Goal: Task Accomplishment & Management: Contribute content

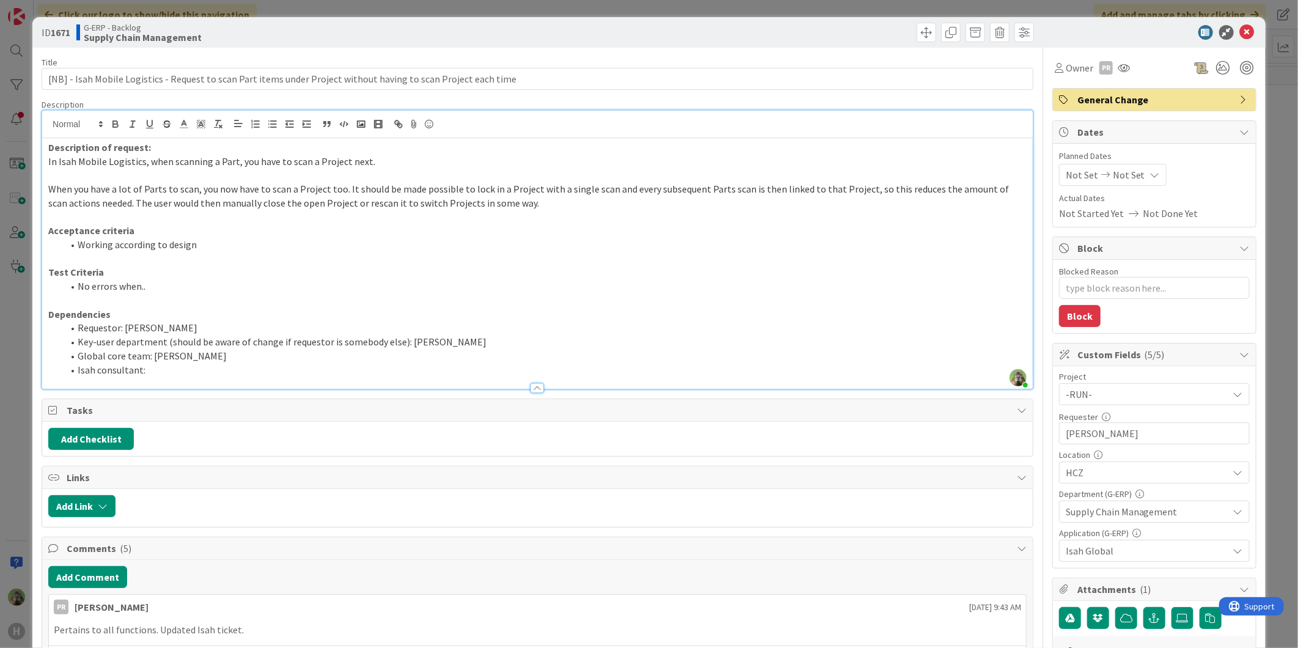
scroll to position [1833, 321]
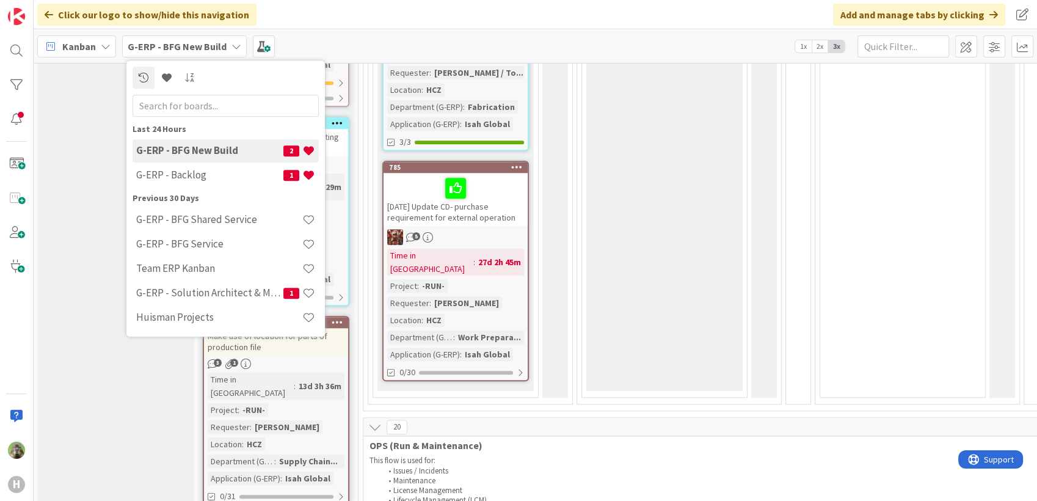
scroll to position [1154, 0]
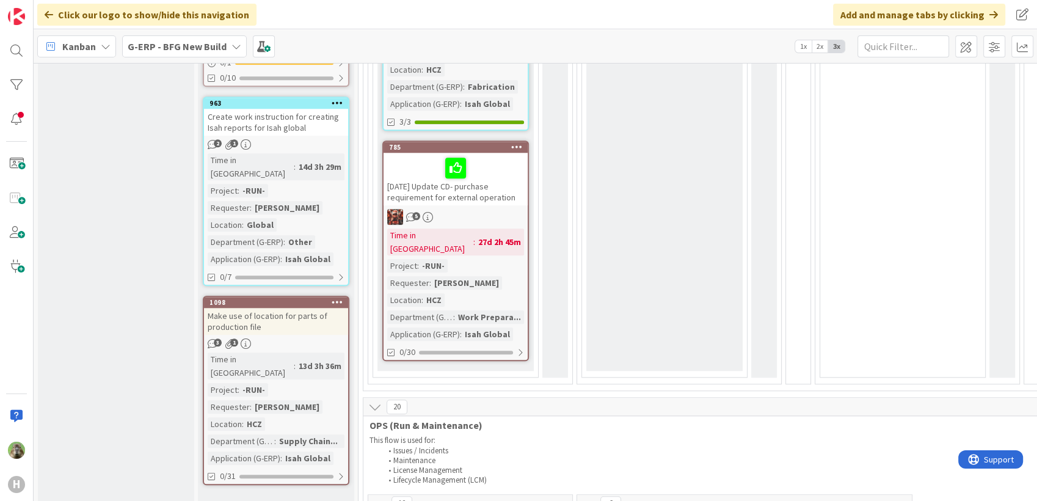
click at [172, 43] on b "G-ERP - BFG New Build" at bounding box center [177, 46] width 99 height 12
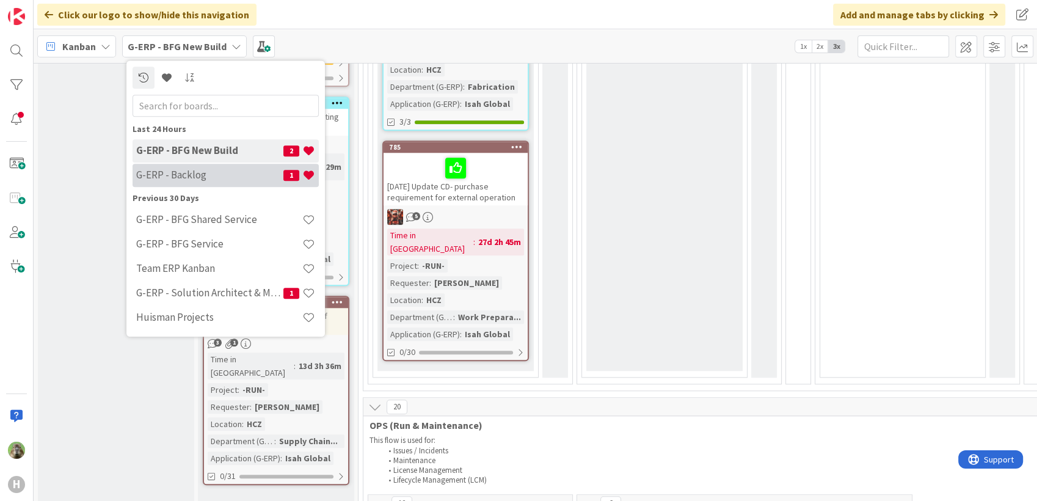
click at [205, 172] on h4 "G-ERP - Backlog" at bounding box center [209, 175] width 147 height 12
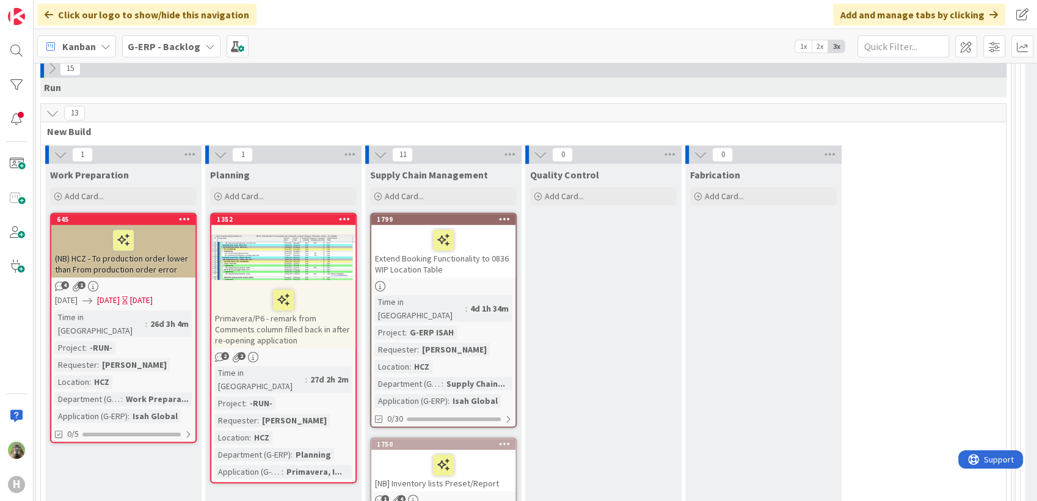
scroll to position [814, 332]
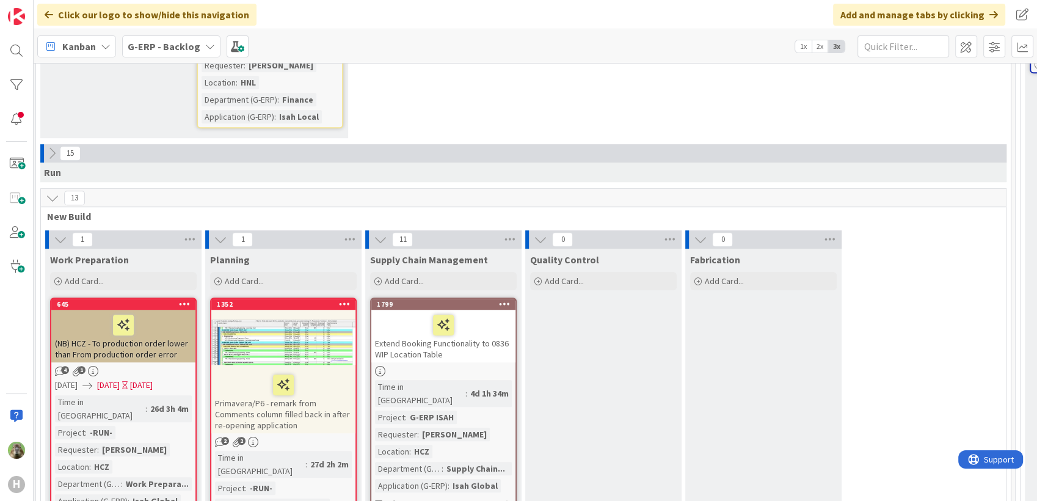
click at [166, 312] on div at bounding box center [123, 325] width 137 height 26
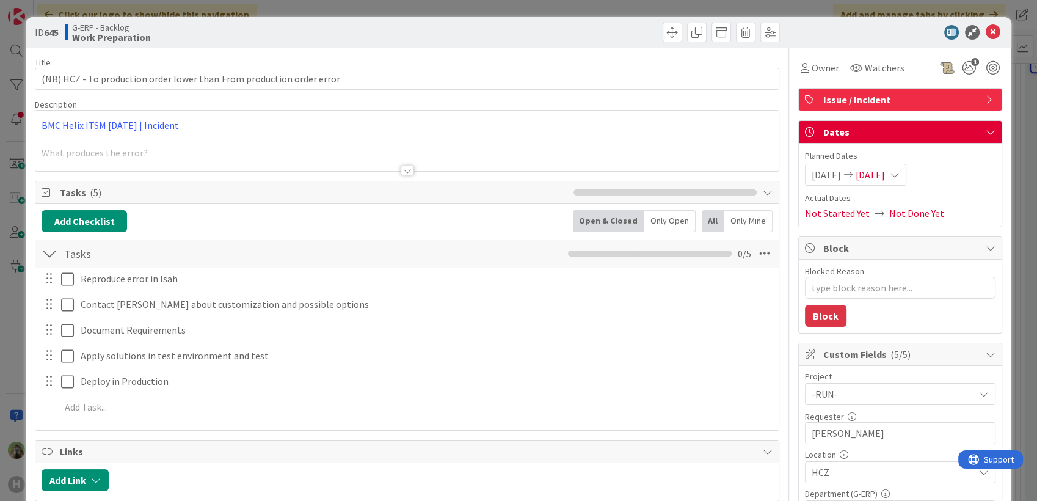
click at [20, 308] on div "ID 645 G-ERP - Backlog Work Preparation Title 69 / 128 (NB) HCZ - To production…" at bounding box center [518, 250] width 1037 height 501
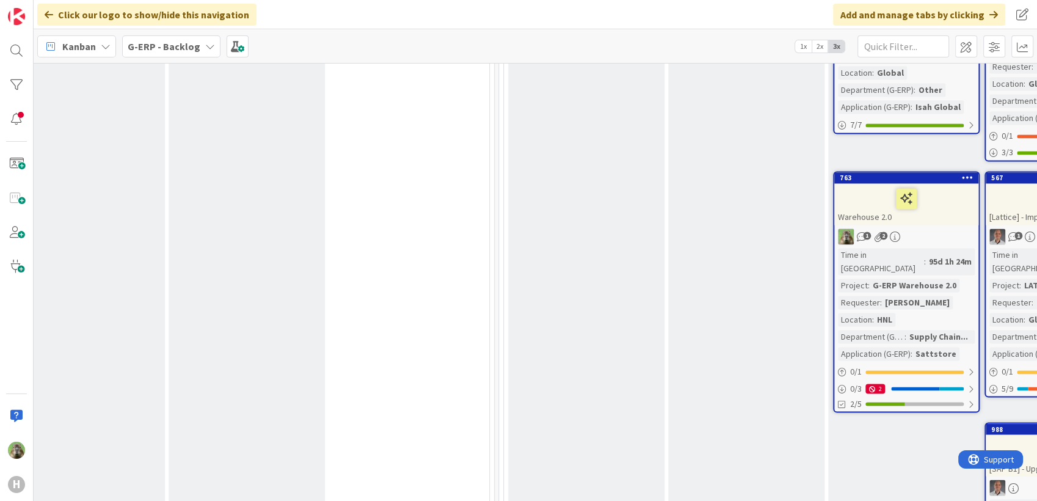
scroll to position [2036, 849]
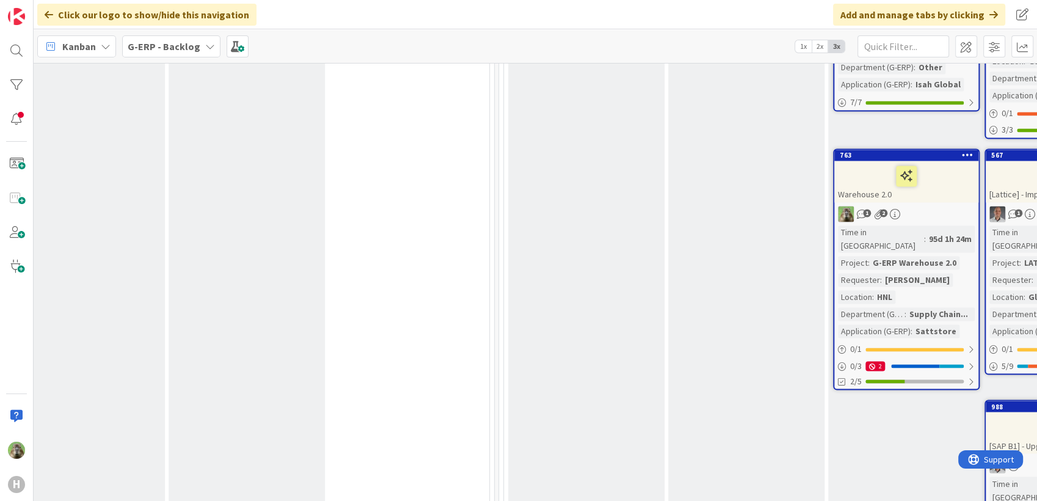
click at [368, 277] on div "1 Work Preparation Add Card... 645 (NB) HCZ - To production order lower than Fr…" at bounding box center [6, 130] width 960 height 2245
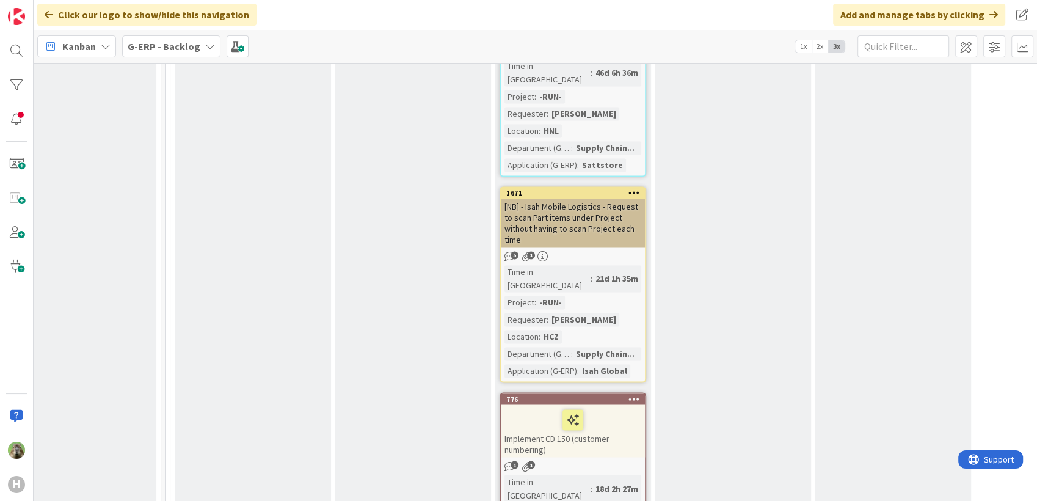
scroll to position [2010, 203]
click at [536, 197] on div "[NB] - Isah Mobile Logistics - Request to scan Part items under Project without…" at bounding box center [573, 221] width 144 height 49
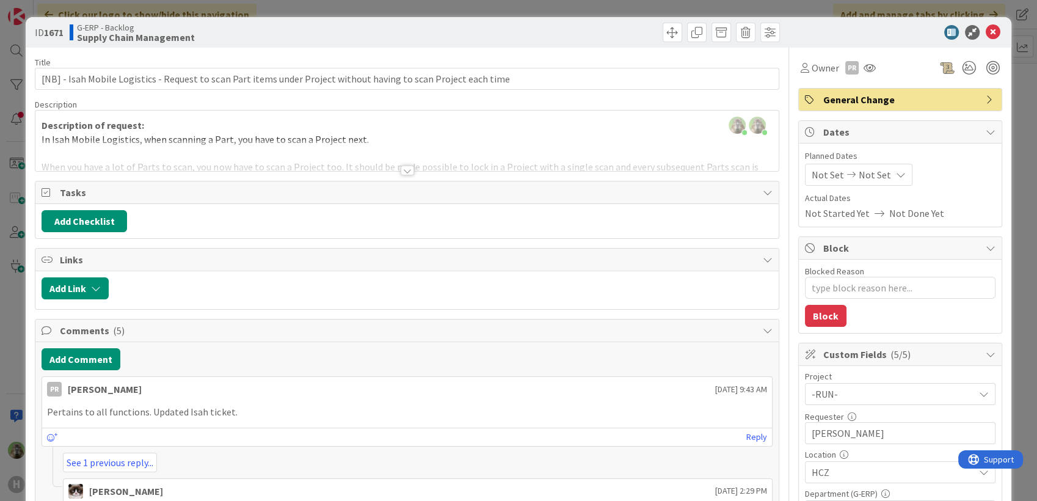
click at [464, 141] on div at bounding box center [406, 155] width 743 height 31
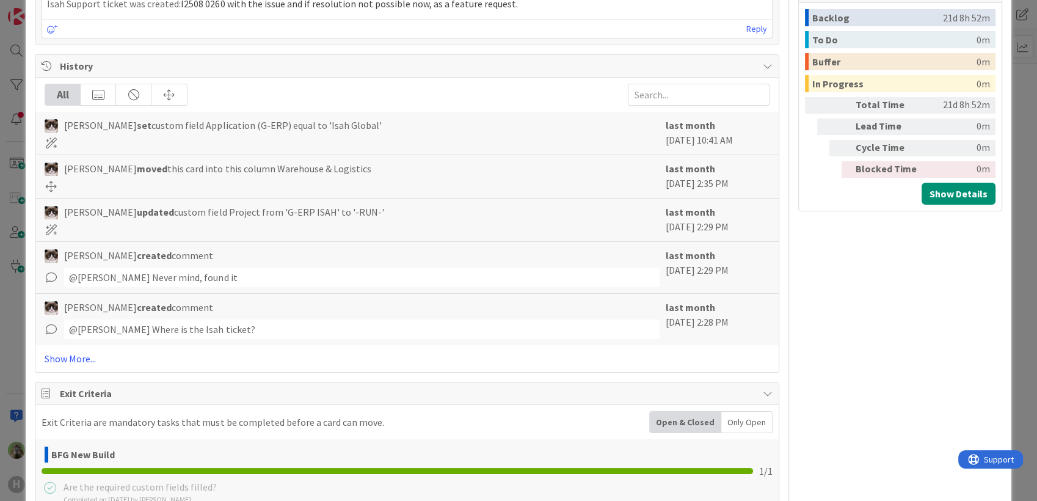
scroll to position [922, 0]
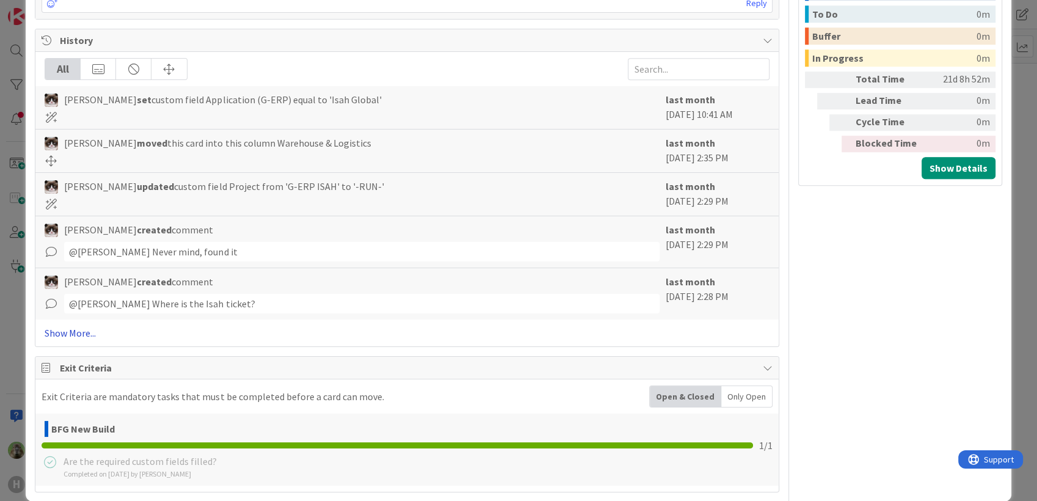
click at [73, 326] on link "Show More..." at bounding box center [407, 333] width 725 height 15
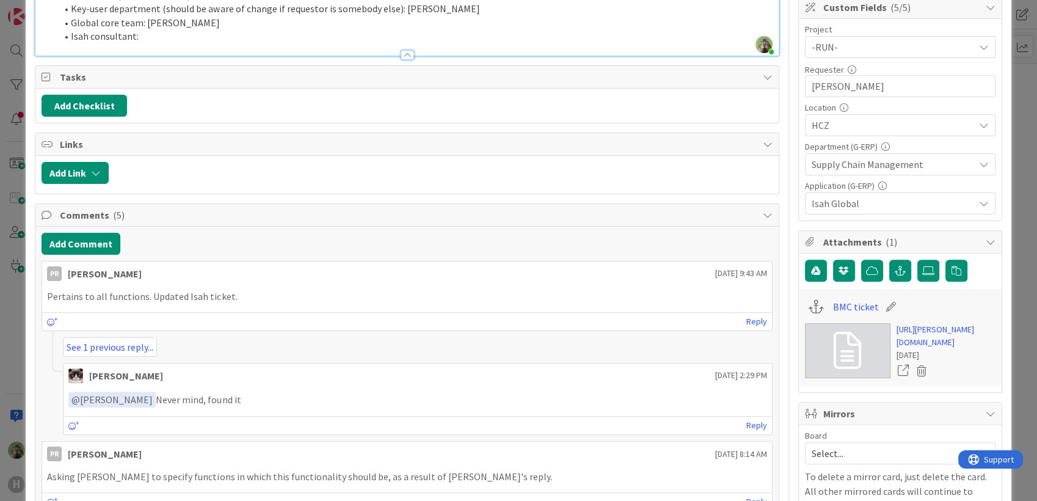
scroll to position [0, 0]
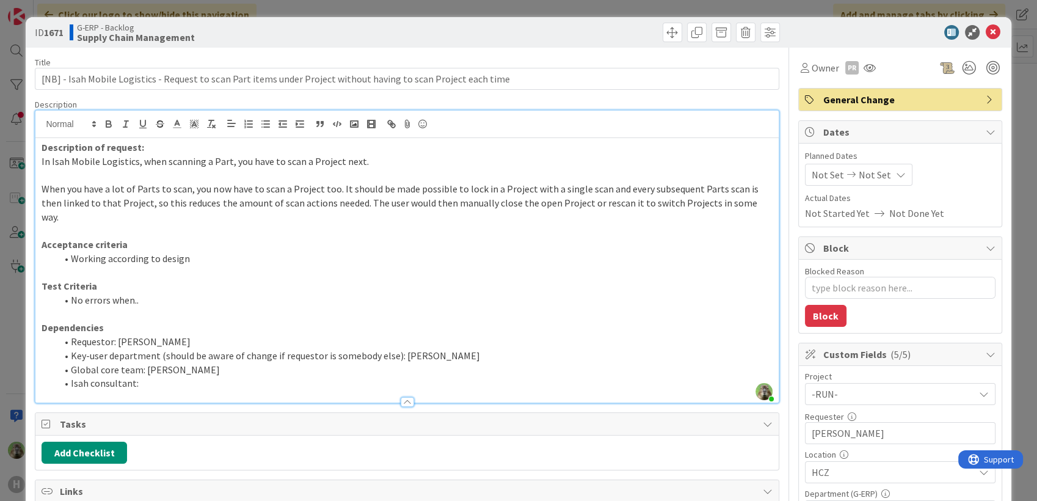
click at [507, 224] on p at bounding box center [407, 231] width 731 height 14
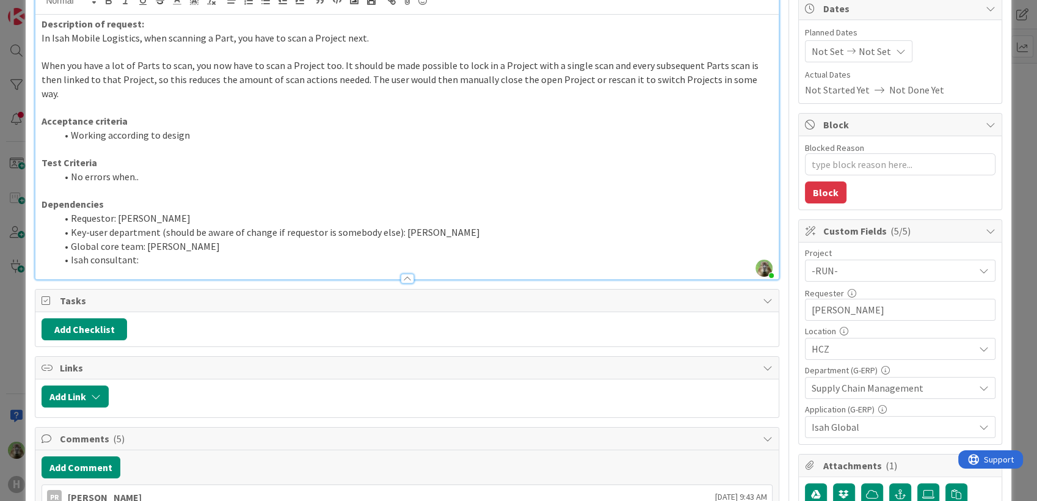
scroll to position [136, 0]
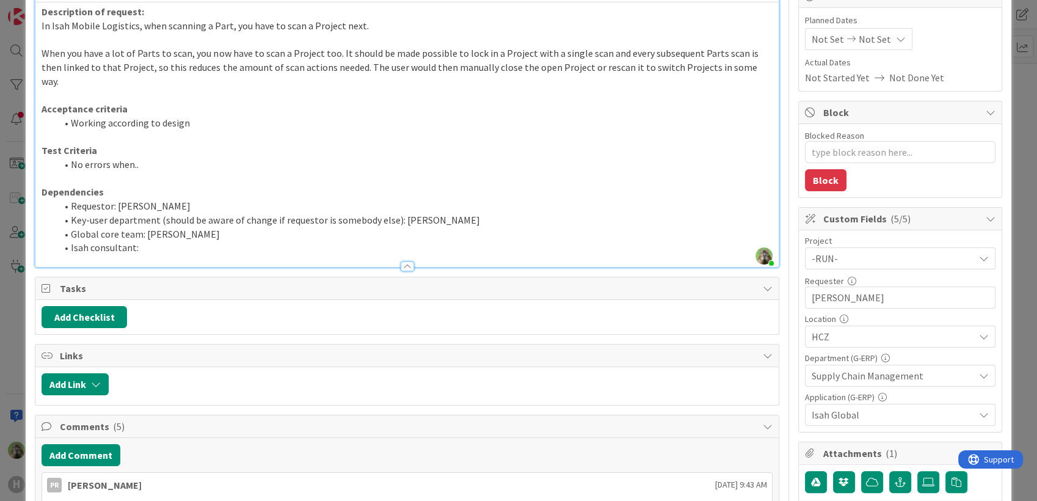
click at [16, 299] on div "ID 1671 G-ERP - Backlog Supply Chain Management Title 112 / 128 [NB] - Isah Mob…" at bounding box center [518, 250] width 1037 height 501
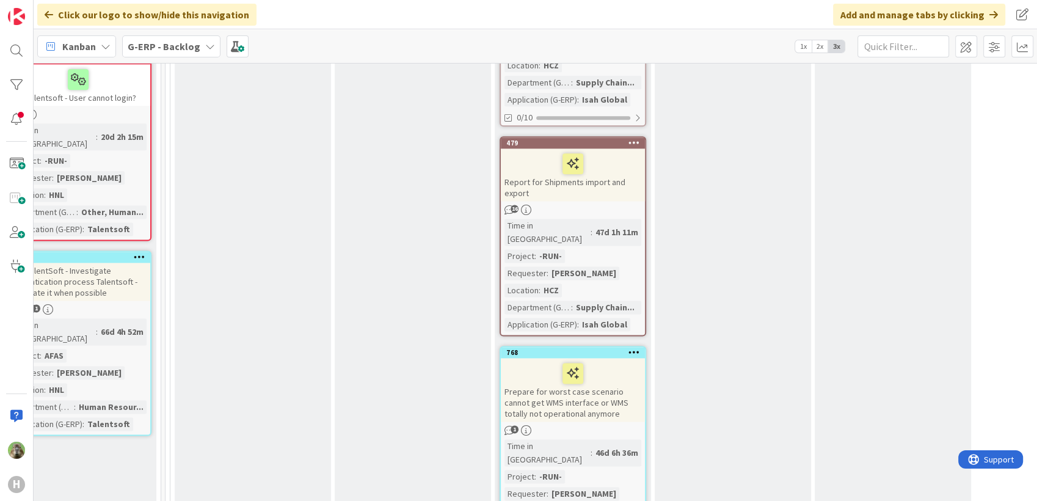
scroll to position [1465, 203]
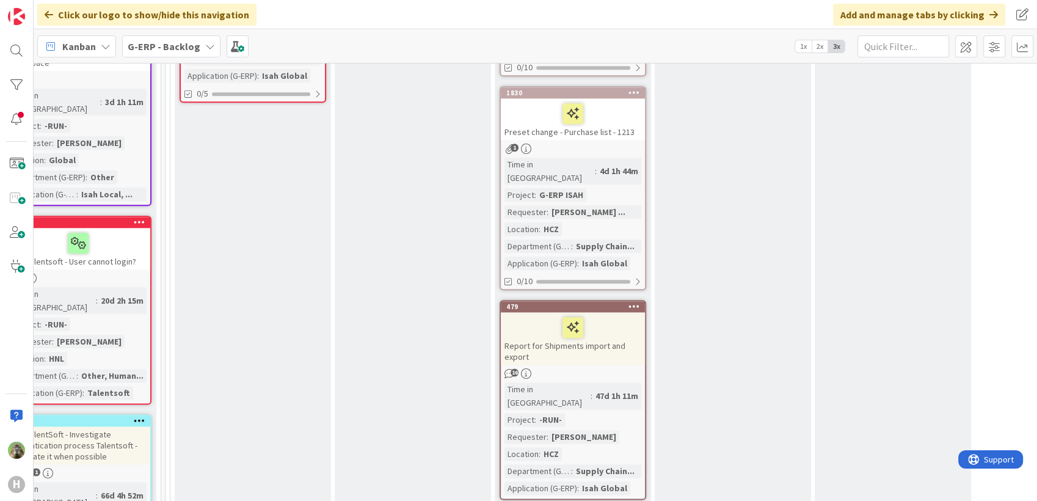
click at [627, 312] on div "Report for Shipments import and export" at bounding box center [573, 338] width 144 height 53
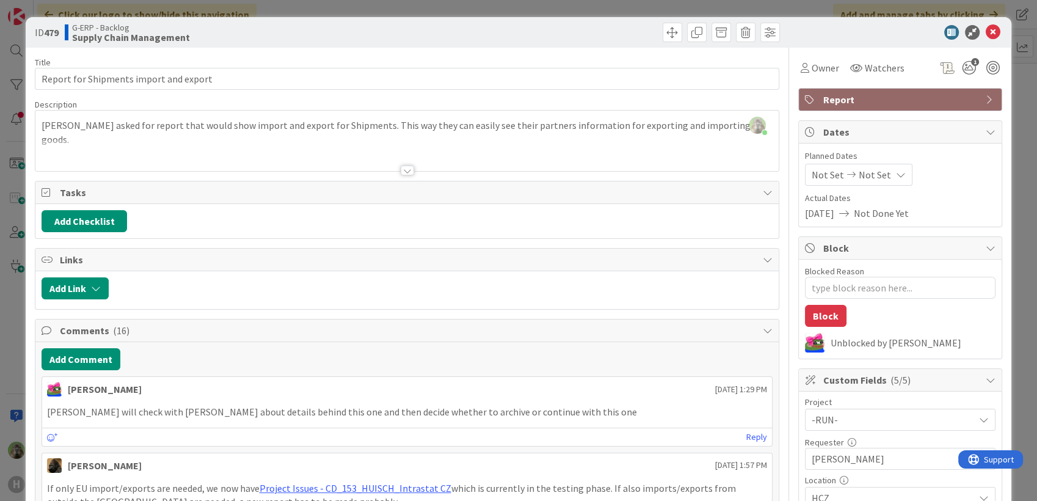
click at [12, 325] on div "ID 479 G-ERP - Backlog Supply Chain Management Title 38 / 128 Report for Shipme…" at bounding box center [518, 250] width 1037 height 501
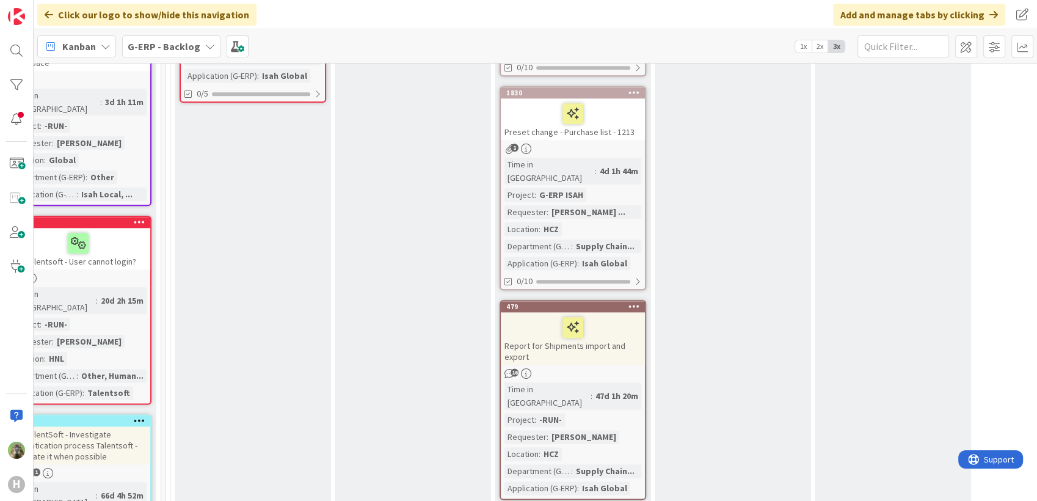
click at [629, 302] on icon at bounding box center [635, 306] width 12 height 9
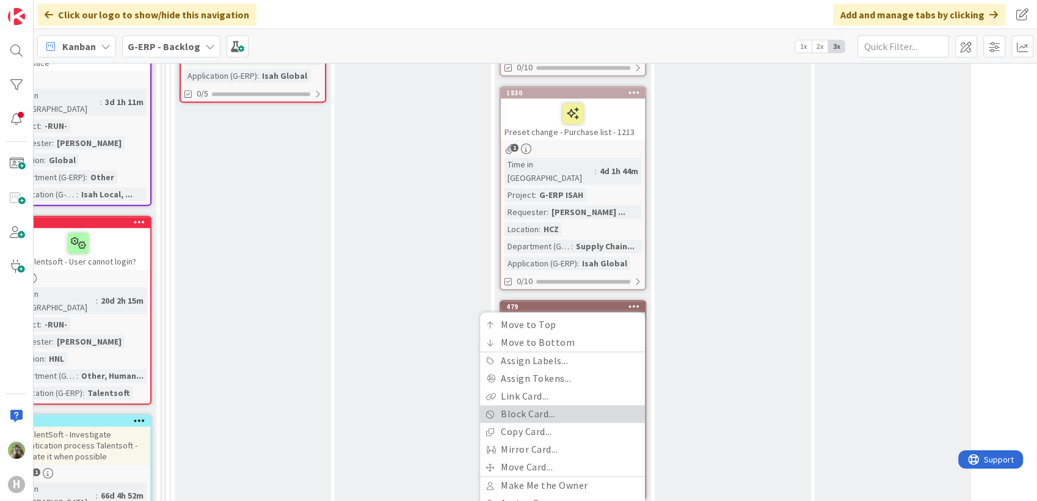
click at [553, 405] on link "Block Card..." at bounding box center [562, 414] width 165 height 18
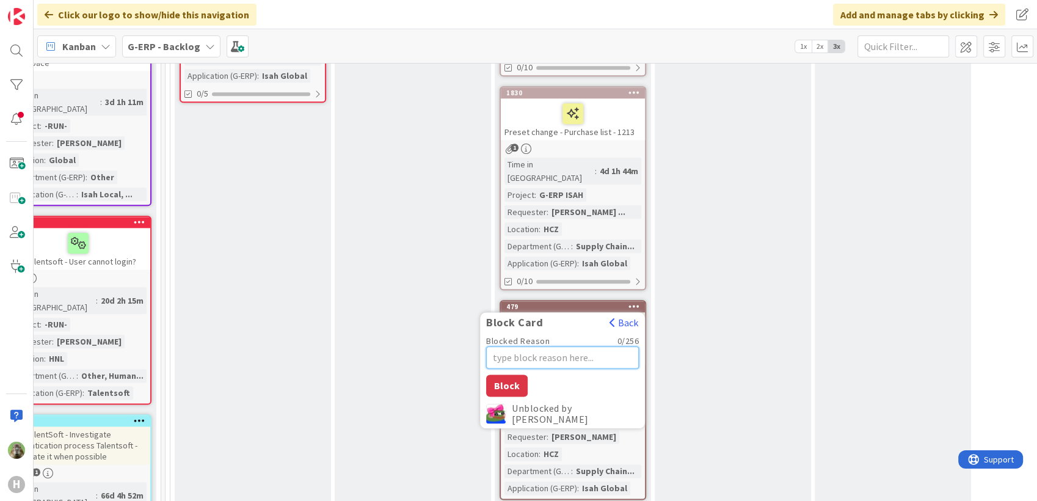
click at [543, 346] on textarea "Blocked Reason" at bounding box center [562, 357] width 153 height 22
type textarea "x"
type textarea "W"
type textarea "x"
type textarea "Wi"
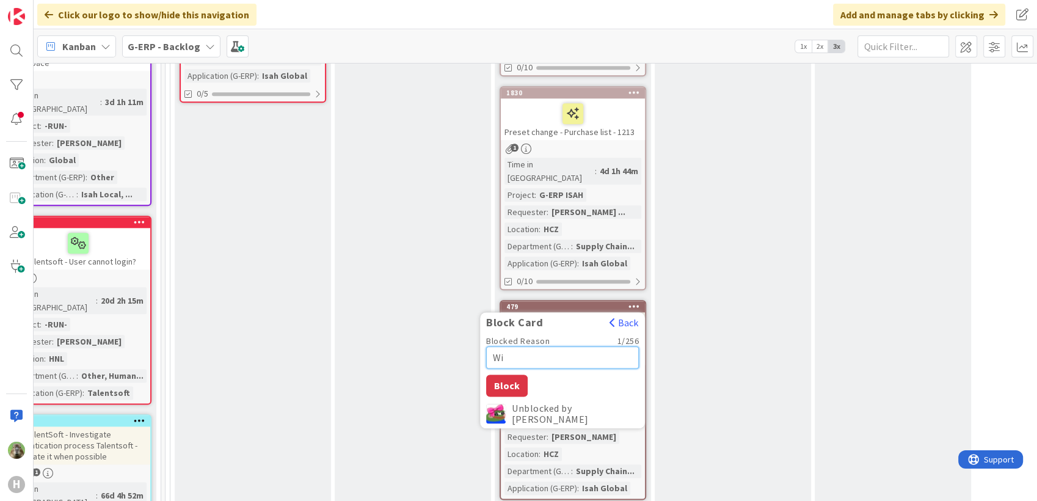
type textarea "x"
type textarea "Wia"
type textarea "x"
type textarea "Wiati"
type textarea "x"
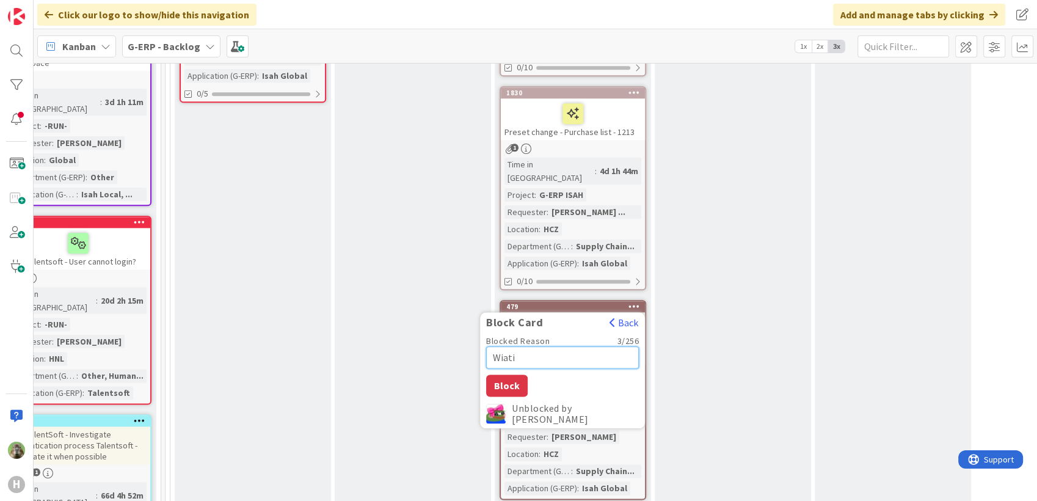
type textarea "Wiatin"
type textarea "x"
type textarea "Wiating"
type textarea "x"
type textarea "Wiatin"
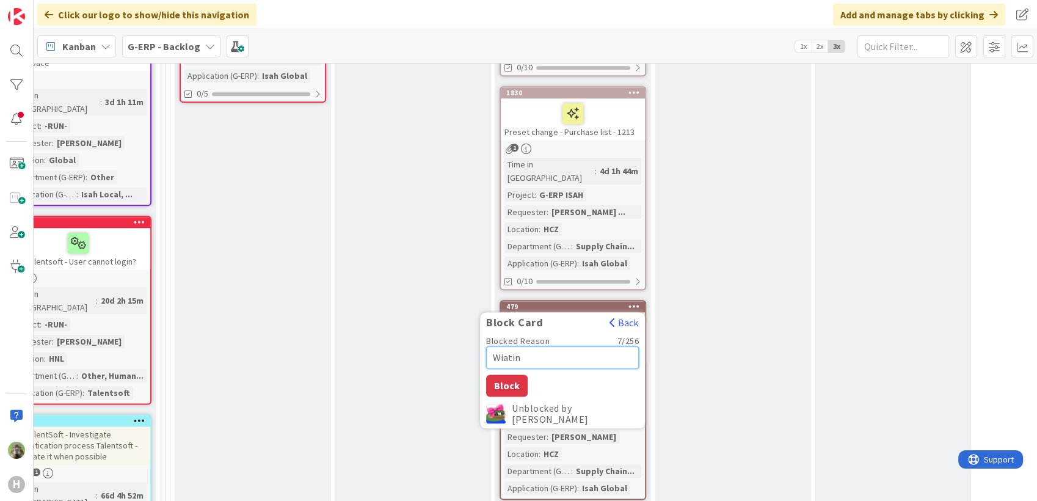
type textarea "x"
type textarea "Wiati"
type textarea "x"
type textarea "Wiat"
type textarea "x"
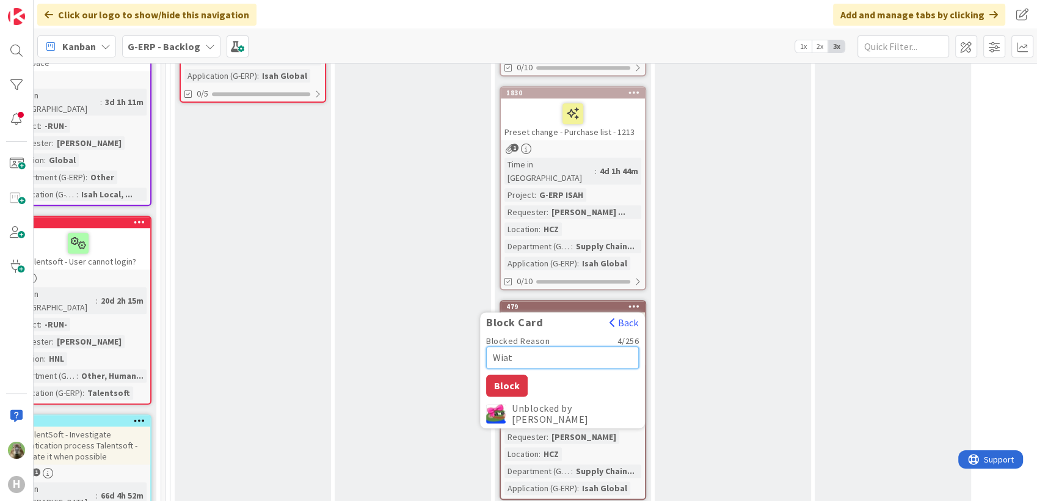
type textarea "Wia"
type textarea "x"
type textarea "Wi"
type textarea "x"
type textarea "W"
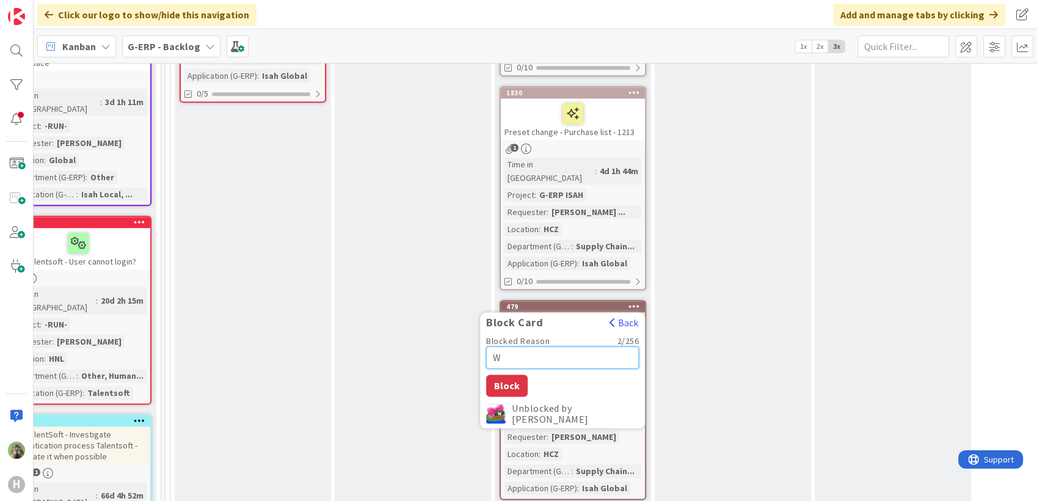
type textarea "x"
type textarea "Wa"
type textarea "x"
type textarea "Wai"
type textarea "x"
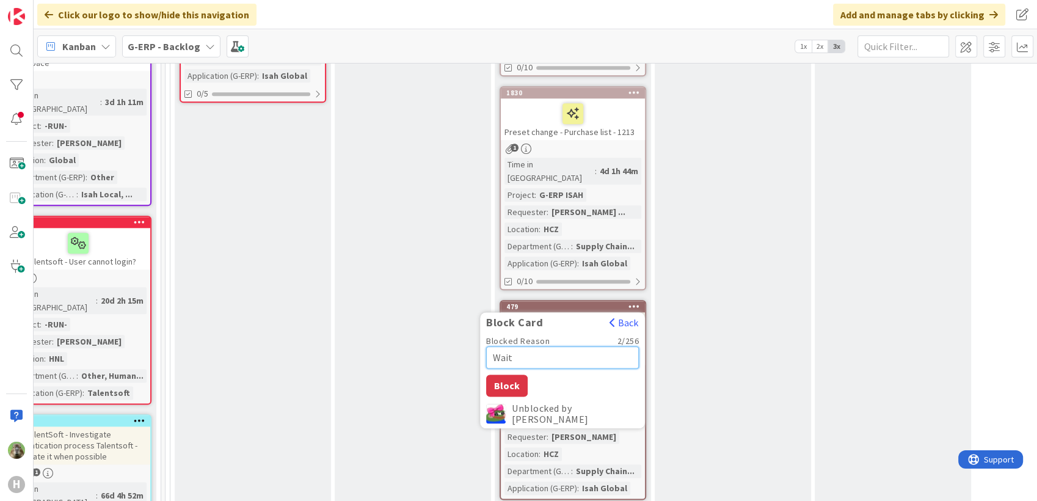
type textarea "Waiti"
type textarea "x"
type textarea "Waitin"
type textarea "x"
type textarea "Waitinf"
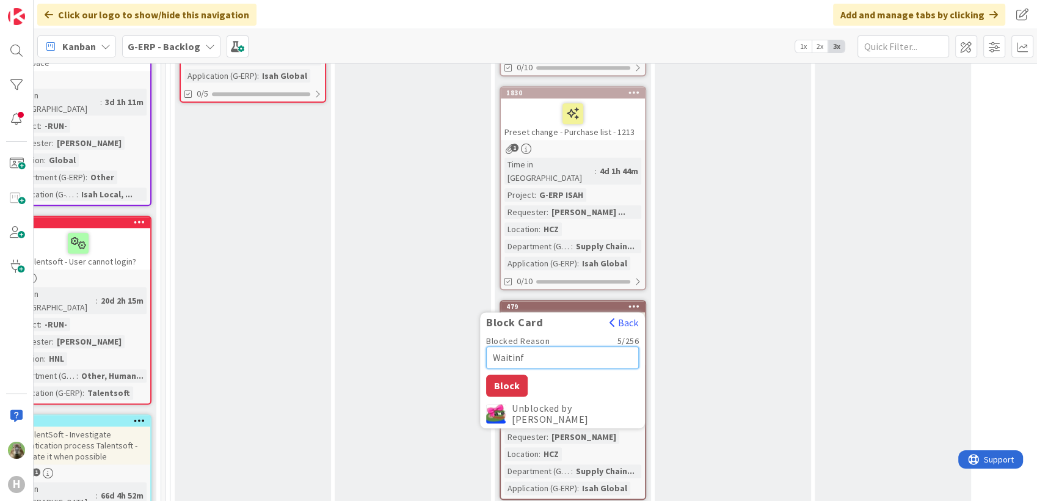
type textarea "x"
type textarea "Waitinf"
type textarea "x"
type textarea "Waitinf o"
type textarea "x"
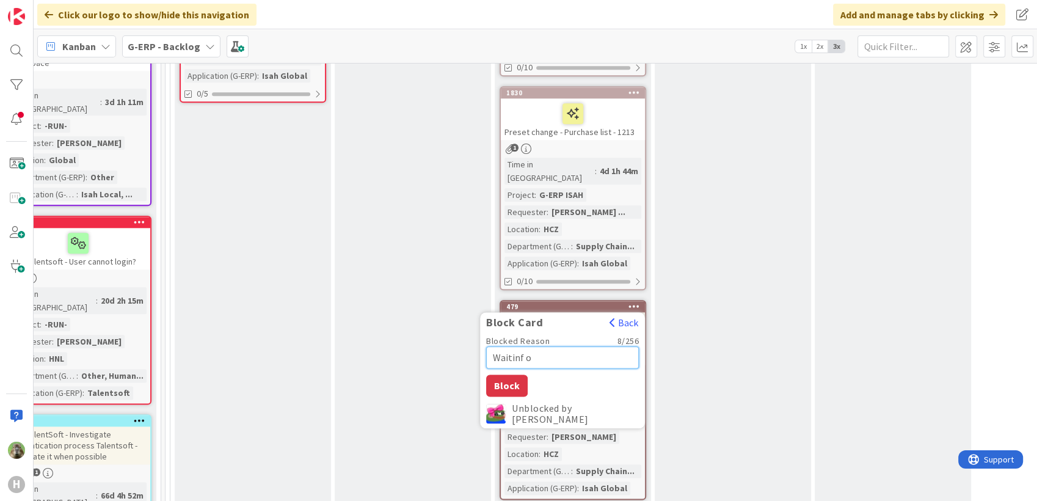
type textarea "Waitinf on"
type textarea "x"
type textarea "Waitinf o"
type textarea "x"
type textarea "Waitinf"
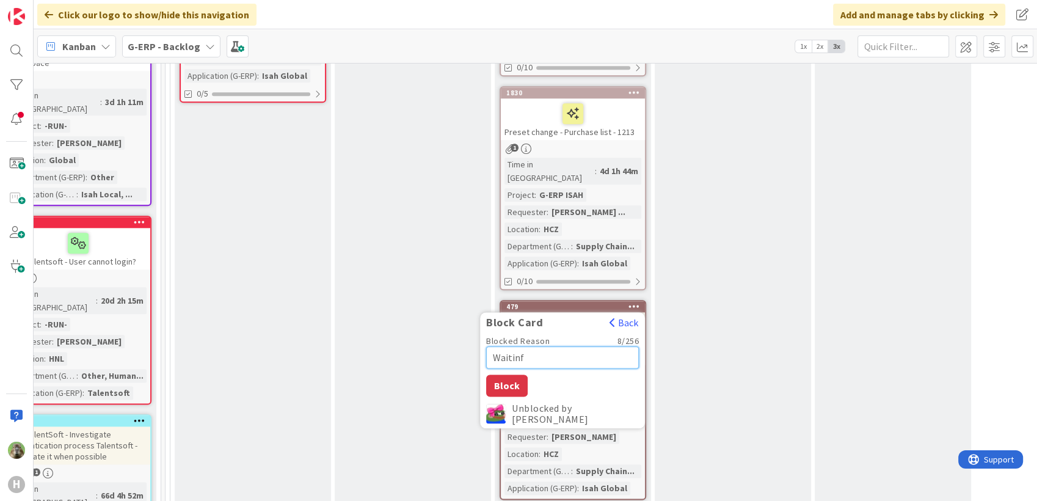
type textarea "x"
type textarea "Waitinf"
type textarea "x"
type textarea "Waiting"
type textarea "x"
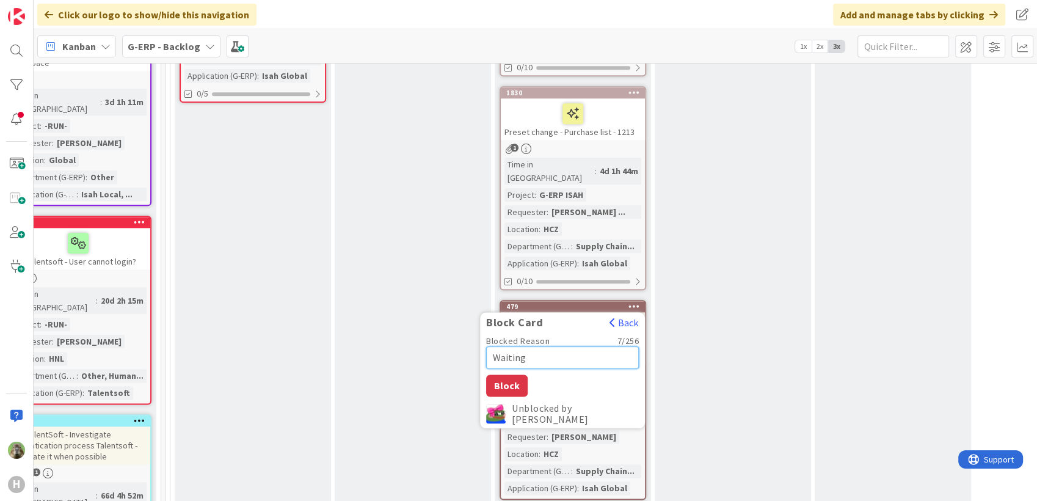
type textarea "Waiting"
type textarea "x"
type textarea "Waiting on"
type textarea "x"
type textarea "Waiting on"
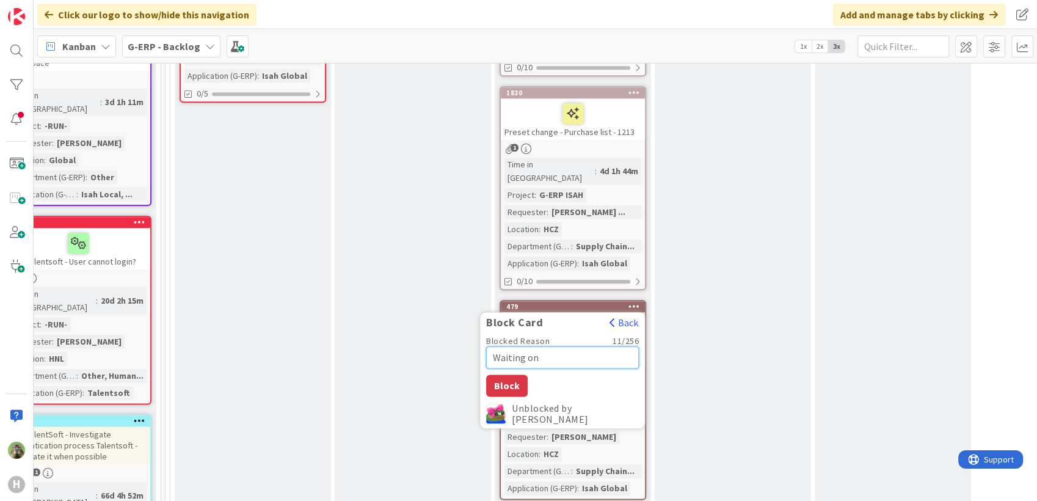
type textarea "x"
type textarea "Waiting on f"
type textarea "x"
type textarea "Waiting on fe"
type textarea "x"
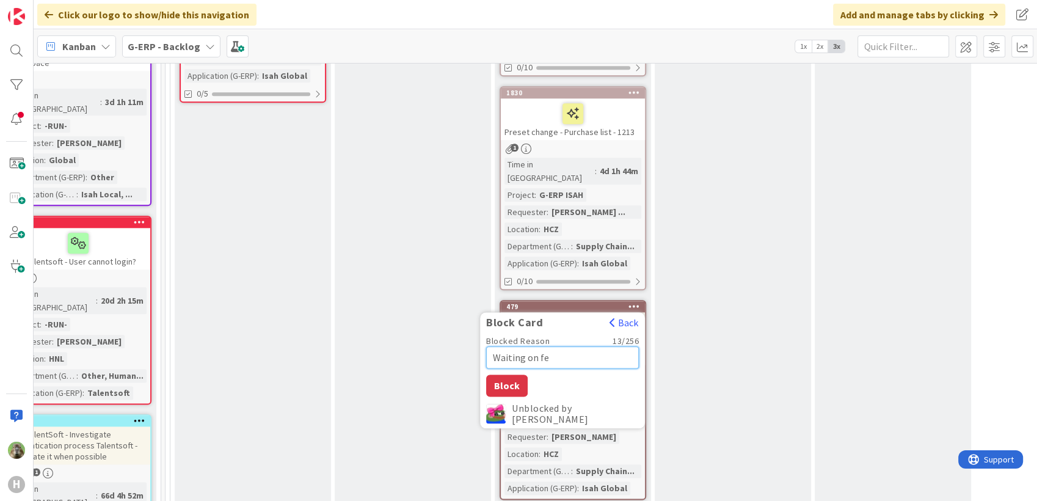
type textarea "Waiting on fee"
type textarea "x"
type textarea "Waiting on feed"
type textarea "x"
type textarea "Waiting on feedb"
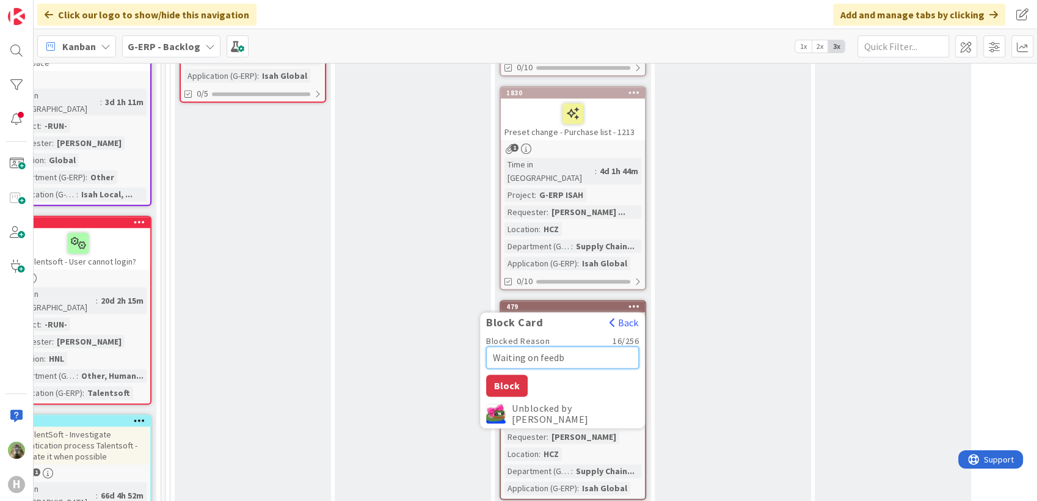
type textarea "x"
type textarea "Waiting on feedba"
type textarea "x"
type textarea "Waiting on feedbac"
type textarea "x"
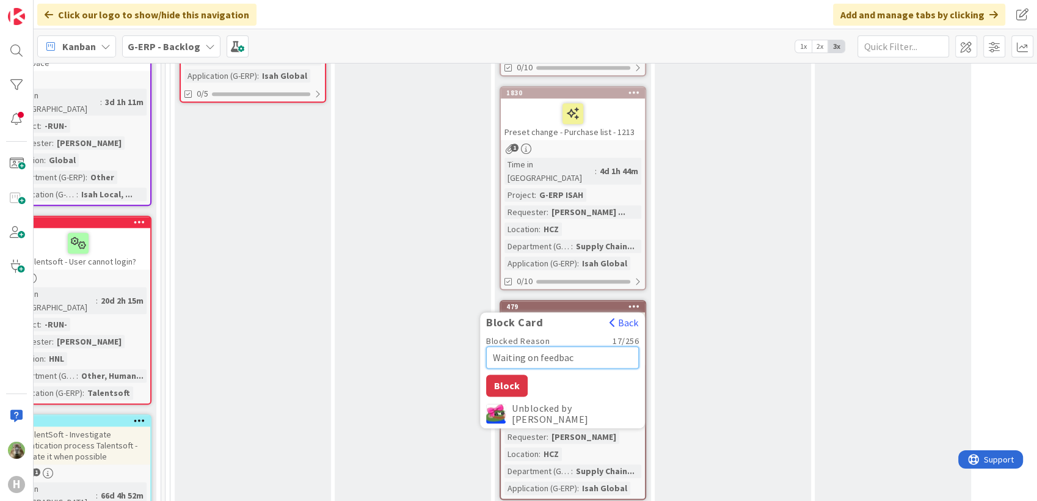
type textarea "Waiting on feedback"
type textarea "x"
type textarea "Waiting on feedback"
type textarea "x"
type textarea "Waiting on feedback f"
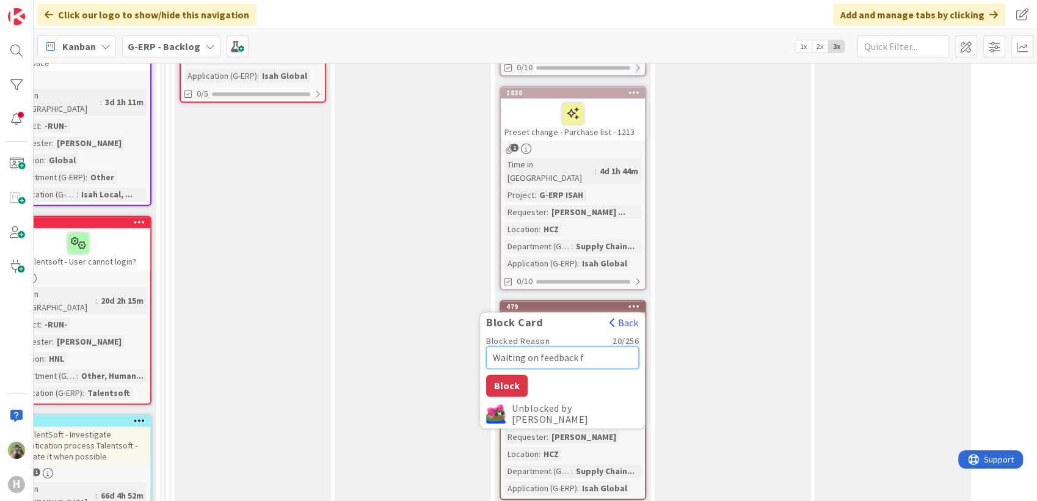
type textarea "x"
type textarea "Waiting on feedback fr"
type textarea "x"
type textarea "Waiting on feedback from"
type textarea "x"
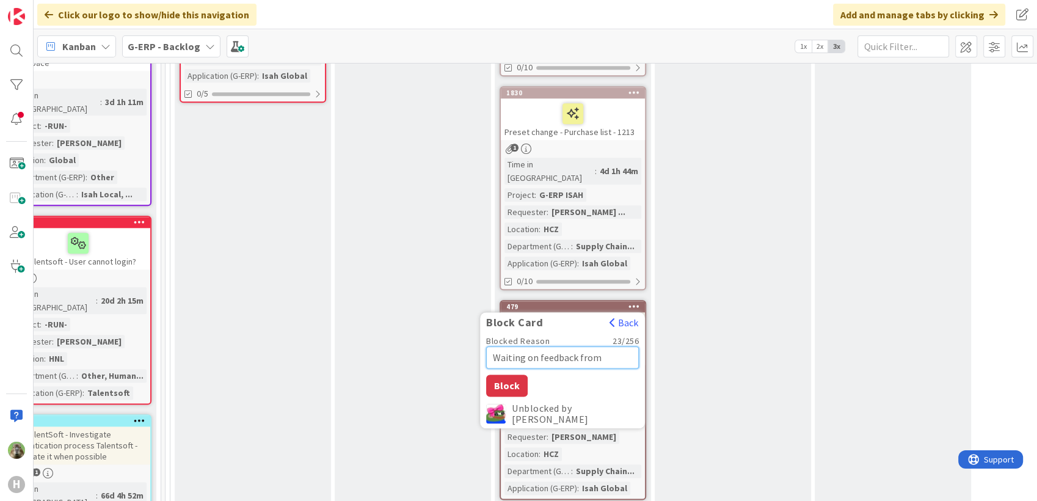
type textarea "Waiting on feedback from"
type textarea "x"
type textarea "Waiting on feedback from j"
type textarea "x"
type textarea "Waiting on feedback from [PERSON_NAME]"
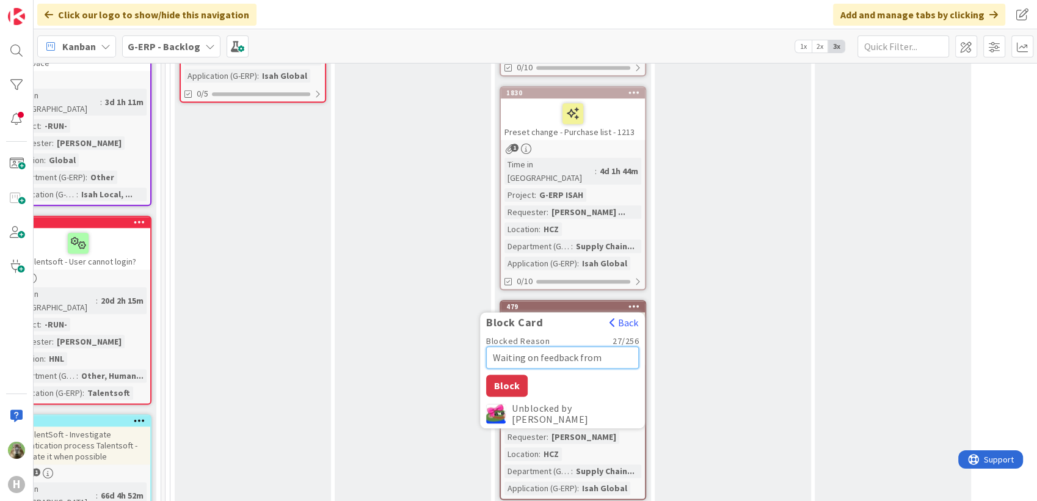
type textarea "x"
type textarea "Waiting on feedback from [PERSON_NAME]"
type textarea "x"
type textarea "Waiting on feedback from jaku"
type textarea "x"
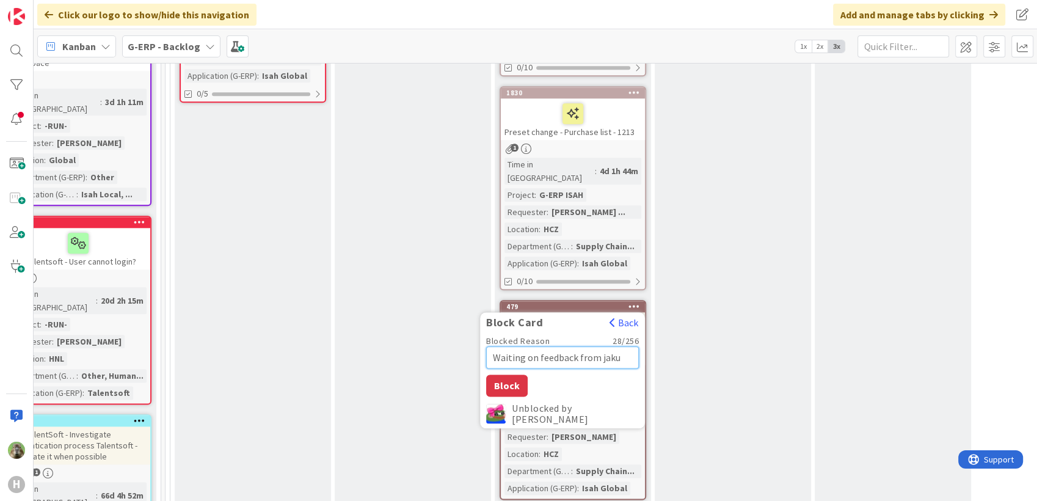
type textarea "Waiting on feedback from [PERSON_NAME]"
type textarea "x"
type textarea "Waiting on feedback from jaku"
type textarea "x"
type textarea "Waiting on feedback from [PERSON_NAME]"
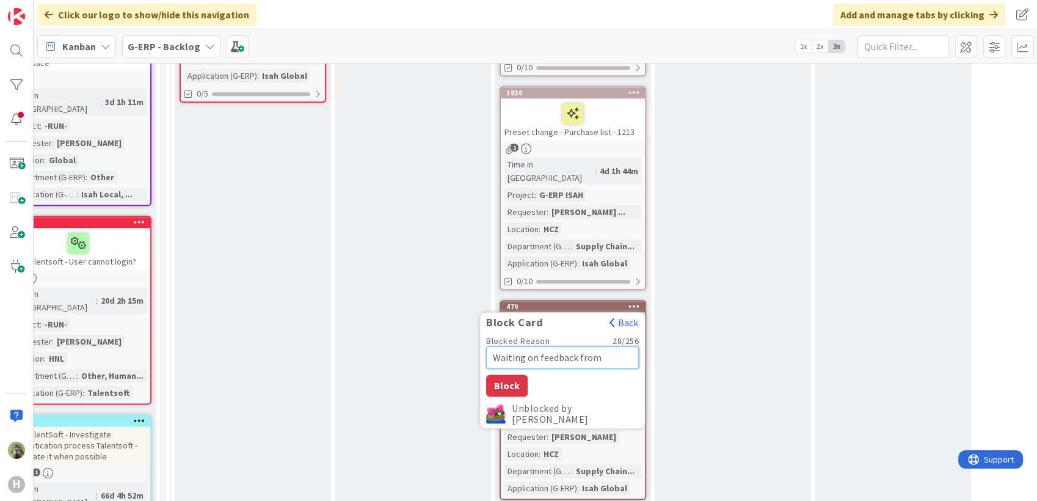
type textarea "x"
type textarea "Waiting on feedback from [PERSON_NAME]"
type textarea "x"
type textarea "Waiting on feedback from j"
type textarea "x"
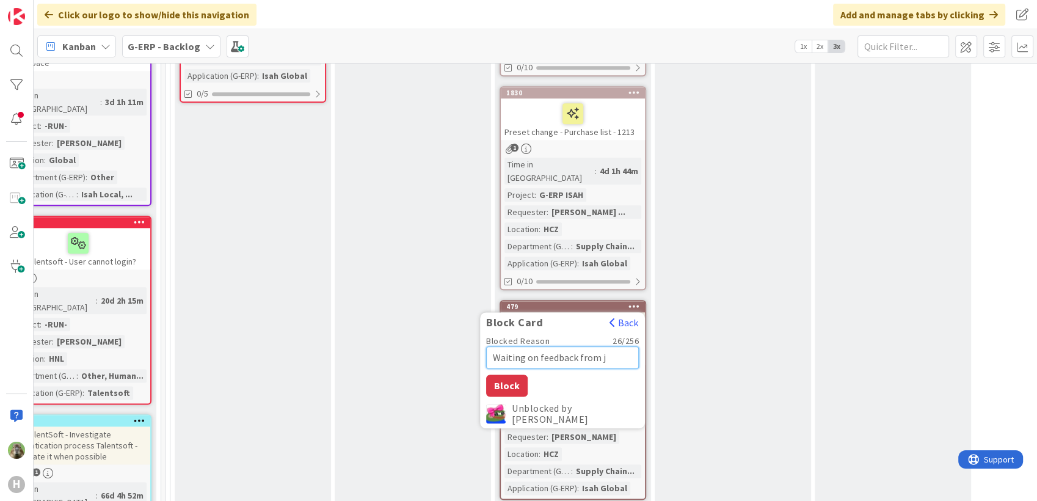
type textarea "Waiting on feedback from"
type textarea "x"
type textarea "Waiting on feedback from [PERSON_NAME]"
type textarea "x"
type textarea "Waiting on feedback from Mar"
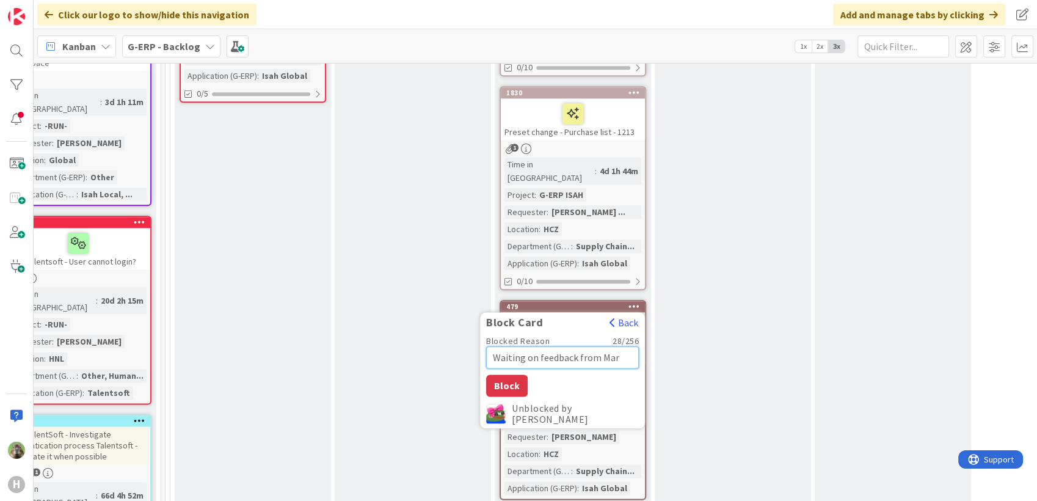
type textarea "x"
type textarea "Waiting on feedback from Mart"
type textarea "x"
type textarea "Waiting on feedback from [PERSON_NAME]"
type textarea "x"
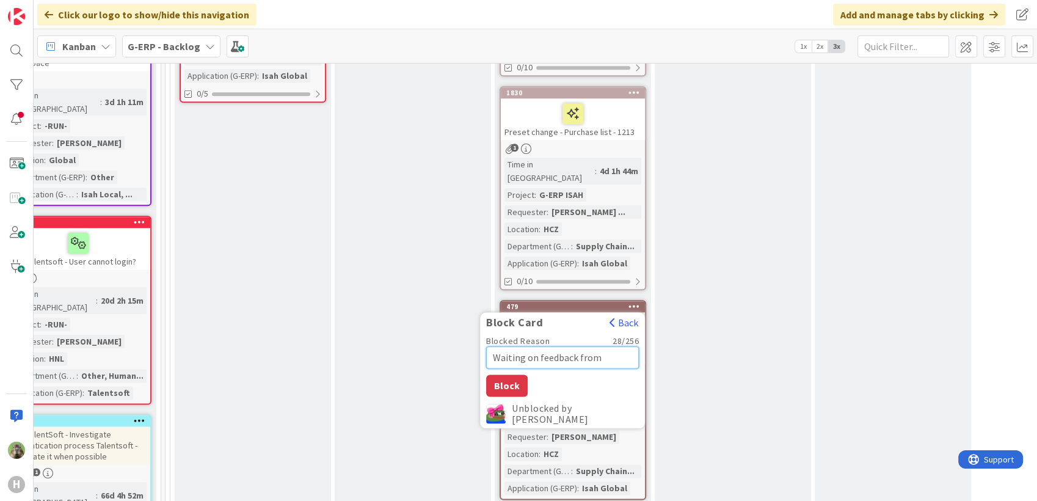
type textarea "Waiting on feedback from [PERSON_NAME]"
type textarea "x"
type textarea "Waiting on feedback from [PERSON_NAME]"
type textarea "x"
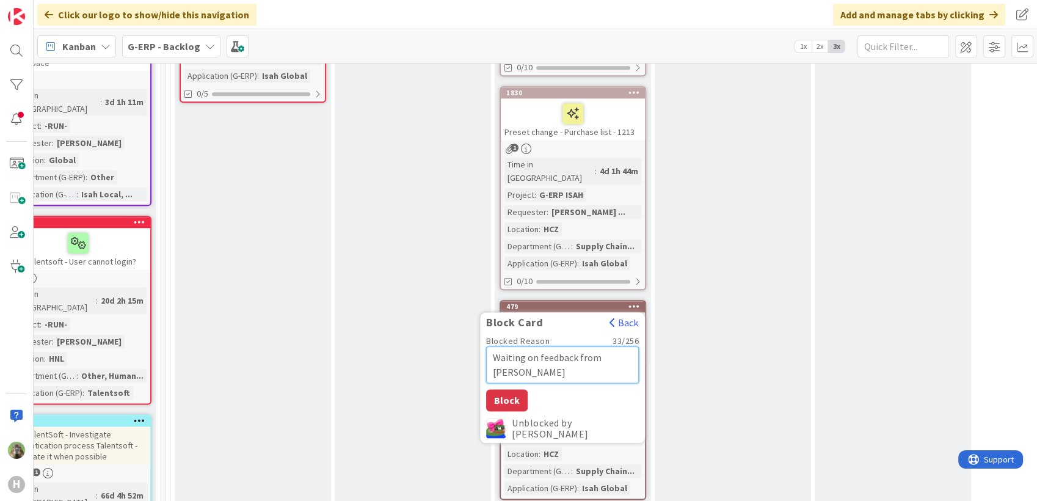
type textarea "Waiting on feedback from [PERSON_NAME]"
type textarea "x"
type textarea "Waiting on feedback from [PERSON_NAME]"
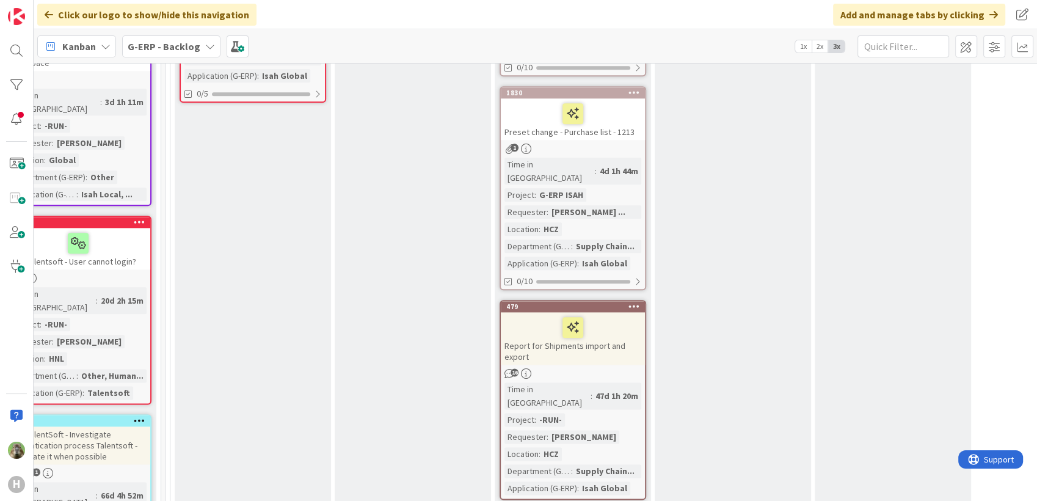
click at [591, 312] on div "Report for Shipments import and export" at bounding box center [573, 338] width 144 height 53
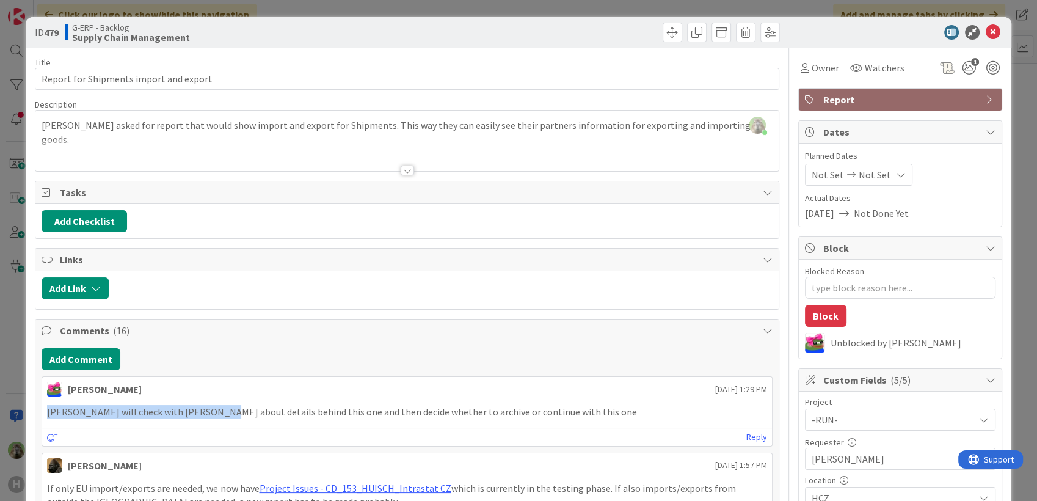
drag, startPoint x: 213, startPoint y: 411, endPoint x: 40, endPoint y: 399, distance: 173.3
copy p "[PERSON_NAME] will check with [PERSON_NAME]"
click at [15, 379] on div "ID 479 G-ERP - Backlog Supply Chain Management Title 38 / 128 Report for Shipme…" at bounding box center [518, 250] width 1037 height 501
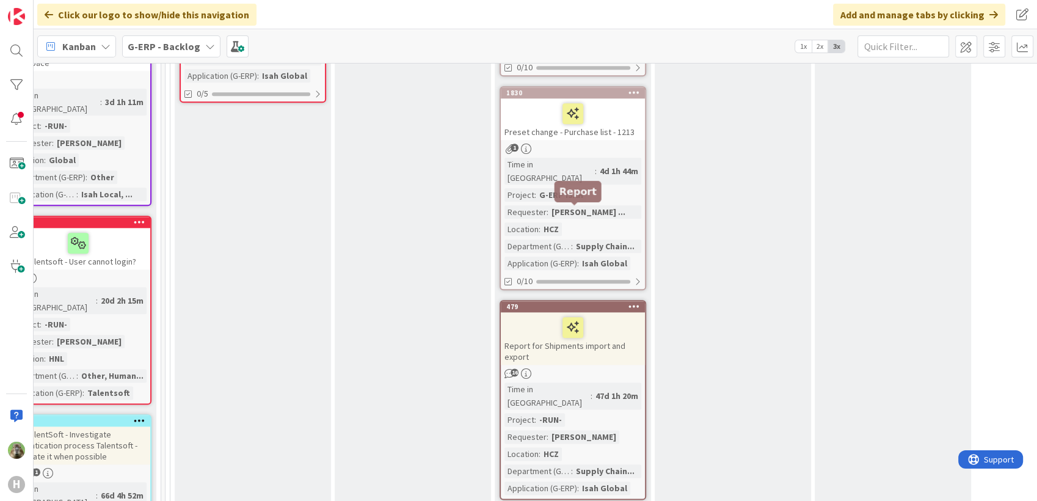
click at [627, 302] on div at bounding box center [634, 306] width 22 height 9
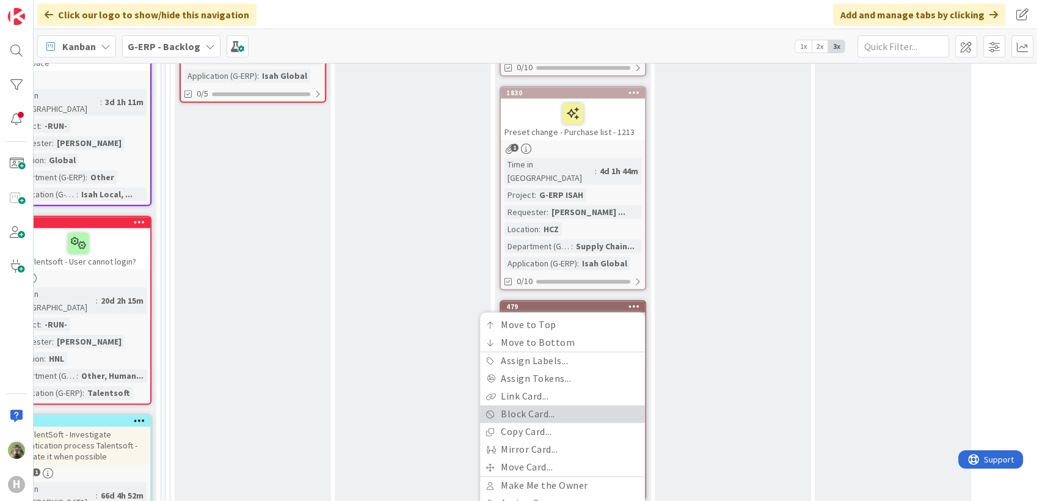
click at [572, 405] on link "Block Card..." at bounding box center [562, 414] width 165 height 18
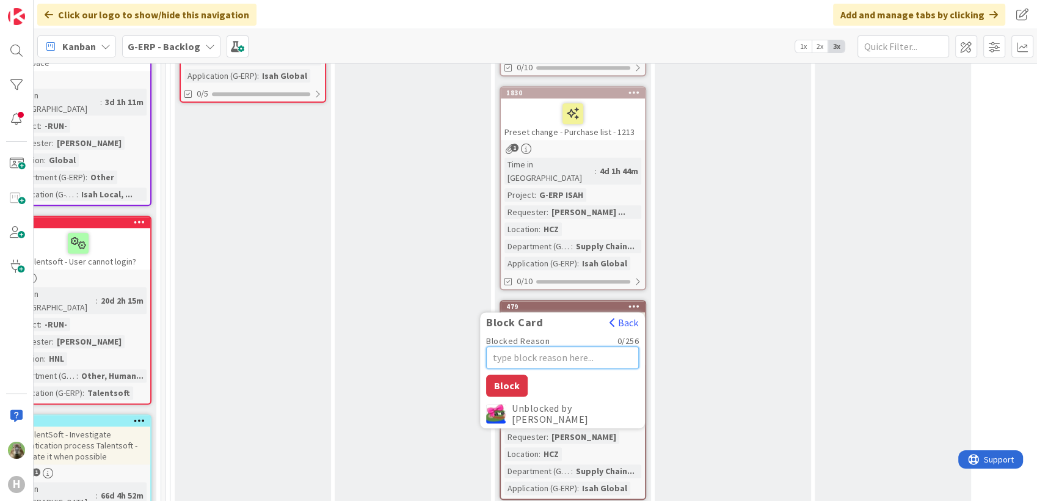
click at [562, 346] on textarea "Blocked Reason" at bounding box center [562, 357] width 153 height 22
paste textarea "[PERSON_NAME] will check with [PERSON_NAME]"
type textarea "x"
type textarea "[PERSON_NAME] will check with [PERSON_NAME]"
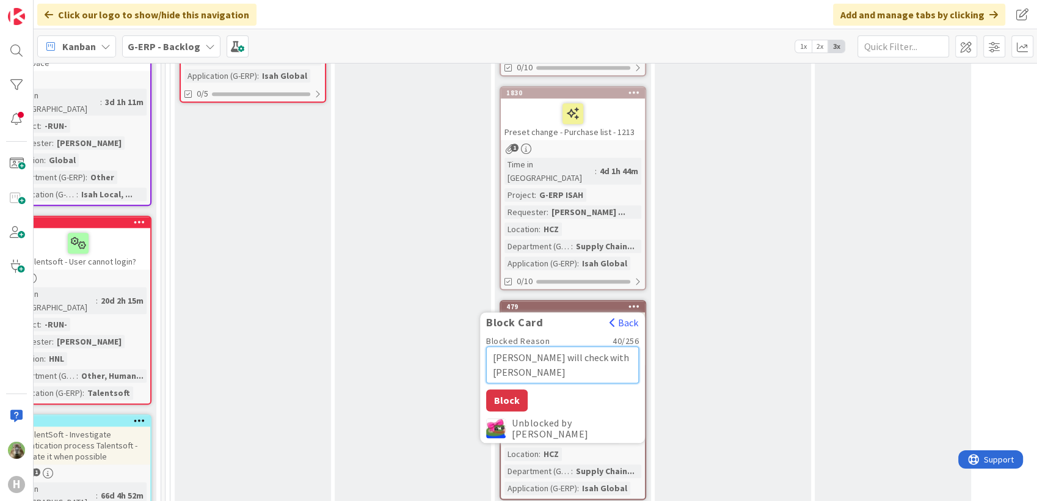
click at [498, 346] on textarea "[PERSON_NAME] will check with [PERSON_NAME]" at bounding box center [562, 364] width 153 height 37
type textarea "x"
type textarea "WMartin will check with [PERSON_NAME]"
type textarea "x"
type textarea "WaMartin will check with [PERSON_NAME]"
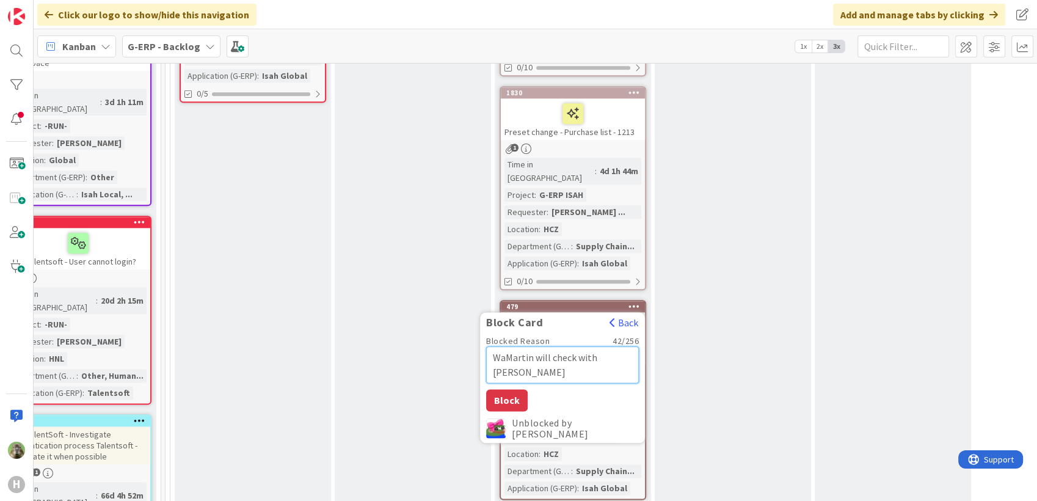
type textarea "x"
type textarea "WaiMartin will check with [PERSON_NAME]"
type textarea "x"
type textarea "WaitMartin will check with [PERSON_NAME]"
type textarea "x"
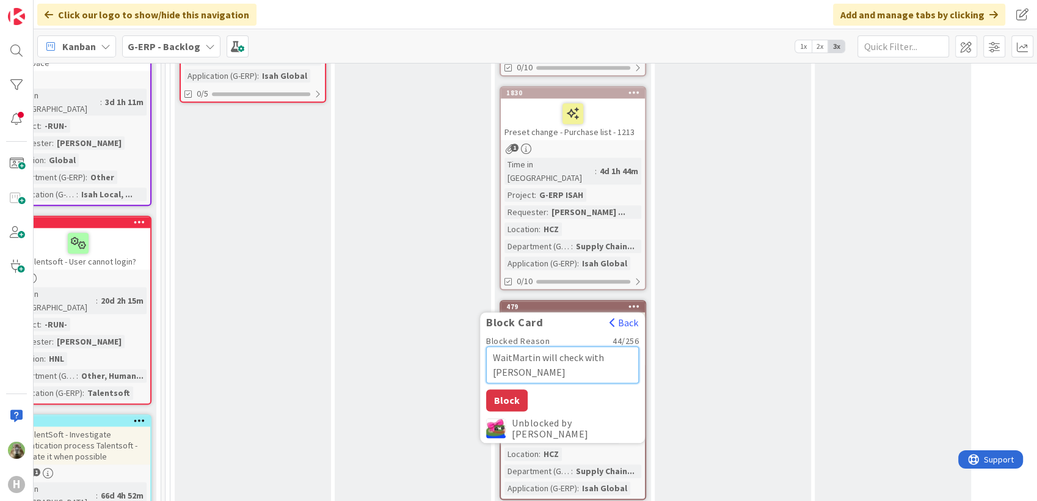
type textarea "WaitiMartin will check with [PERSON_NAME]"
type textarea "x"
type textarea "WaitinMartin will check with [PERSON_NAME]"
type textarea "x"
type textarea "WaitingMartin will check with [PERSON_NAME]"
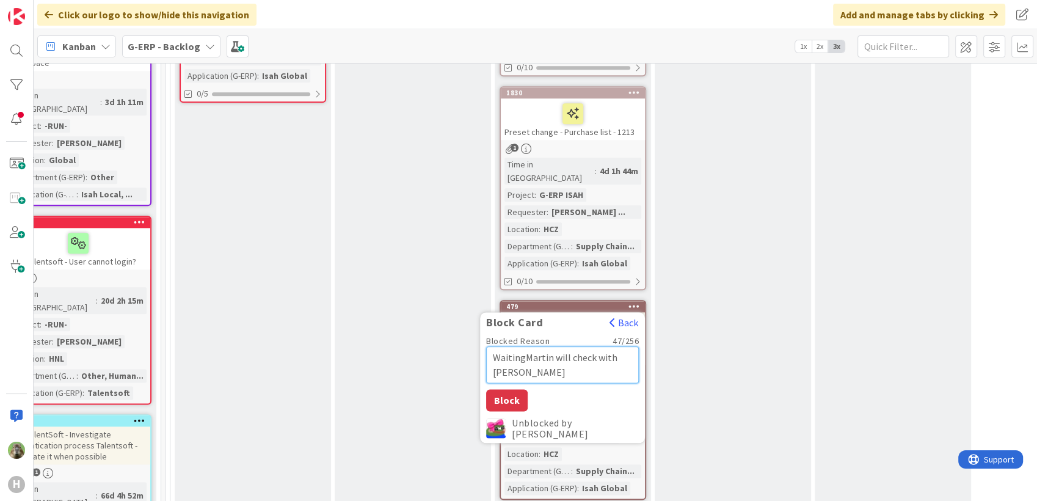
type textarea "x"
type textarea "Waiting [PERSON_NAME] will check with [PERSON_NAME]"
type textarea "x"
type textarea "Waiting oMartin will check with [PERSON_NAME]"
type textarea "x"
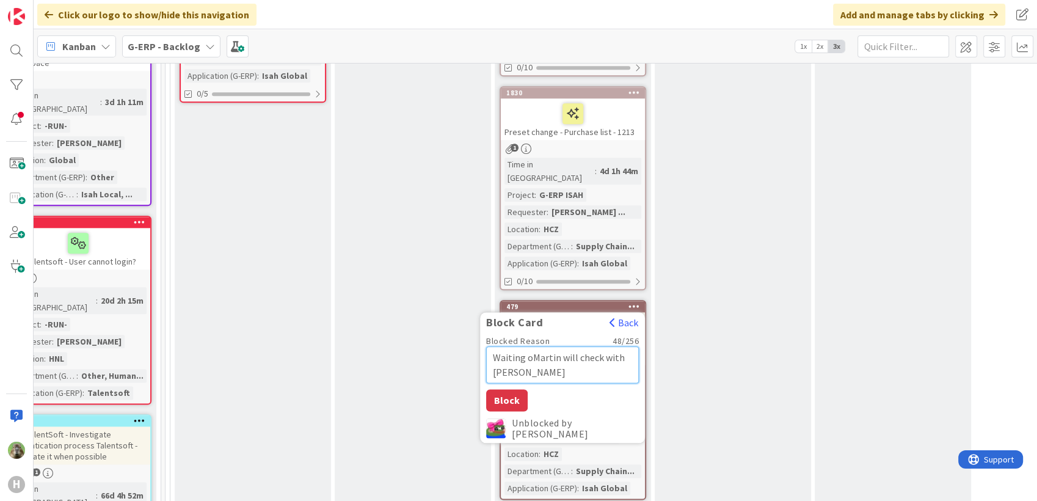
type textarea "Waiting onMartin will check with [PERSON_NAME]"
type textarea "x"
type textarea "Waiting on [PERSON_NAME] will check with [PERSON_NAME]"
click at [595, 346] on textarea "Waiting on [PERSON_NAME] will check with [PERSON_NAME]" at bounding box center [562, 364] width 153 height 37
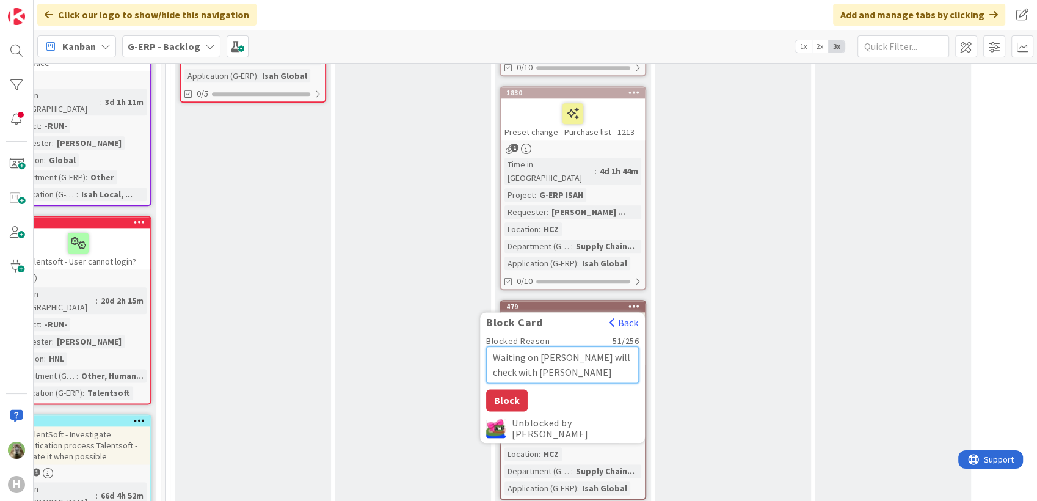
type textarea "x"
type textarea "Waiting on [PERSON_NAME] will with [PERSON_NAME]"
type textarea "x"
type textarea "Waiting on [PERSON_NAME] [PERSON_NAME]"
type textarea "x"
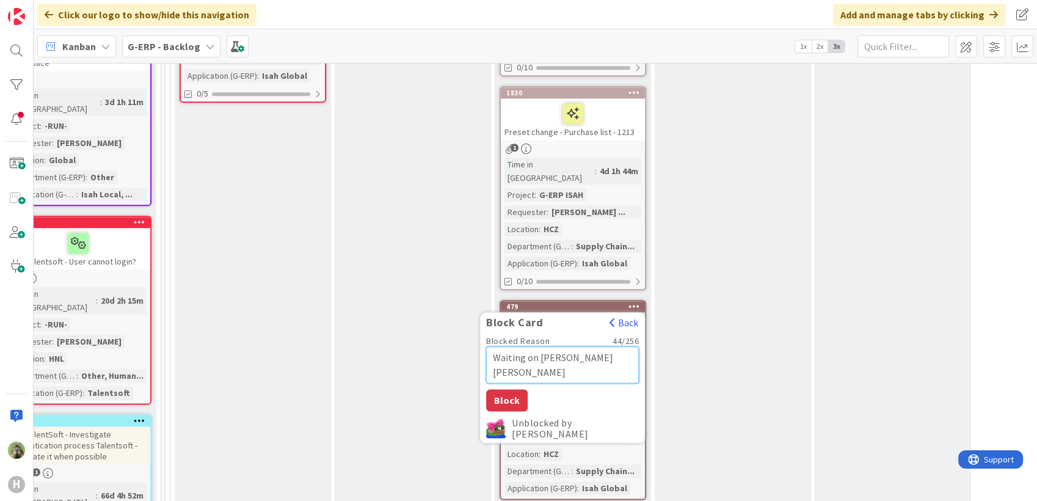
type textarea "Waiting on [PERSON_NAME] [PERSON_NAME]"
type textarea "x"
type textarea "Waiting on [PERSON_NAME] wiwith [PERSON_NAME]"
type textarea "x"
type textarea "Waiting on [PERSON_NAME]"
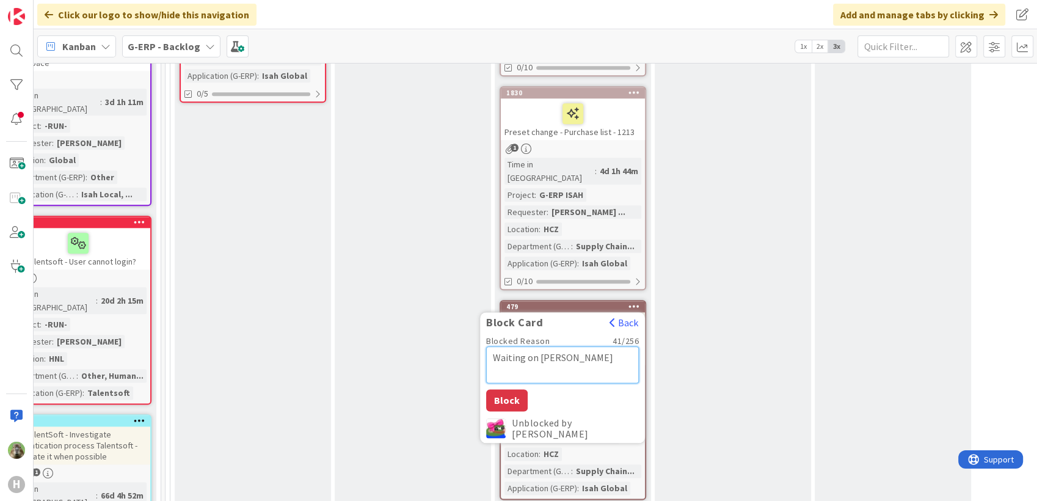
type textarea "x"
type textarea "Waiting on [PERSON_NAME] with [PERSON_NAME]"
type textarea "x"
type textarea "Waiting on [PERSON_NAME] [PERSON_NAME]"
type textarea "x"
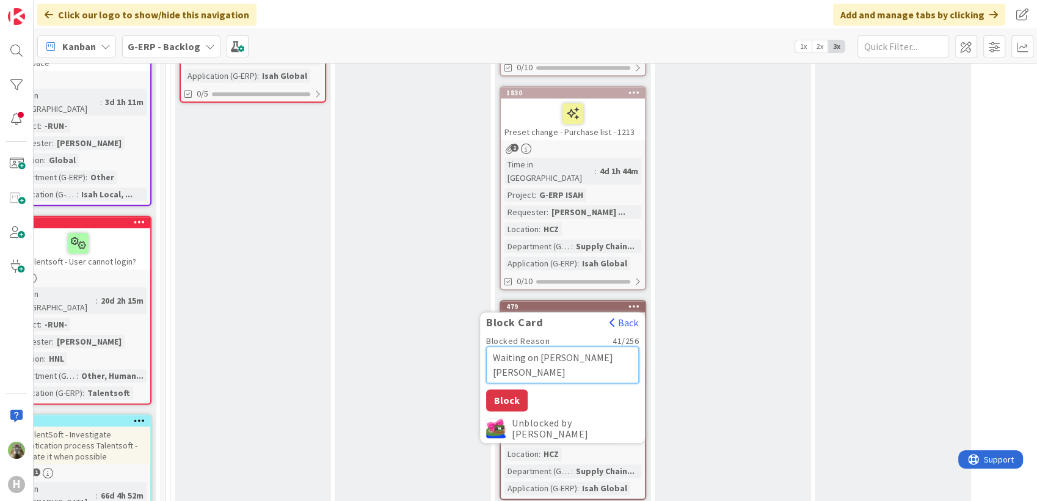
type textarea "Waiting on [PERSON_NAME] a [PERSON_NAME]"
type textarea "x"
type textarea "Waiting on [PERSON_NAME]"
type textarea "x"
type textarea "Waiting on [PERSON_NAME] a [PERSON_NAME]"
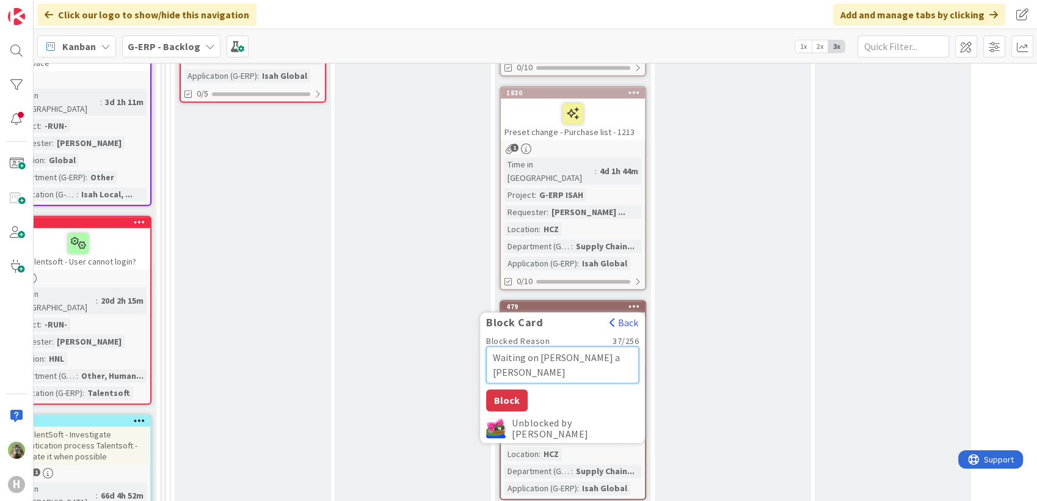
type textarea "x"
type textarea "Waiting on [PERSON_NAME] and [PERSON_NAME]"
type textarea "x"
type textarea "Waiting on [PERSON_NAME] and [PERSON_NAME]"
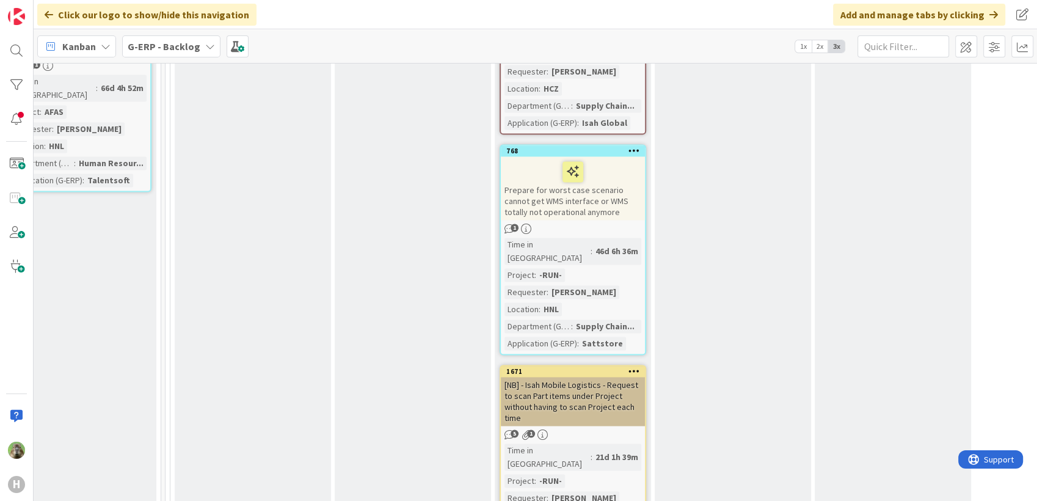
scroll to position [1736, 203]
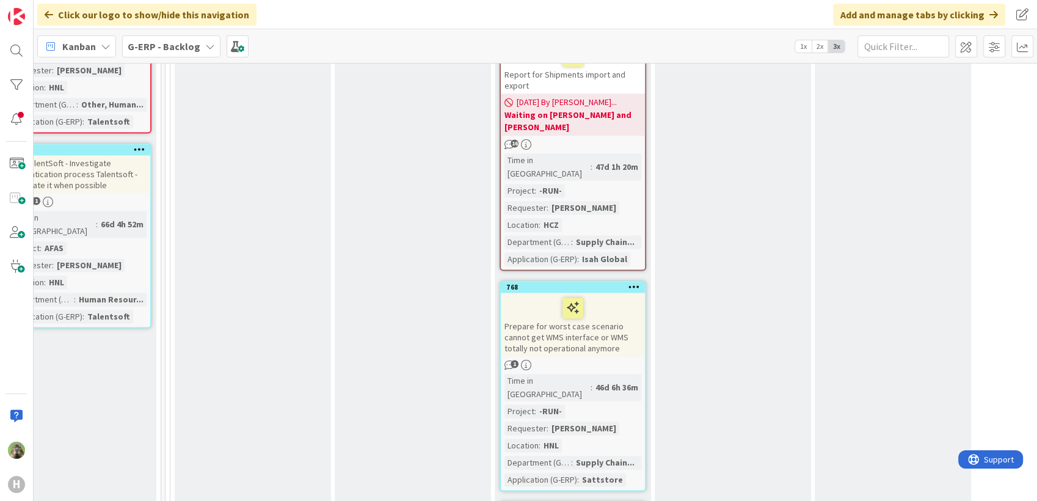
click at [624, 293] on div "Prepare for worst case scenario cannot get WMS interface or WMS totally not ope…" at bounding box center [573, 325] width 144 height 64
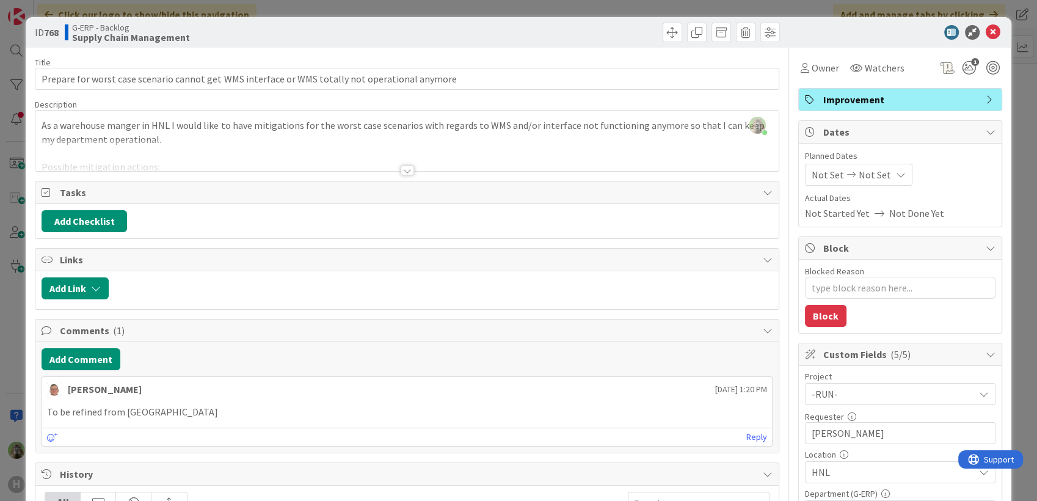
click at [507, 150] on div at bounding box center [406, 155] width 743 height 31
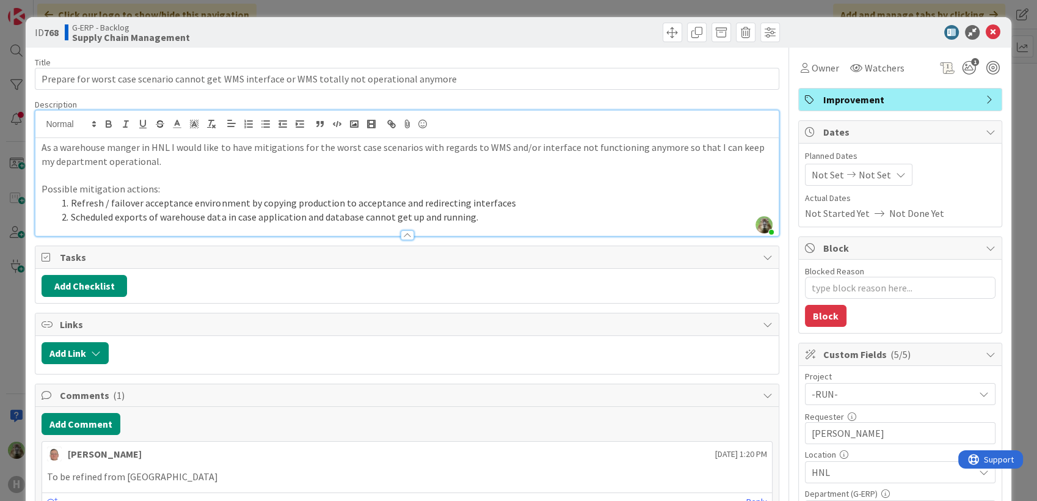
click at [15, 307] on div "ID 768 G-ERP - Backlog Supply Chain Management Title 95 / 128 Prepare for worst…" at bounding box center [518, 250] width 1037 height 501
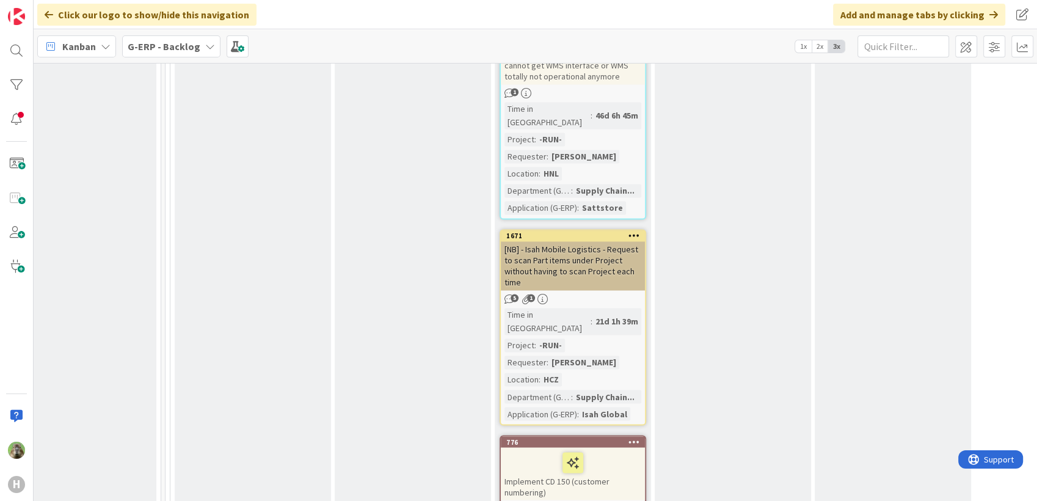
click at [699, 306] on div "Quality Control Add Card..." at bounding box center [733, 186] width 156 height 2262
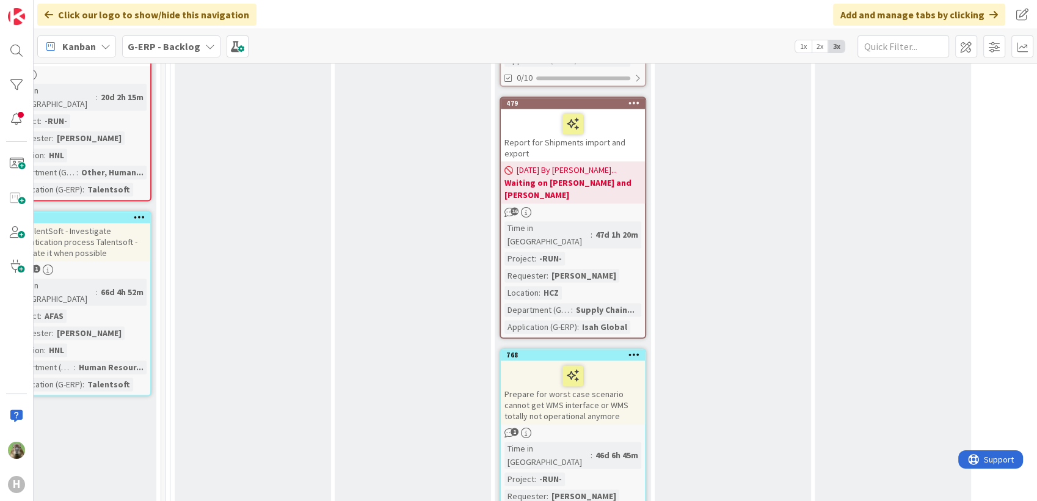
scroll to position [1804, 203]
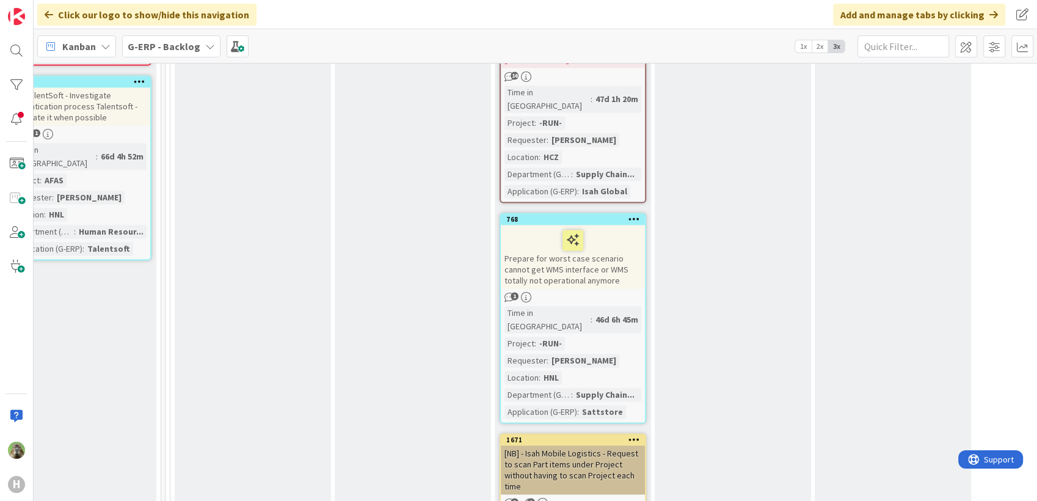
click at [590, 225] on div "Prepare for worst case scenario cannot get WMS interface or WMS totally not ope…" at bounding box center [573, 257] width 144 height 64
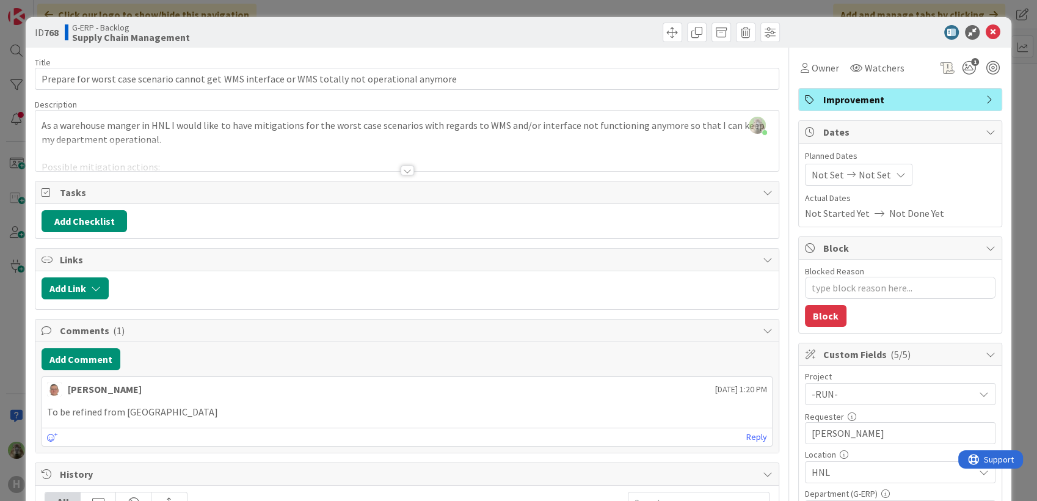
click at [417, 156] on div at bounding box center [406, 155] width 743 height 31
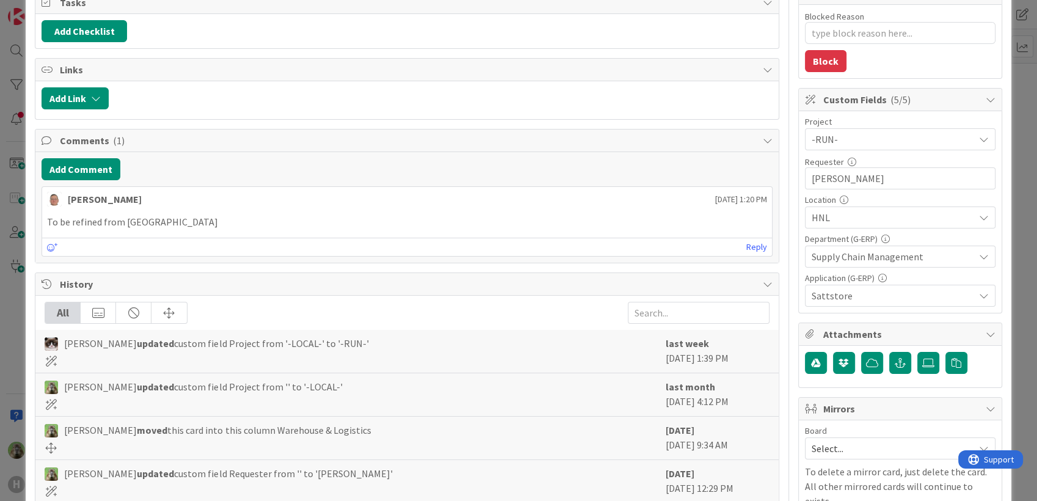
scroll to position [247, 0]
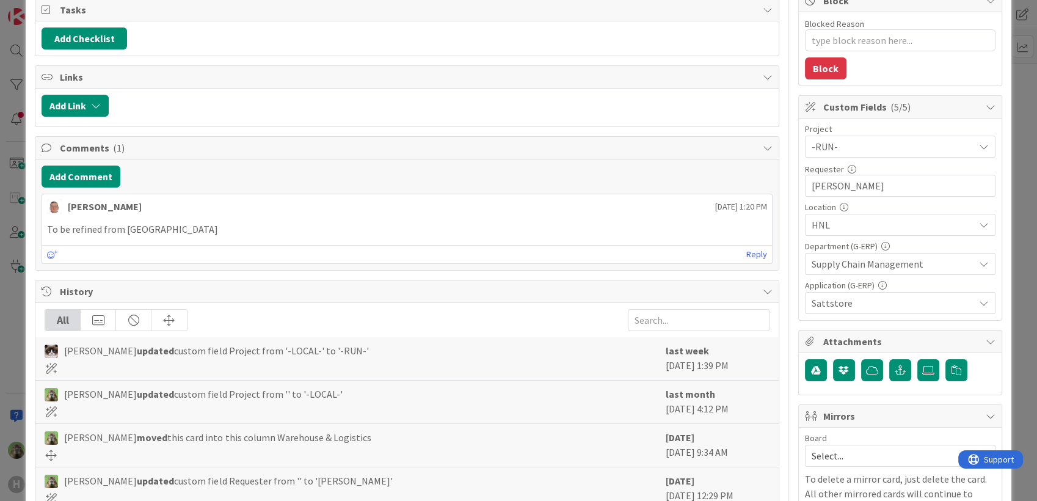
click at [2, 337] on div "ID 768 G-ERP - Backlog Supply Chain Management Title 95 / 128 Prepare for worst…" at bounding box center [518, 250] width 1037 height 501
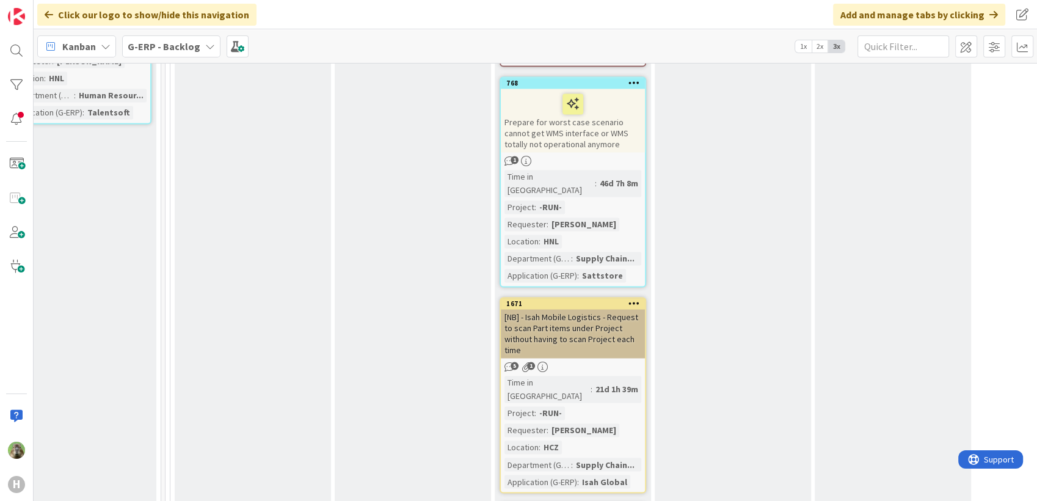
click at [568, 309] on div "[NB] - Isah Mobile Logistics - Request to scan Part items under Project without…" at bounding box center [573, 333] width 144 height 49
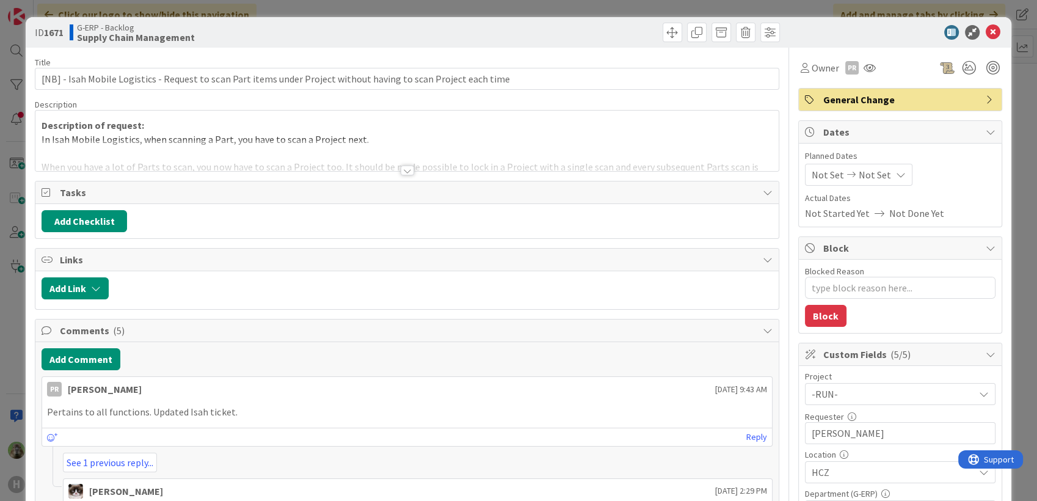
type textarea "x"
click at [132, 463] on link "See 1 previous reply..." at bounding box center [110, 463] width 94 height 20
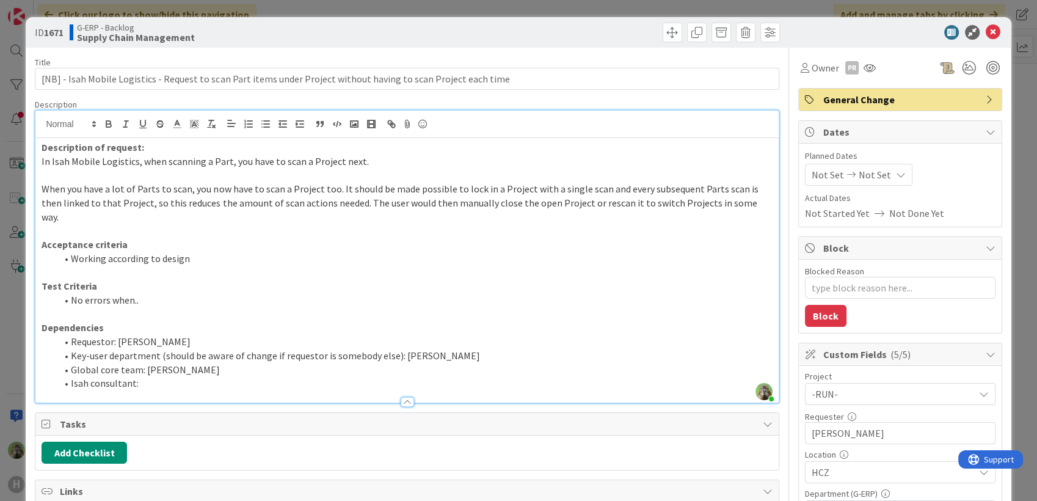
click at [310, 128] on div "[PERSON_NAME] just joined Description of request: In Isah Mobile Logistics, whe…" at bounding box center [406, 257] width 743 height 292
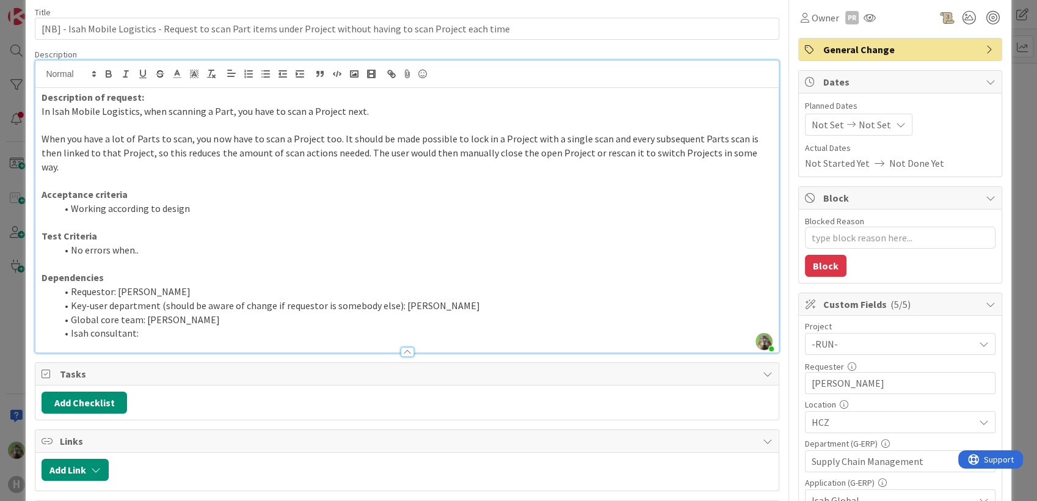
scroll to position [254, 0]
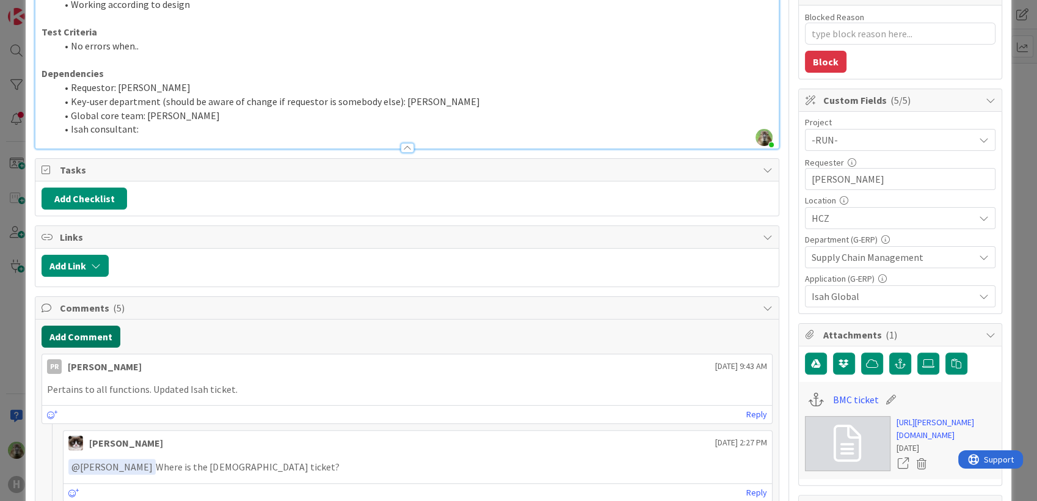
click at [86, 326] on button "Add Comment" at bounding box center [81, 337] width 79 height 22
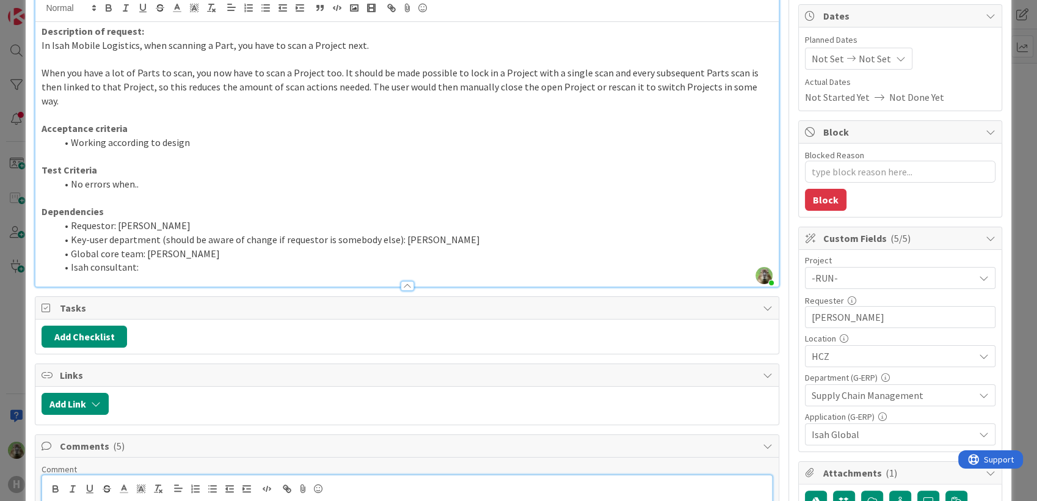
scroll to position [0, 0]
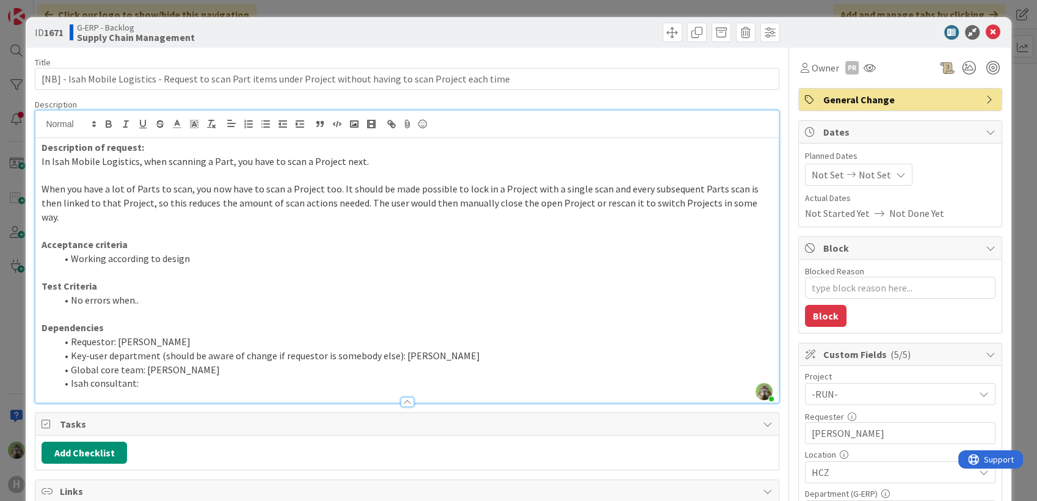
click at [9, 339] on div "ID 1671 G-ERP - Backlog Supply Chain Management Title 112 / 128 [NB] - Isah Mob…" at bounding box center [518, 250] width 1037 height 501
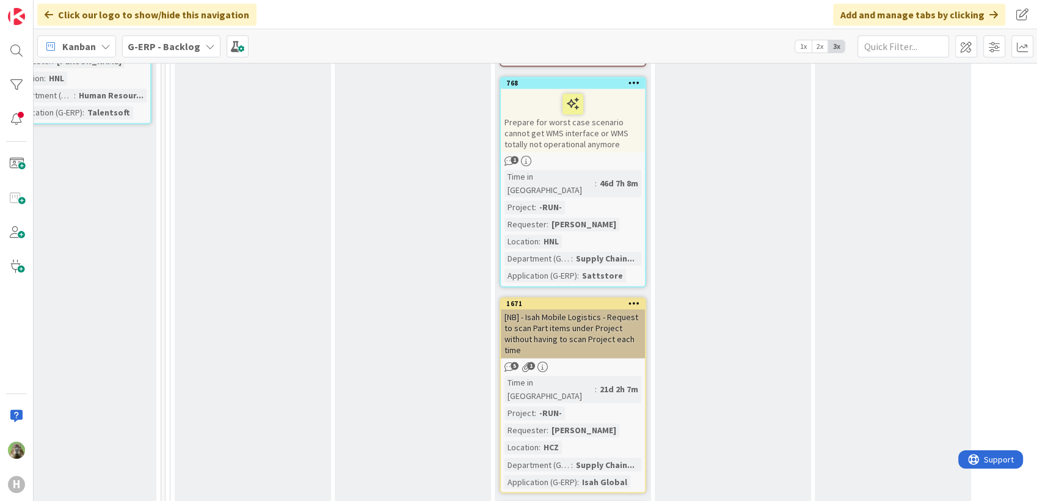
click at [145, 45] on b "G-ERP - Backlog" at bounding box center [164, 46] width 73 height 12
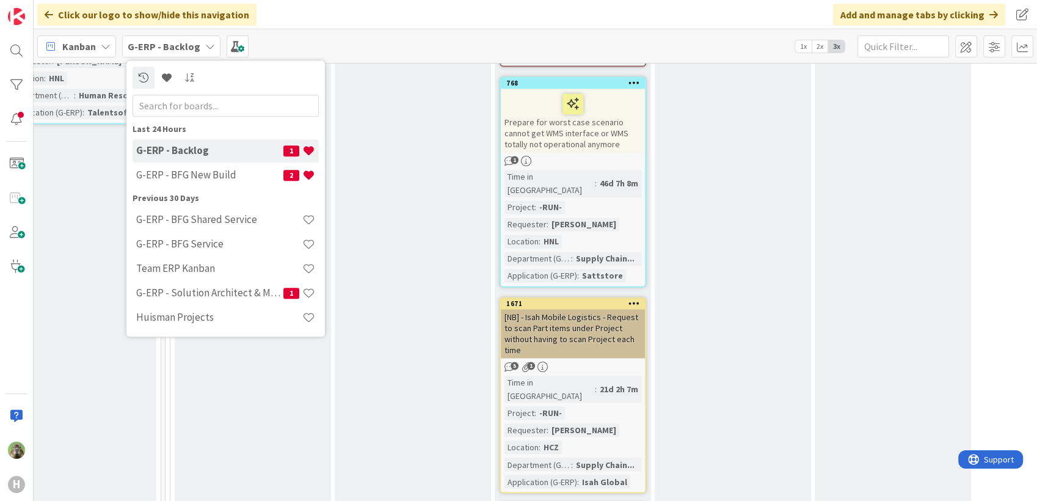
click at [34, 56] on div "Kanban G-ERP - Backlog Last 24 Hours G-ERP - Backlog 1 G-ERP - BFG New Build 2 …" at bounding box center [536, 46] width 1004 height 34
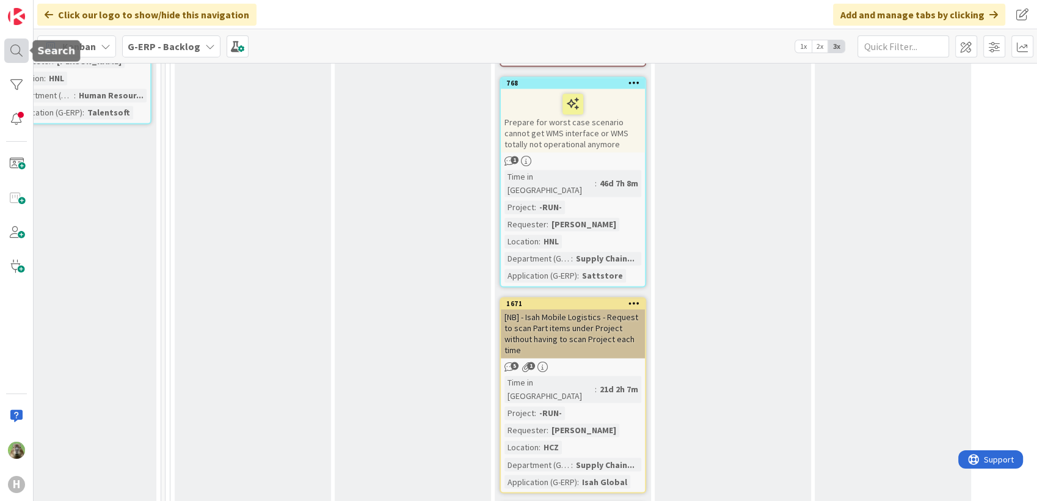
click at [21, 51] on div at bounding box center [16, 50] width 24 height 24
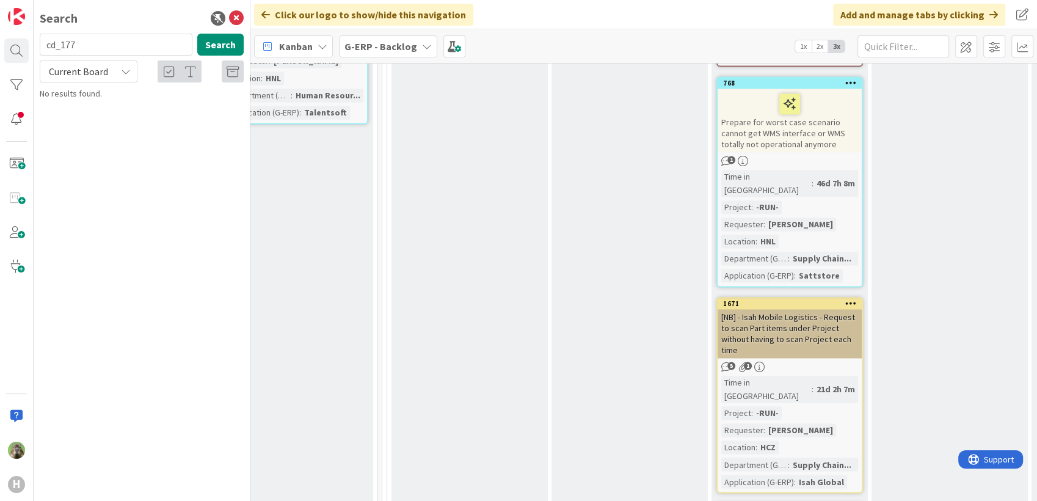
type input "cd_177"
click at [236, 20] on icon at bounding box center [236, 18] width 15 height 15
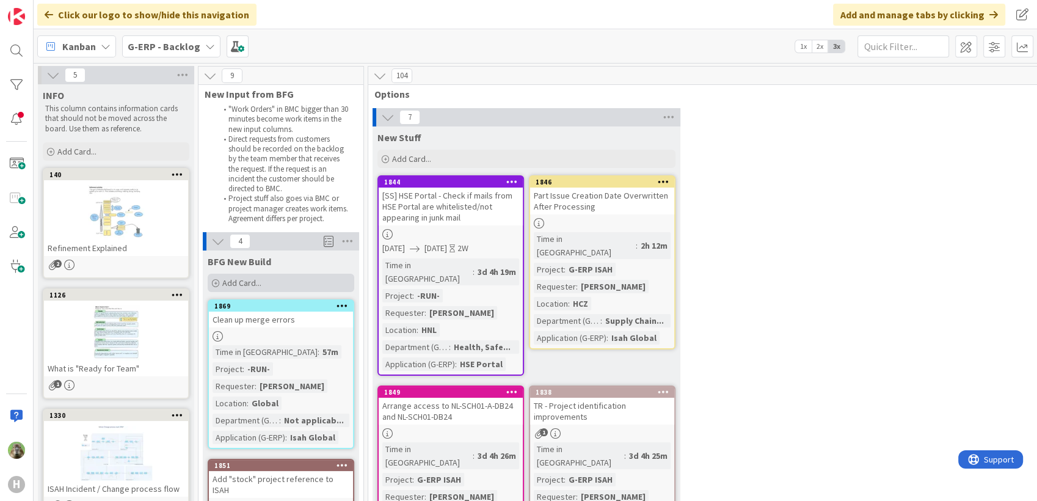
click at [271, 281] on div "Add Card..." at bounding box center [281, 283] width 147 height 18
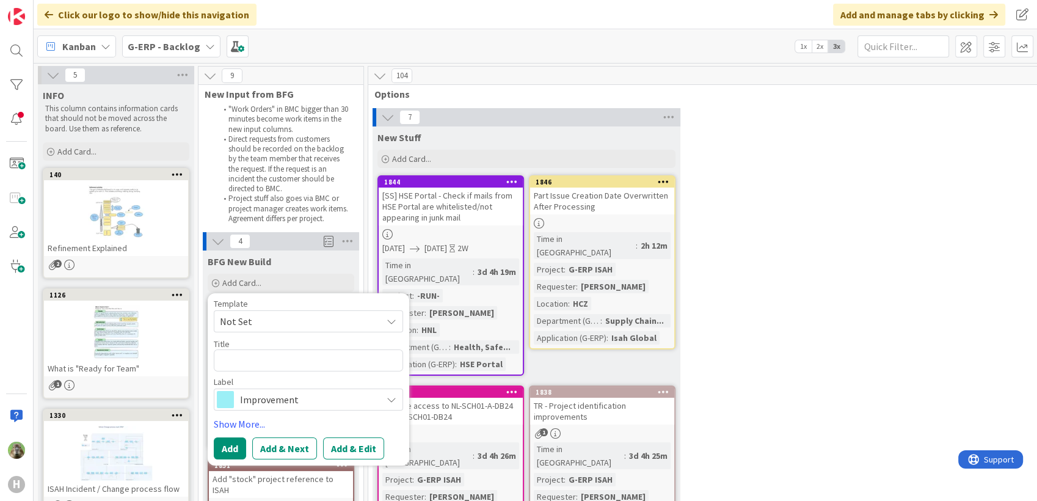
type textarea "x"
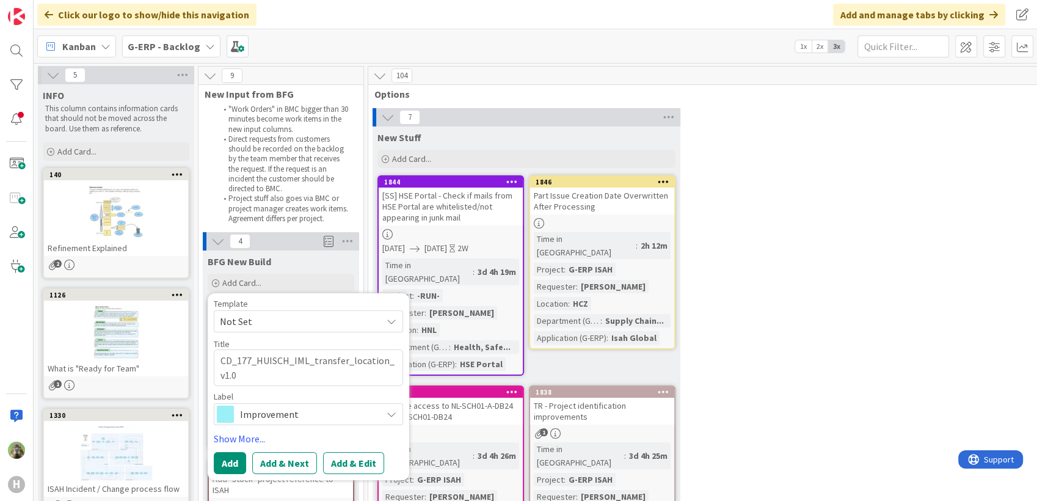
type textarea "CD_177_HUISCH_IML_transfer_location_v1.0"
click at [273, 324] on span "Not Set" at bounding box center [296, 321] width 153 height 16
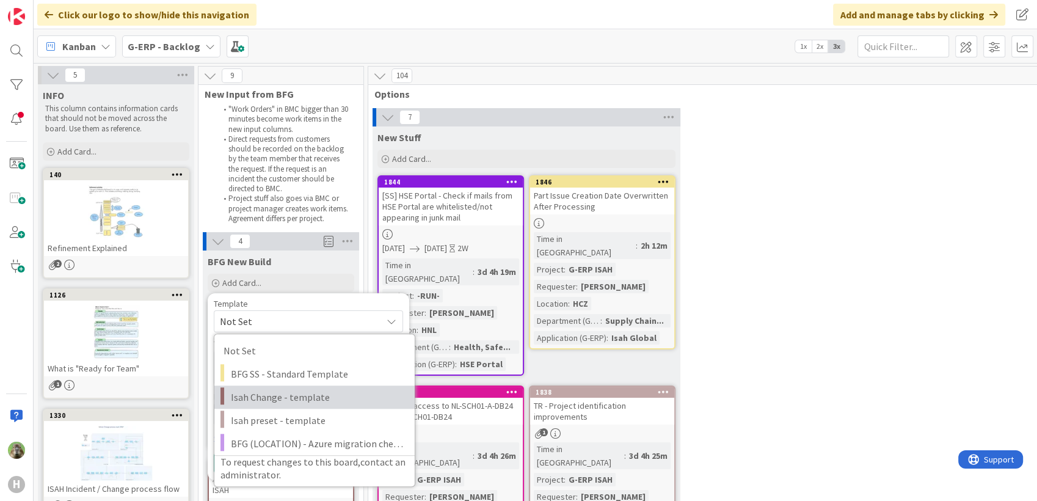
click at [299, 393] on span "Isah Change - template" at bounding box center [318, 397] width 175 height 16
type textarea "x"
type textarea "Isah Change - template"
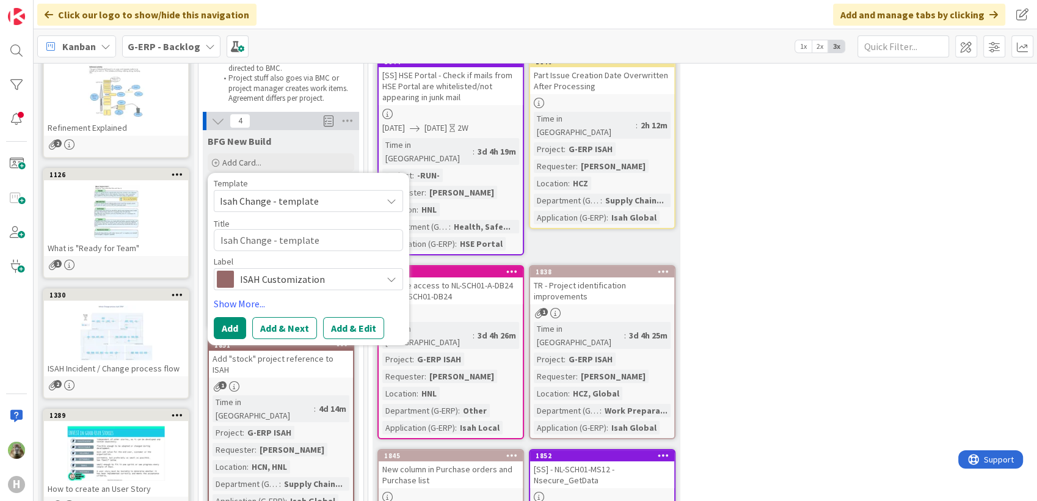
scroll to position [136, 0]
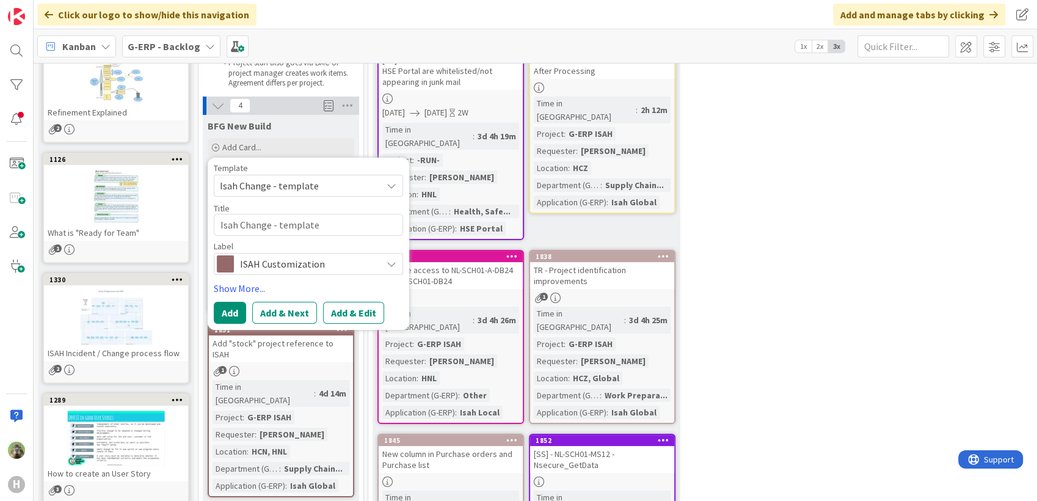
click at [298, 262] on span "ISAH Customization" at bounding box center [308, 263] width 136 height 17
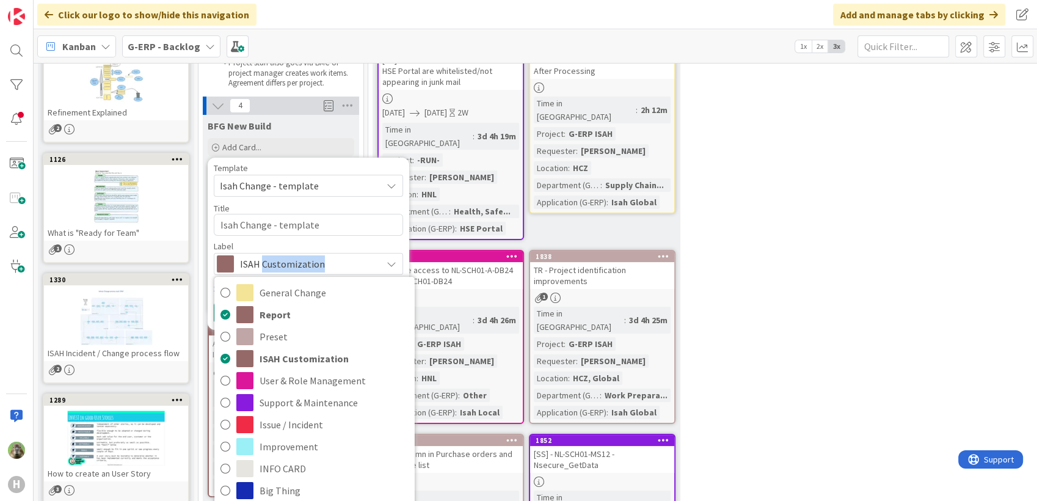
click at [298, 262] on span "ISAH Customization" at bounding box center [308, 263] width 136 height 17
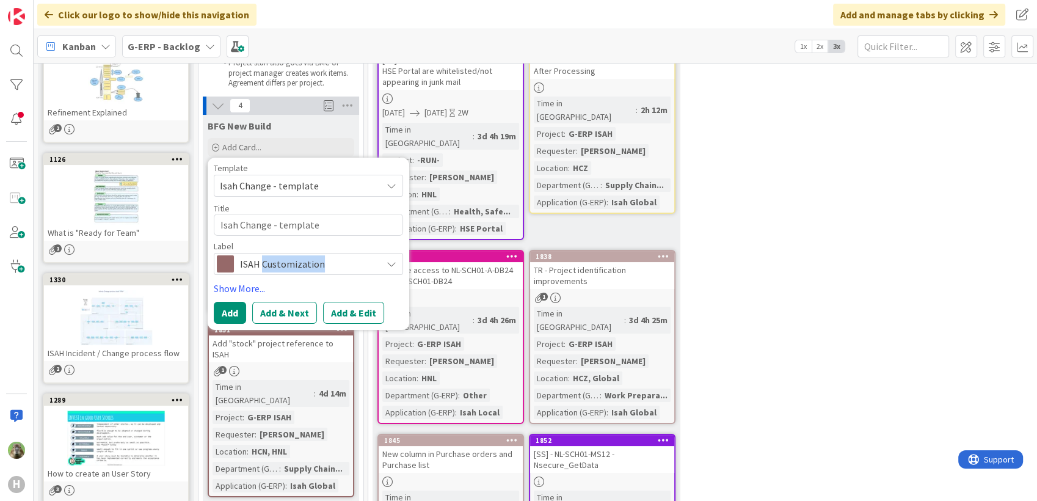
drag, startPoint x: 298, startPoint y: 262, endPoint x: 276, endPoint y: 272, distance: 24.9
click at [276, 272] on div "ISAH Customization" at bounding box center [308, 264] width 189 height 22
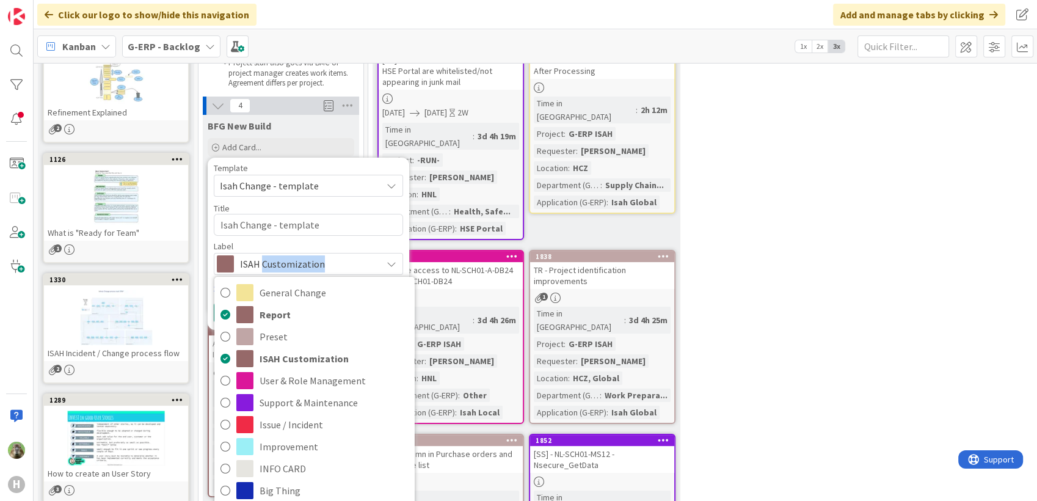
click at [276, 272] on div "ISAH Customization" at bounding box center [308, 264] width 189 height 22
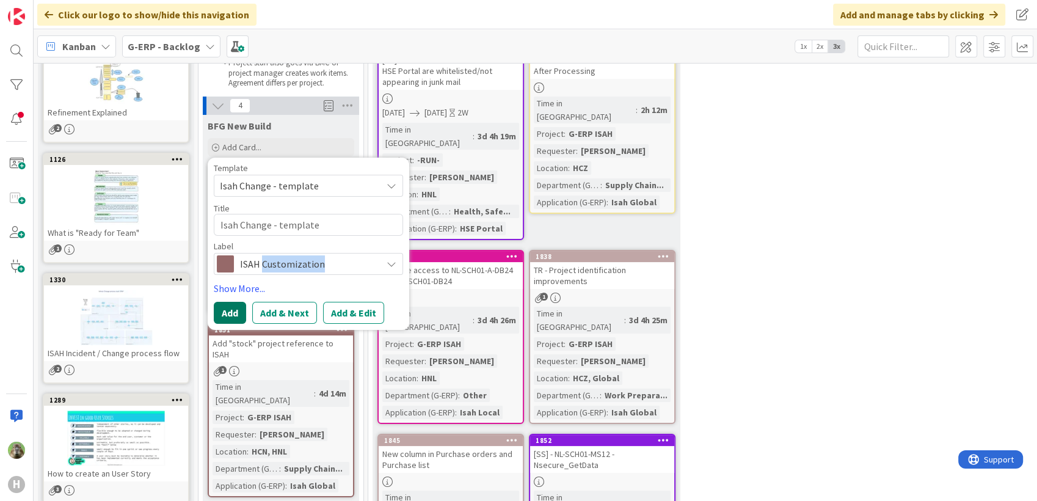
drag, startPoint x: 276, startPoint y: 272, endPoint x: 227, endPoint y: 313, distance: 63.7
click at [227, 313] on button "Add" at bounding box center [230, 313] width 32 height 22
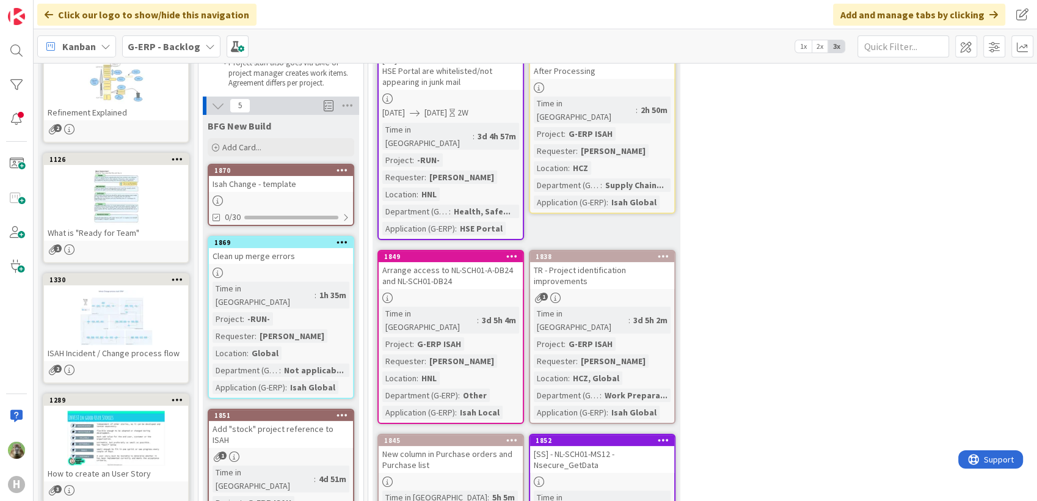
click at [293, 181] on div "Isah Change - template" at bounding box center [281, 184] width 144 height 16
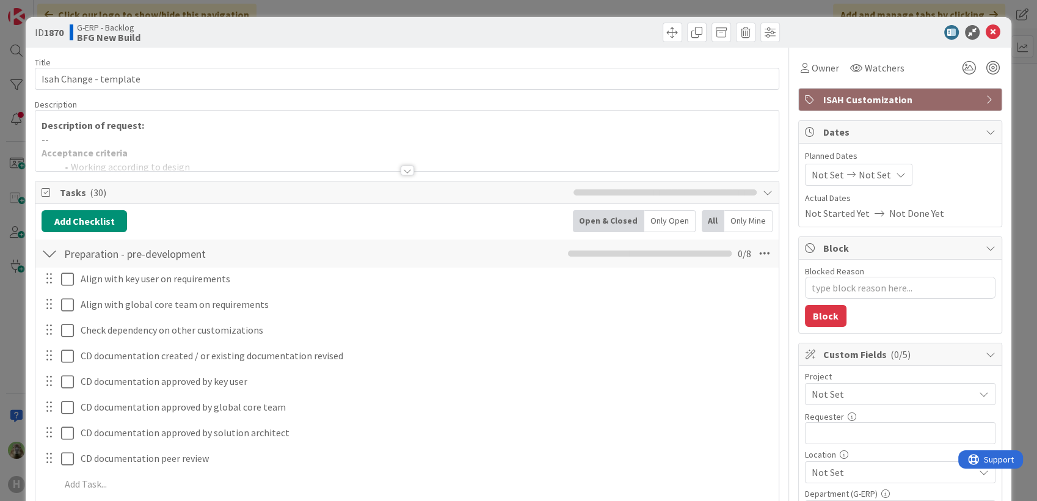
type textarea "x"
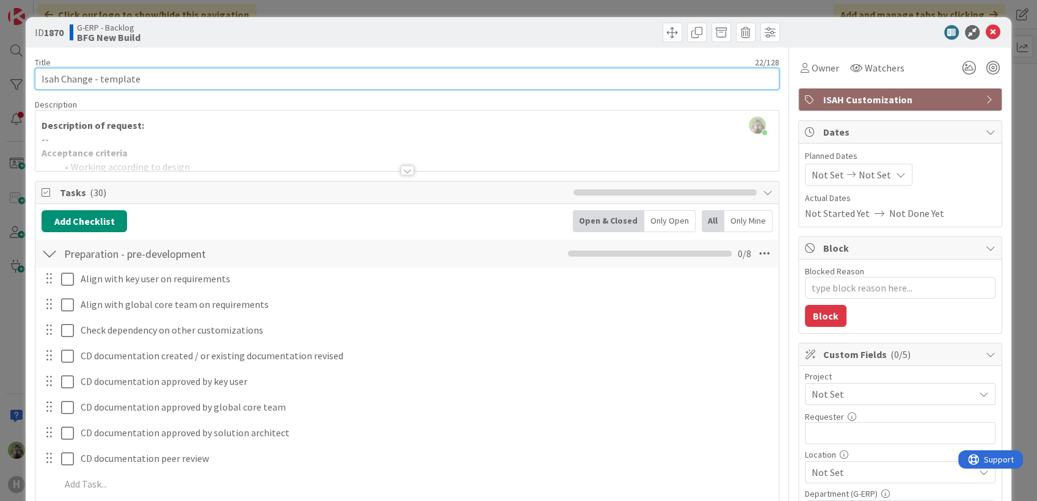
click at [197, 81] on input "Isah Change - template" at bounding box center [407, 79] width 744 height 22
paste input "CD_177_HUISCH_IML_transfer_location_v1.0"
type input "CD_177_HUISCH_IML_transfer_location_v1.0"
type textarea "x"
type input "CD_177_HUISCH_IML_transfer_location_v1.0"
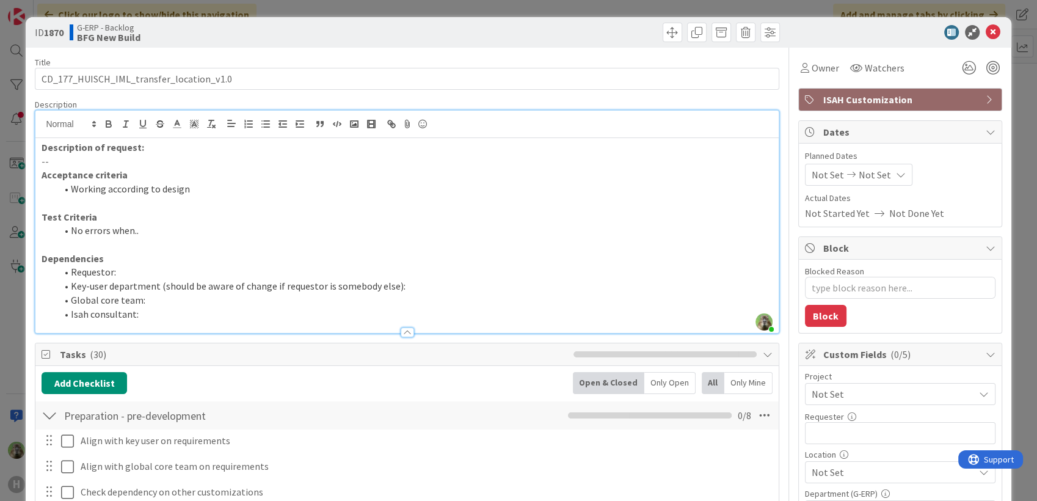
click at [589, 137] on div "[PERSON_NAME] just joined Description of request: -- Acceptance criteria Workin…" at bounding box center [406, 222] width 743 height 222
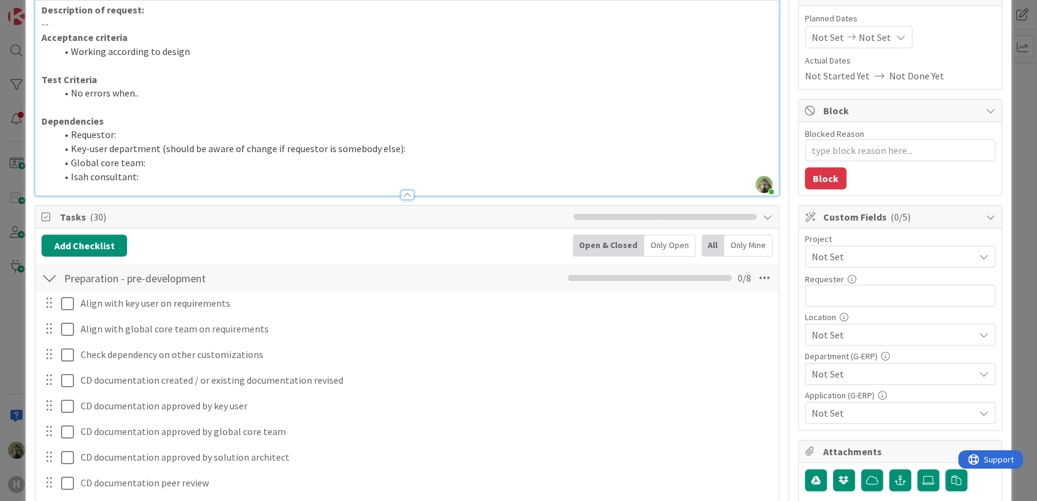
scroll to position [203, 0]
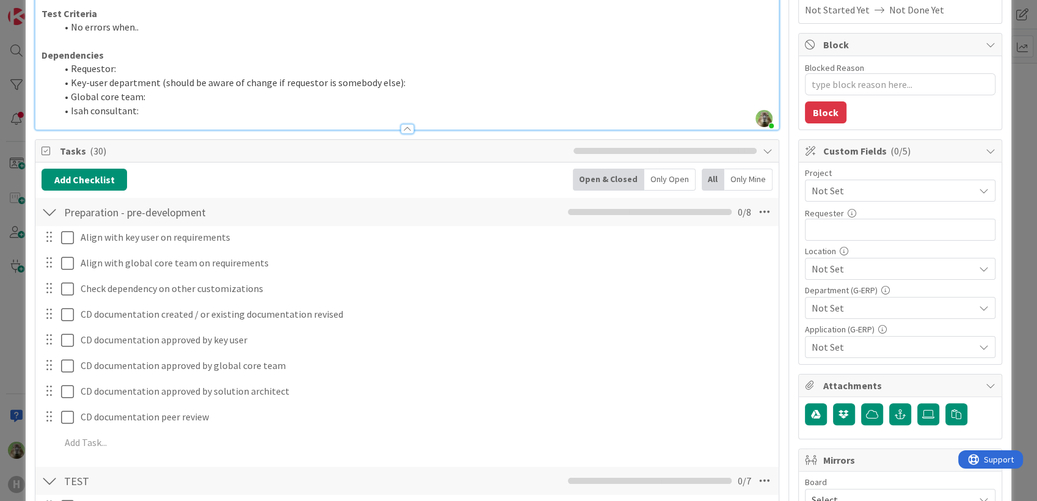
click at [924, 203] on div "Project Not Set Requester 0 / 32 Location Not Set Department (G-ERP) Not Set Ap…" at bounding box center [900, 263] width 191 height 189
click at [934, 197] on span "Not Set" at bounding box center [890, 190] width 156 height 17
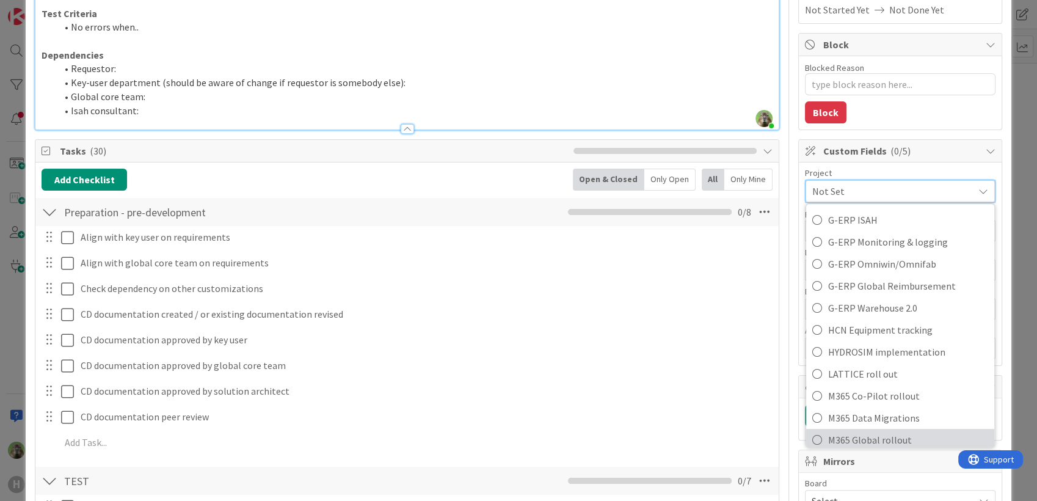
scroll to position [348, 0]
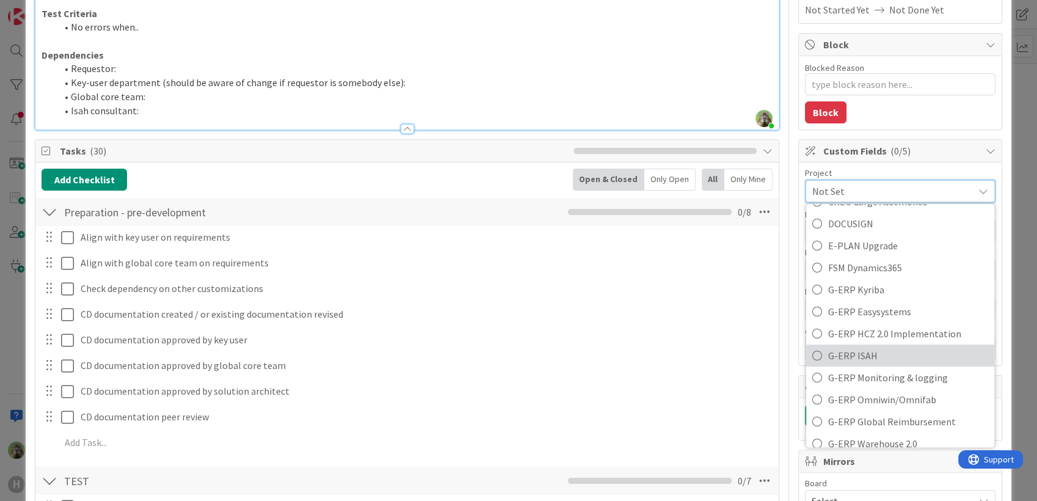
drag, startPoint x: 863, startPoint y: 357, endPoint x: 887, endPoint y: 251, distance: 109.0
click at [863, 357] on span "G-ERP ISAH" at bounding box center [909, 355] width 160 height 18
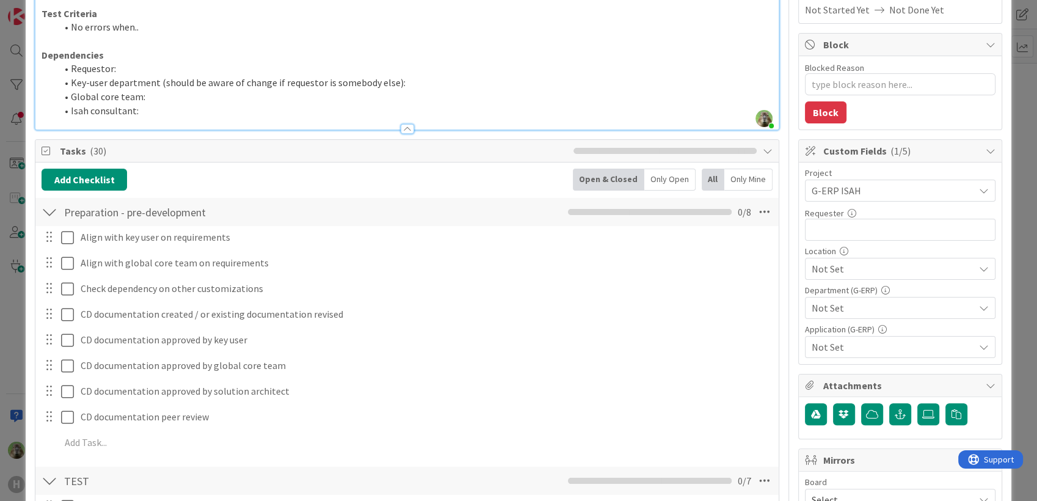
type textarea "x"
click at [894, 232] on input "text" at bounding box center [900, 230] width 191 height 22
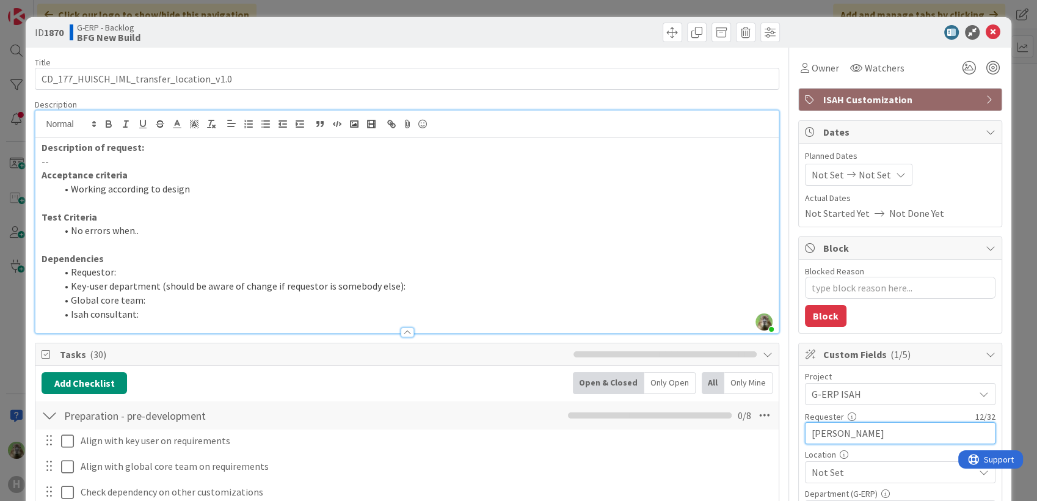
type input "[PERSON_NAME]"
type textarea "x"
type input "[PERSON_NAME]"
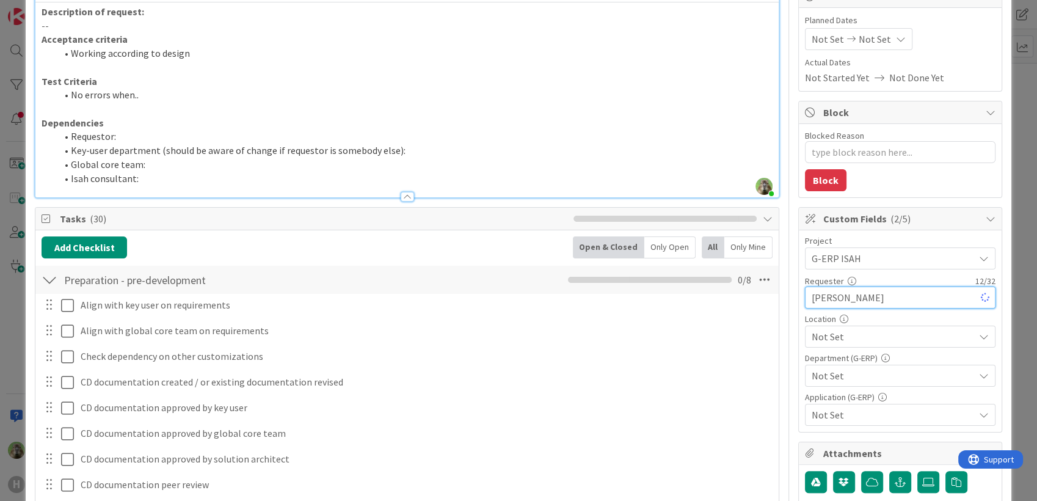
type textarea "x"
type input "[PERSON_NAME]"
click at [865, 326] on div "Not Set" at bounding box center [900, 337] width 191 height 22
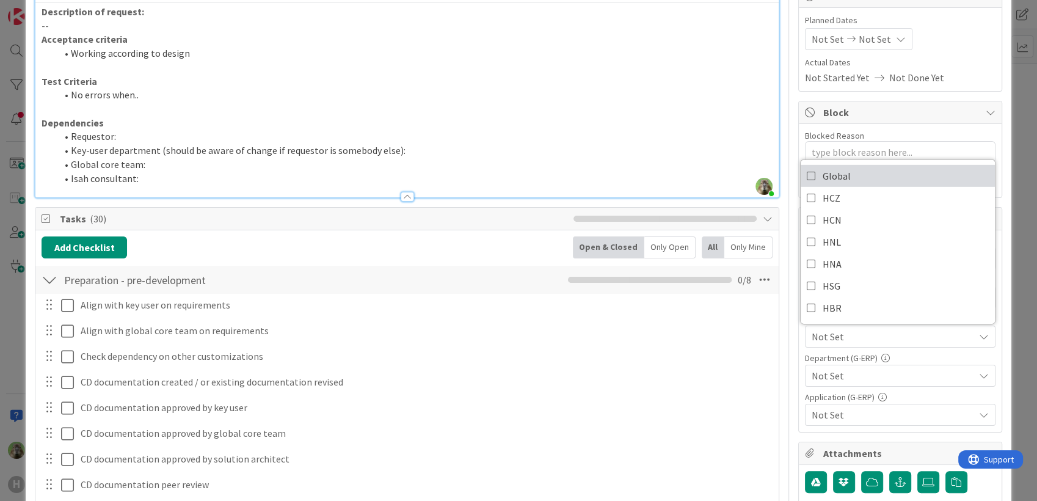
click at [852, 176] on link "Global" at bounding box center [898, 176] width 194 height 22
click at [866, 389] on div "Project G-ERP ISAH Not Set -LOCAL- -RUN- ACD AFAS ANSYS LS Dyna ANSYS upgrade A…" at bounding box center [900, 330] width 191 height 189
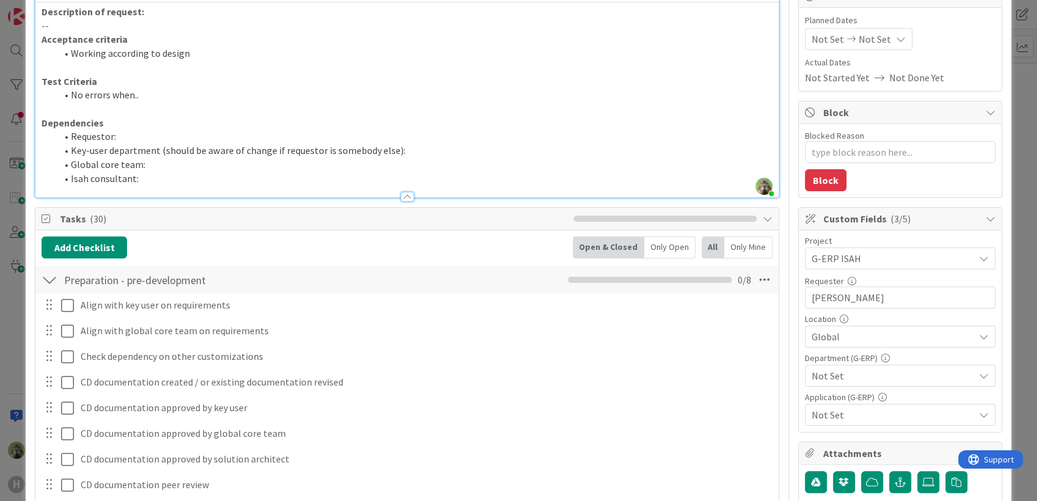
click at [866, 372] on span "Not Set" at bounding box center [893, 375] width 163 height 15
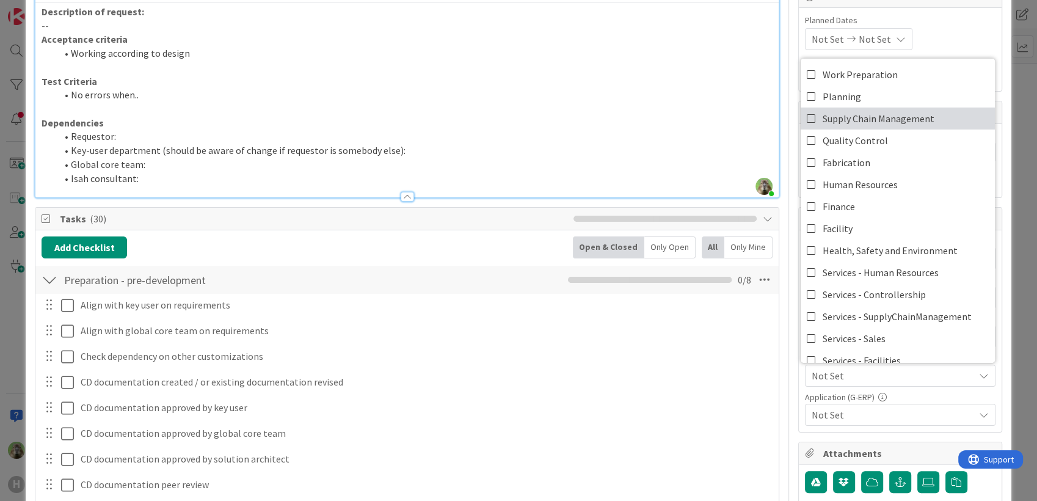
click at [909, 120] on span "Supply Chain Management" at bounding box center [879, 118] width 112 height 18
click at [879, 408] on span "Not Set" at bounding box center [893, 415] width 163 height 15
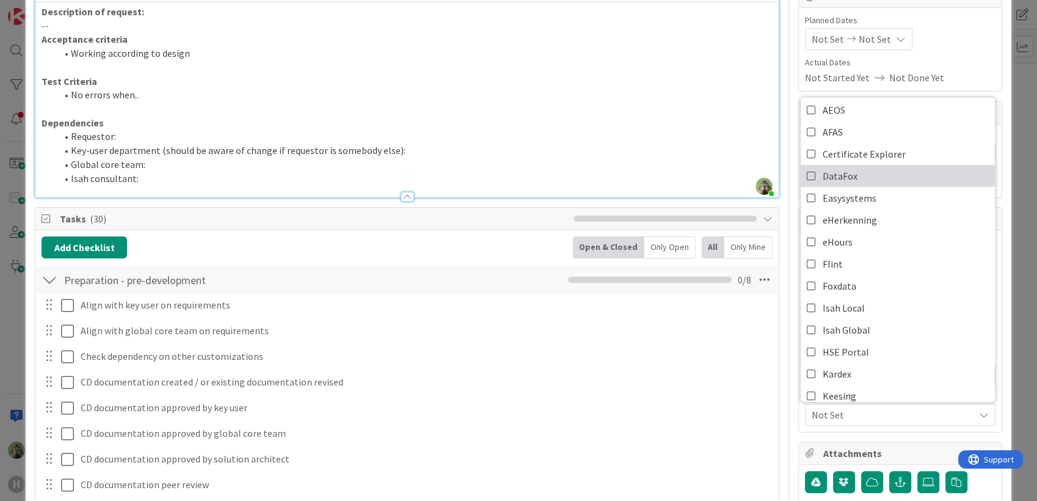
scroll to position [68, 0]
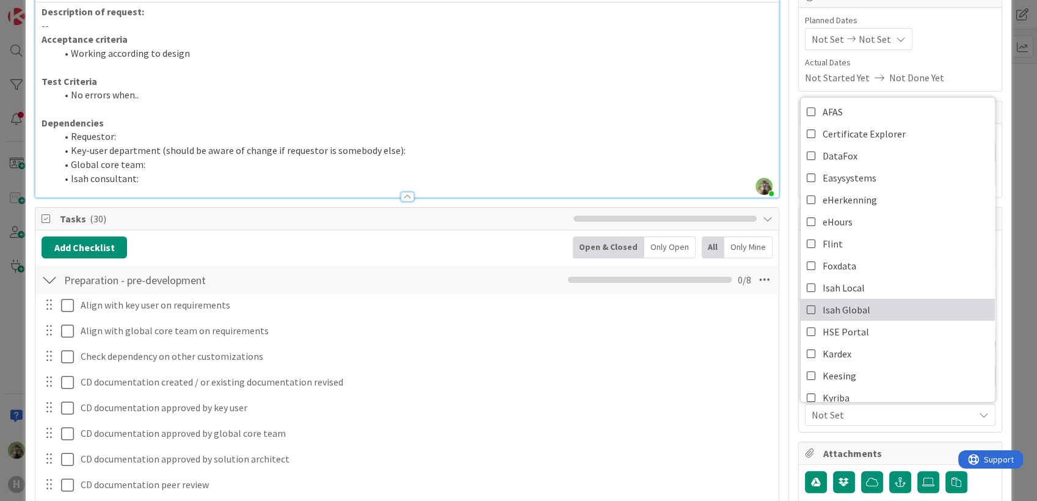
click at [854, 310] on span "Isah Global" at bounding box center [847, 310] width 48 height 18
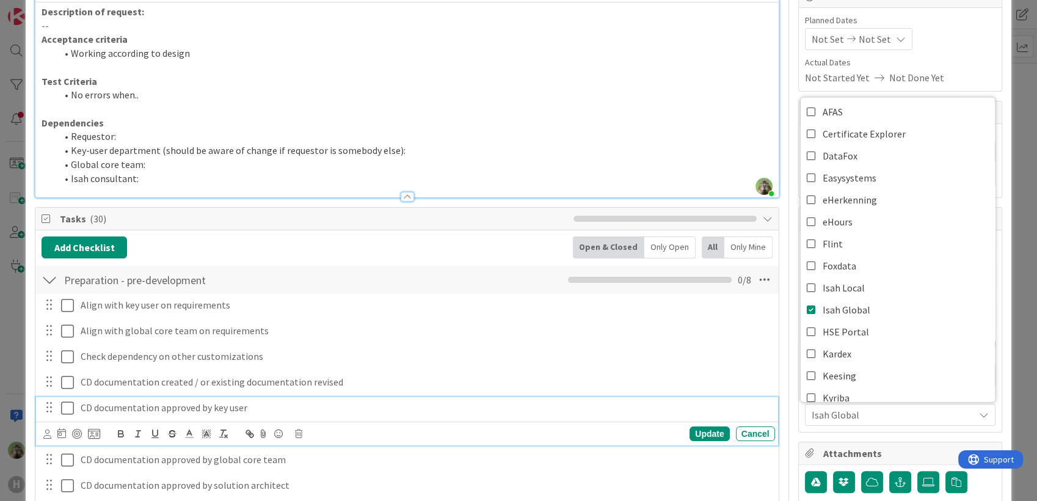
click at [753, 415] on div "CD documentation approved by key user" at bounding box center [426, 407] width 700 height 21
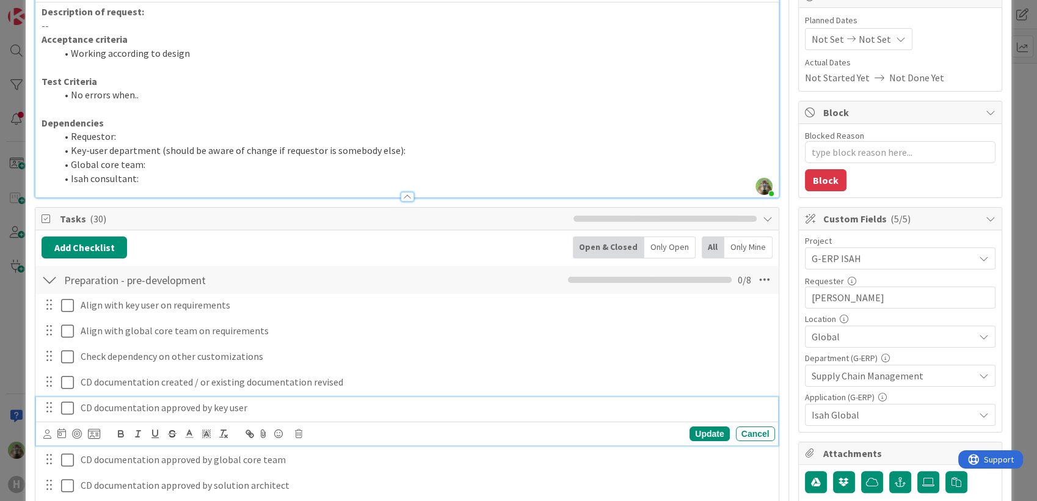
type textarea "x"
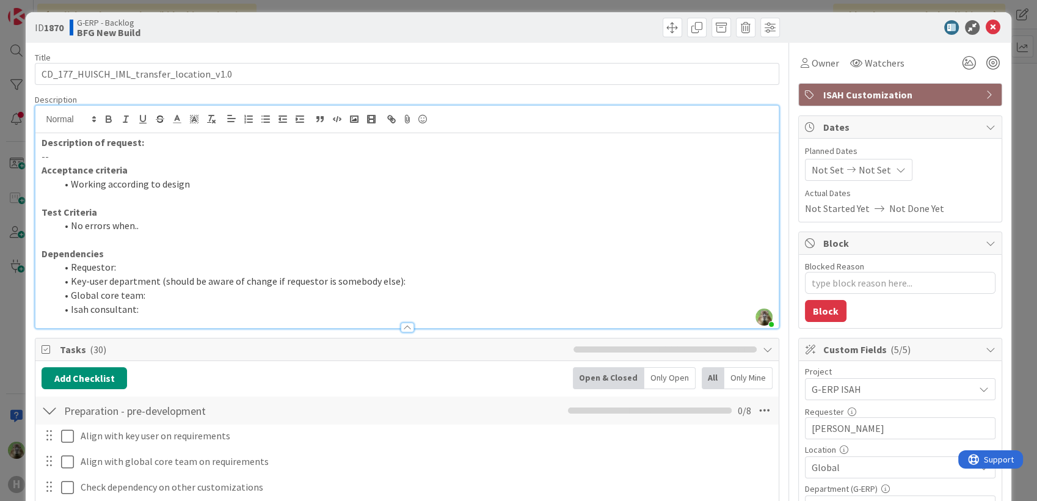
scroll to position [0, 0]
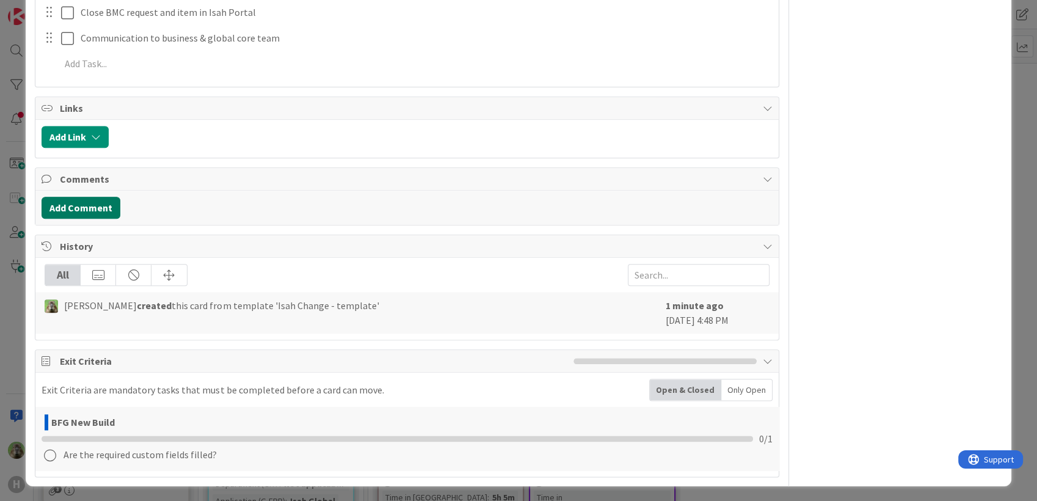
click at [81, 199] on button "Add Comment" at bounding box center [81, 208] width 79 height 22
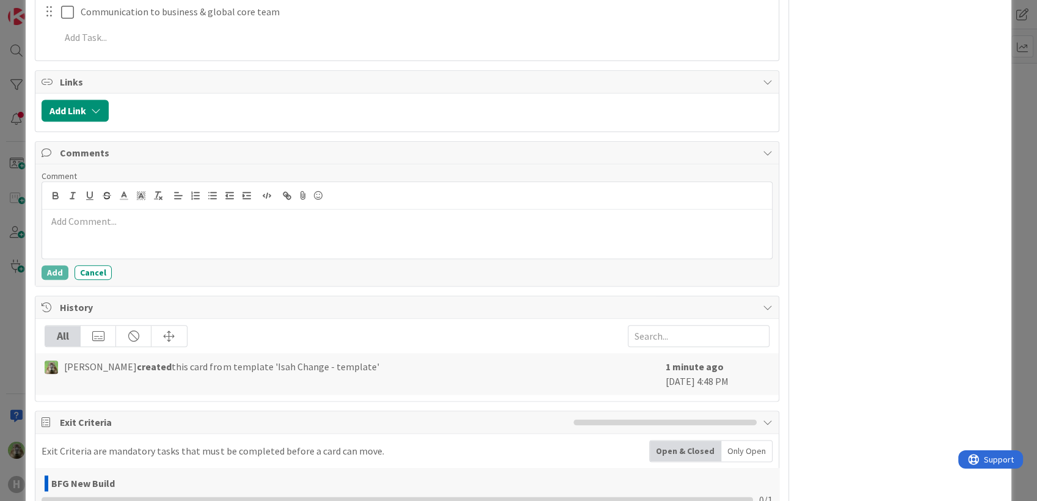
scroll to position [1338, 0]
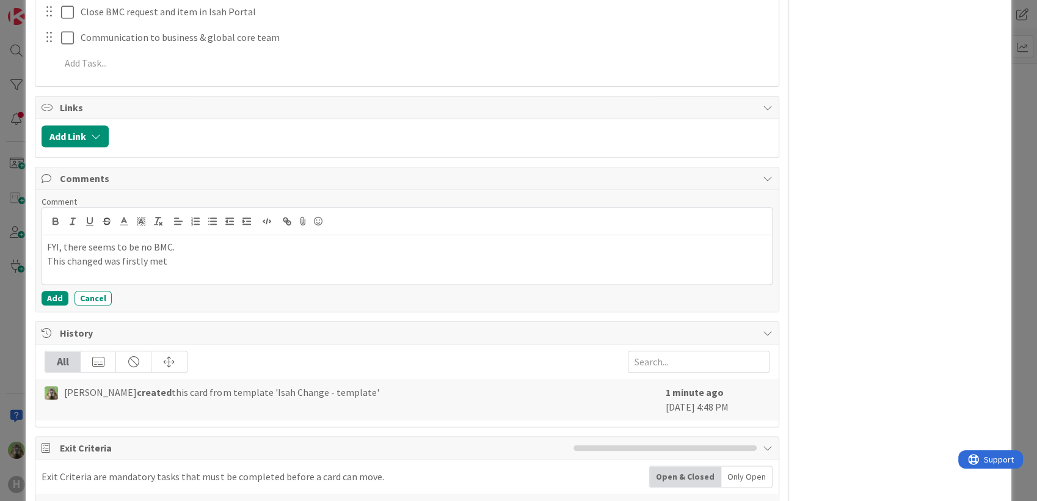
click at [100, 262] on p "This changed was firstly met" at bounding box center [407, 261] width 720 height 14
click at [202, 254] on p "This change was firstly seen" at bounding box center [407, 261] width 720 height 14
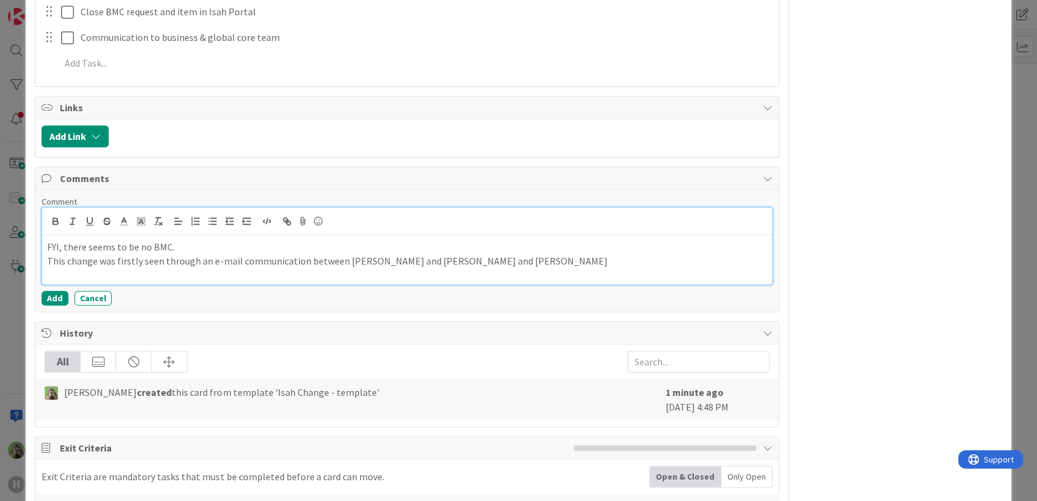
click at [505, 259] on p "This change was firstly seen through an e-mail communication between [PERSON_NA…" at bounding box center [407, 261] width 720 height 14
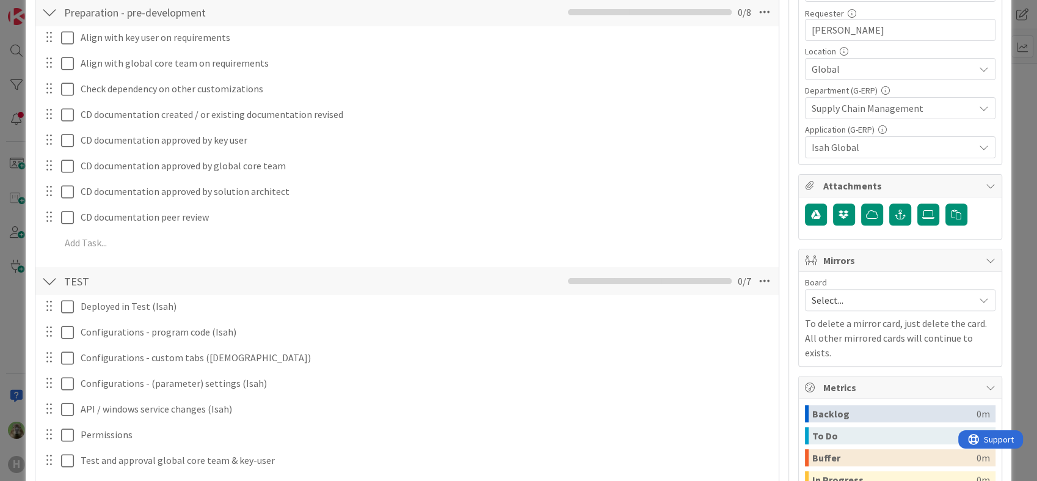
scroll to position [387, 0]
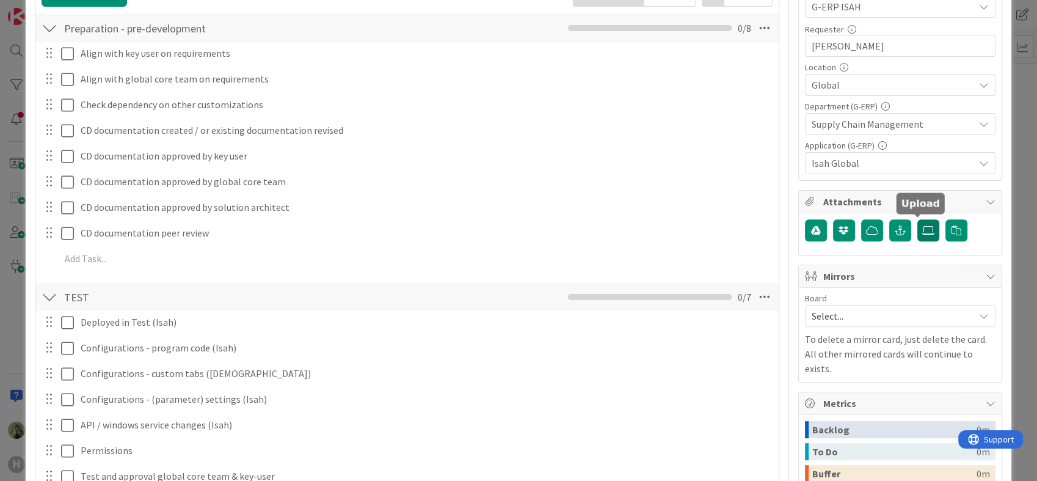
click at [918, 221] on label at bounding box center [929, 230] width 22 height 22
click at [918, 219] on input "file" at bounding box center [918, 219] width 0 height 0
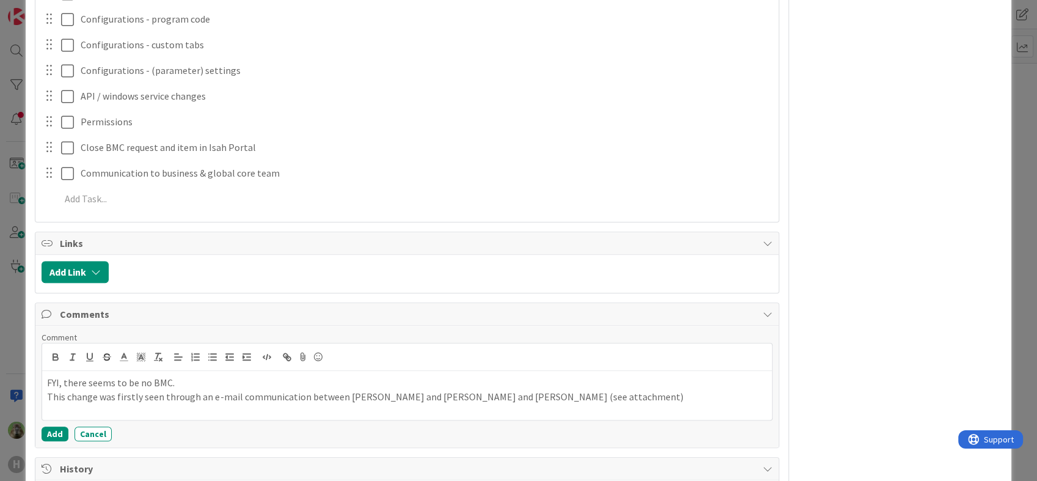
scroll to position [1446, 0]
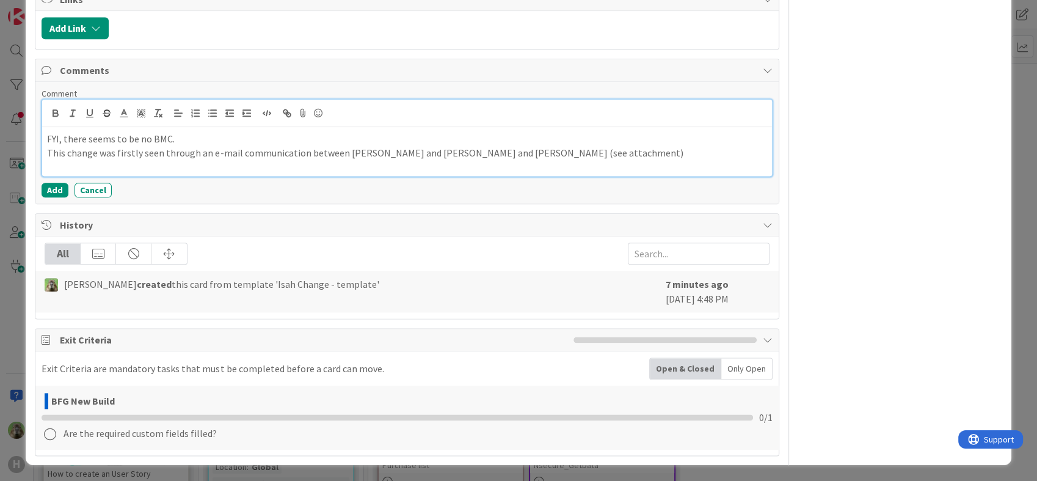
click at [166, 138] on p "FYI, there seems to be no BMC." at bounding box center [407, 139] width 720 height 14
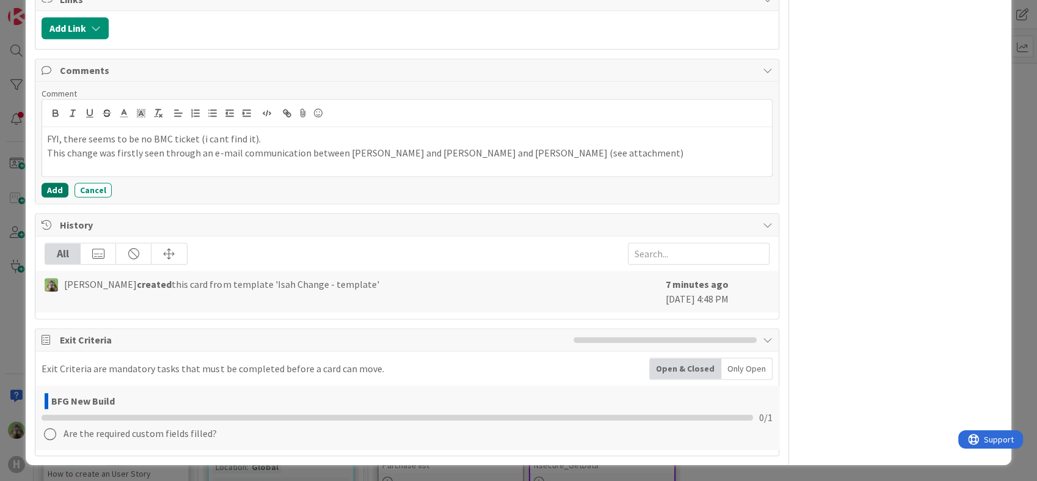
click at [57, 191] on button "Add" at bounding box center [55, 190] width 27 height 15
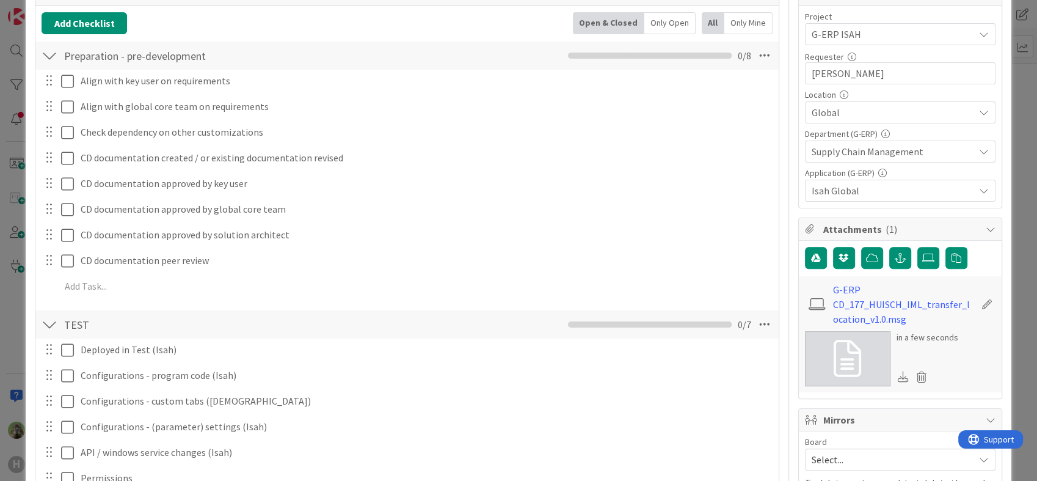
scroll to position [0, 0]
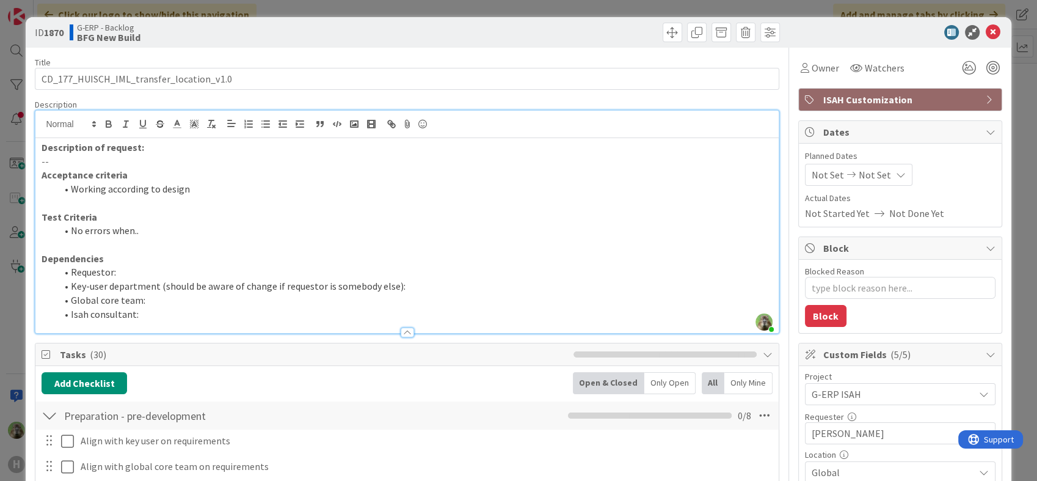
click at [114, 164] on p "--" at bounding box center [407, 162] width 731 height 14
drag, startPoint x: 51, startPoint y: 159, endPoint x: 42, endPoint y: 159, distance: 9.8
click at [42, 159] on p "--" at bounding box center [407, 162] width 731 height 14
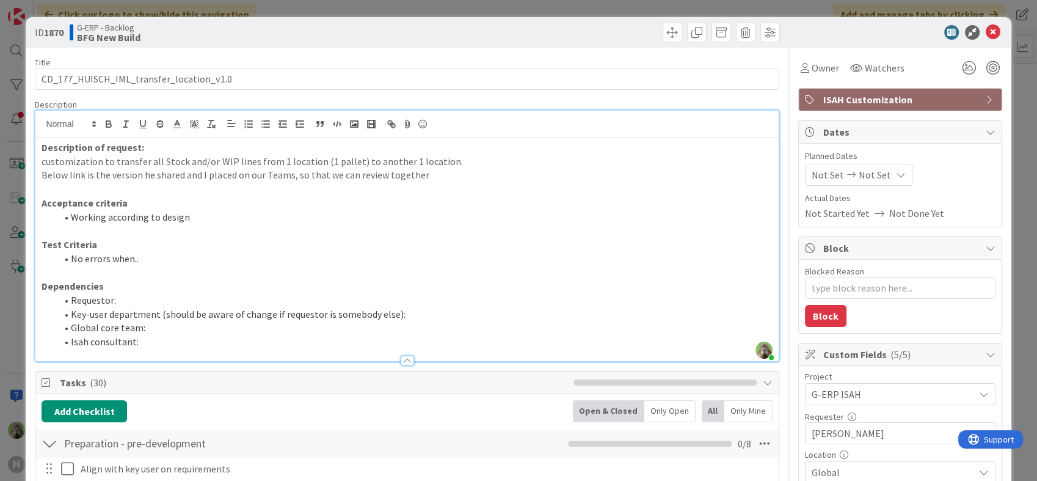
click at [42, 162] on p "customization to transfer all Stock and/or WIP lines from 1 location (1 pallet)…" at bounding box center [407, 162] width 731 height 14
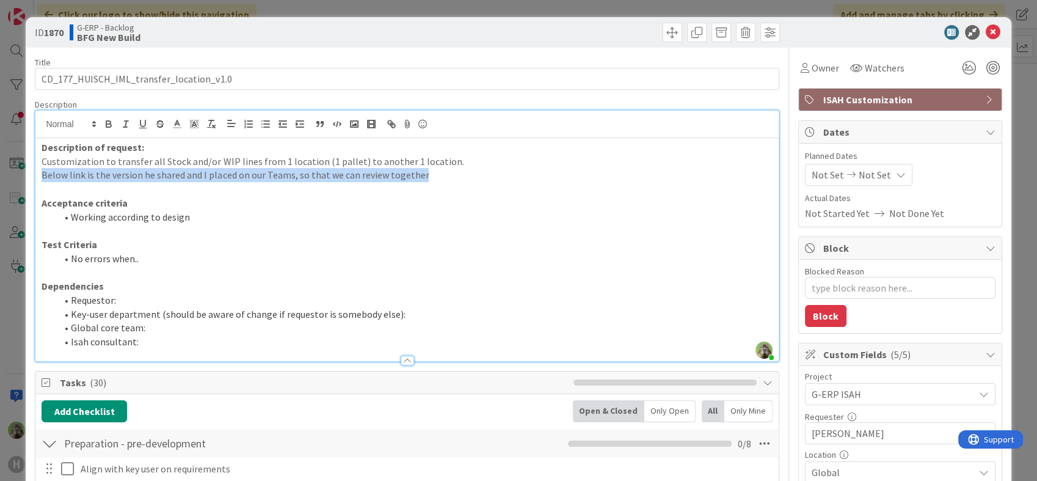
drag, startPoint x: 437, startPoint y: 172, endPoint x: 20, endPoint y: 175, distance: 417.9
click at [20, 175] on div "ID 1870 G-ERP - Backlog BFG New Build Title 40 / 128 CD_177_HUISCH_IML_transfer…" at bounding box center [518, 240] width 1037 height 481
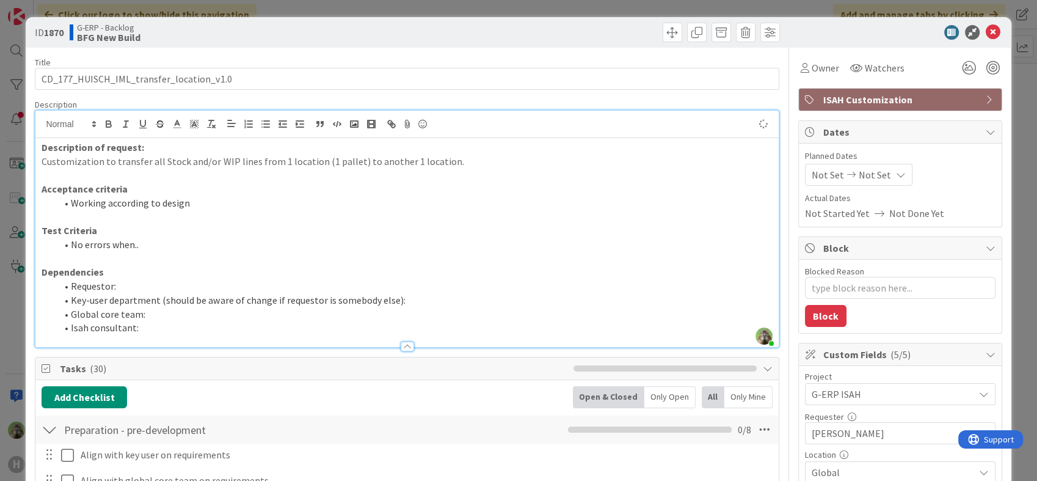
type textarea "x"
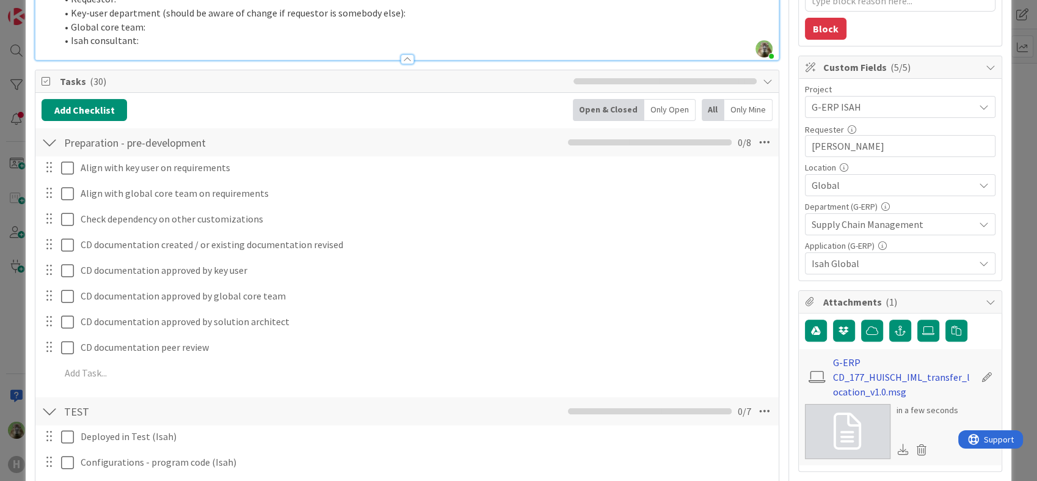
scroll to position [339, 0]
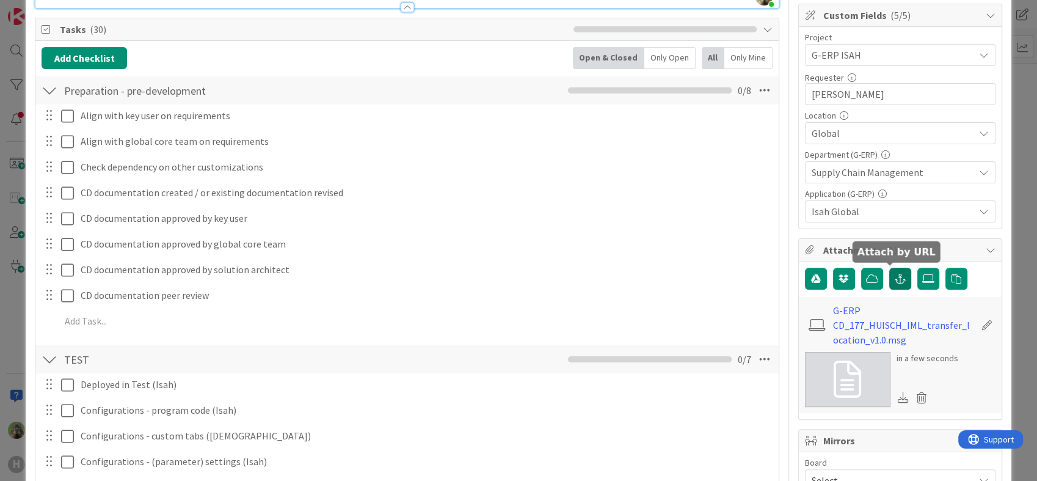
click at [898, 279] on button "button" at bounding box center [901, 279] width 22 height 22
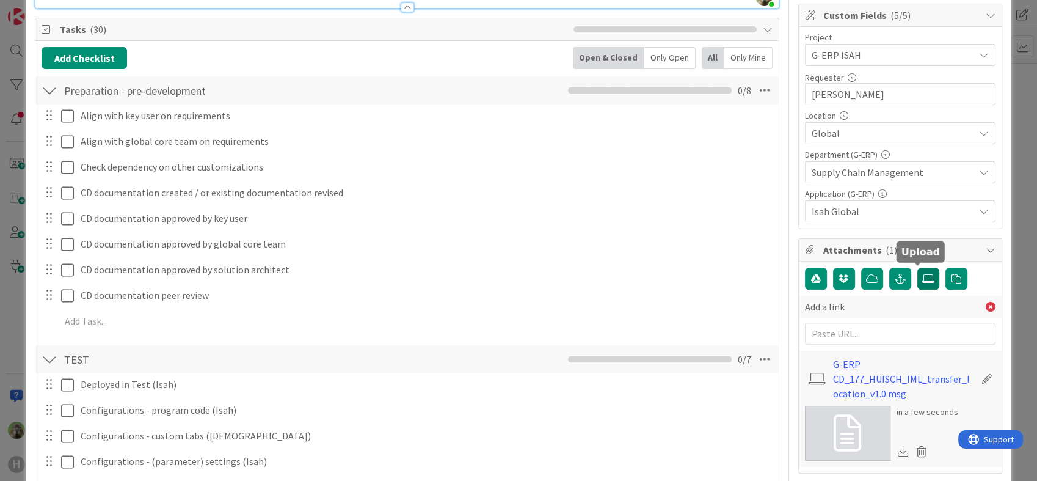
click at [923, 276] on icon at bounding box center [929, 279] width 12 height 10
click at [918, 268] on input "file" at bounding box center [918, 268] width 0 height 0
click at [890, 272] on button "button" at bounding box center [901, 279] width 22 height 22
click at [888, 327] on input "text" at bounding box center [900, 334] width 191 height 22
paste input "[URL][DOMAIN_NAME]"
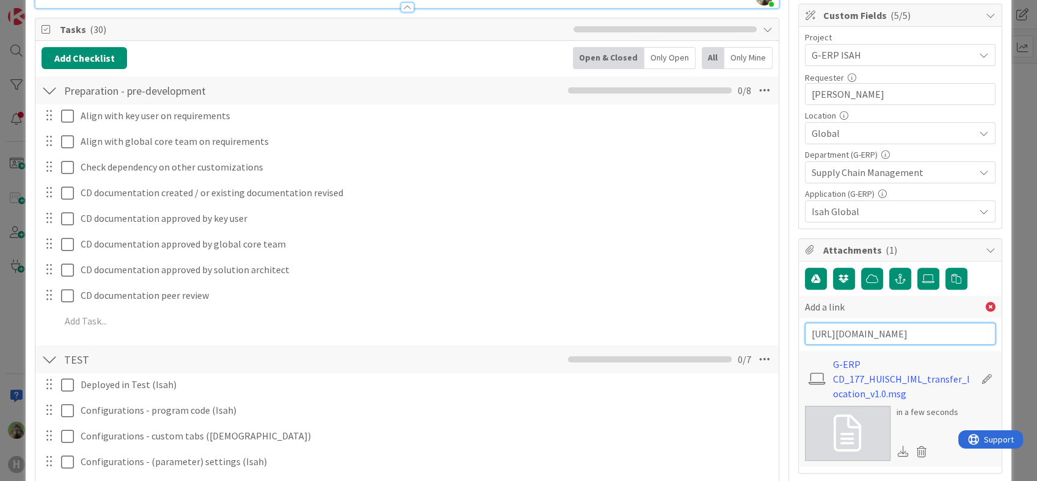
scroll to position [0, 1095]
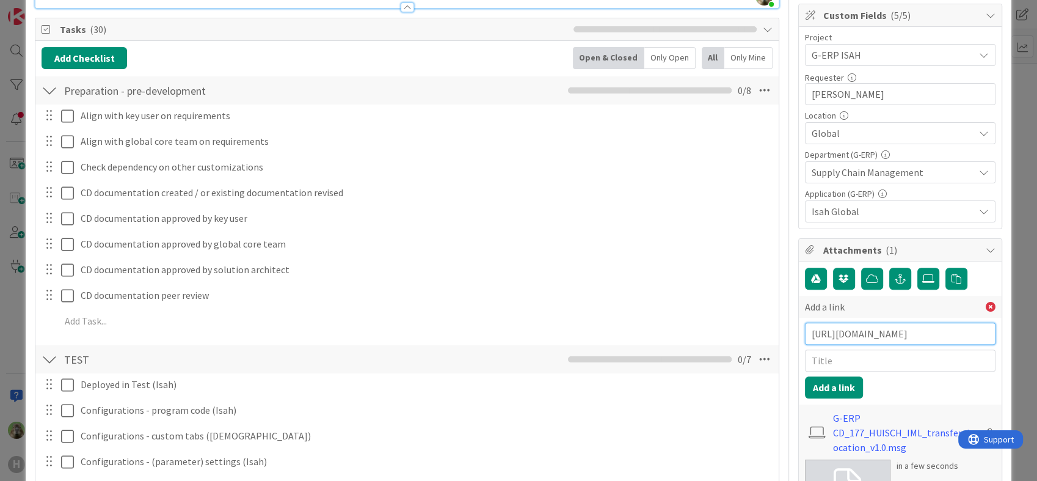
type input "[URL][DOMAIN_NAME]"
click at [868, 364] on input "text" at bounding box center [900, 360] width 191 height 22
type input "CD"
click at [846, 376] on button "Add a link" at bounding box center [834, 387] width 58 height 22
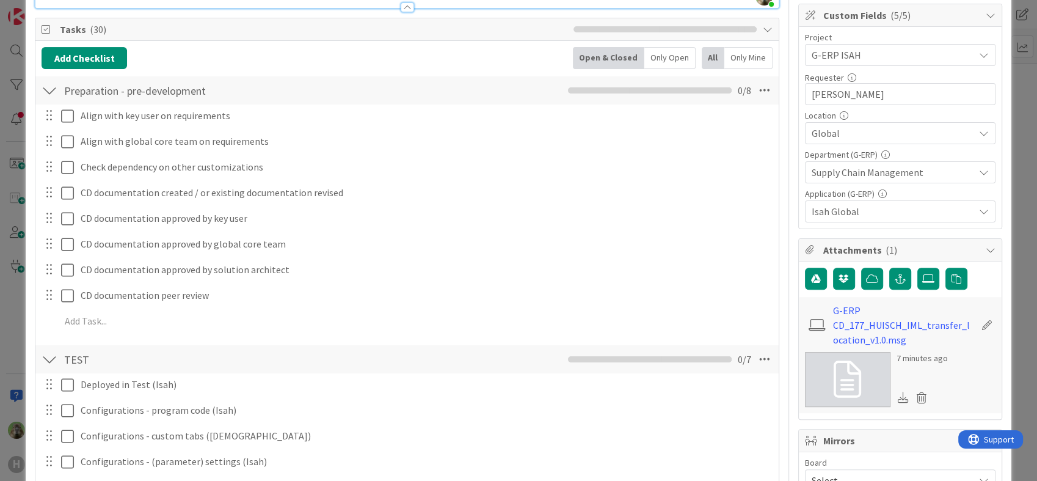
type textarea "x"
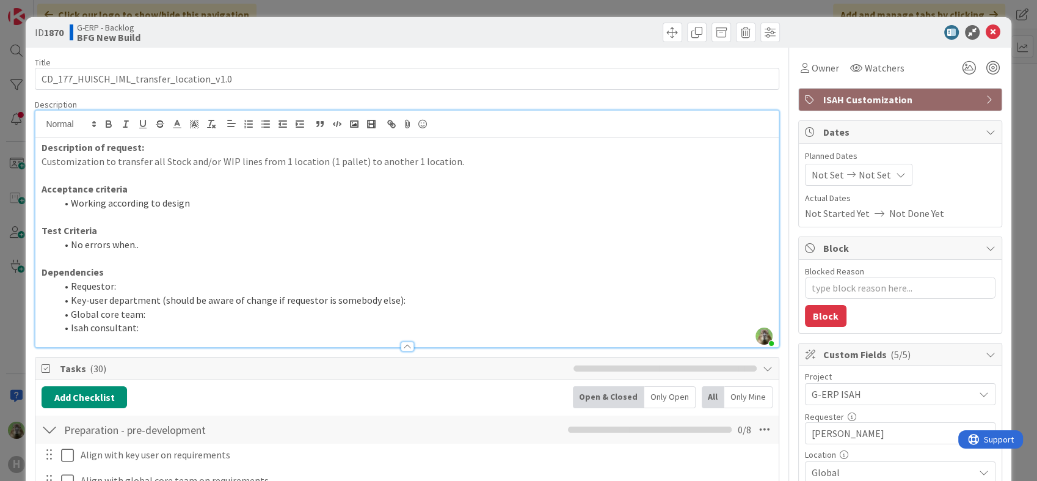
click at [496, 191] on p "Acceptance criteria" at bounding box center [407, 189] width 731 height 14
click at [475, 165] on p "Customization to transfer all Stock and/or WIP lines from 1 location (1 pallet)…" at bounding box center [407, 162] width 731 height 14
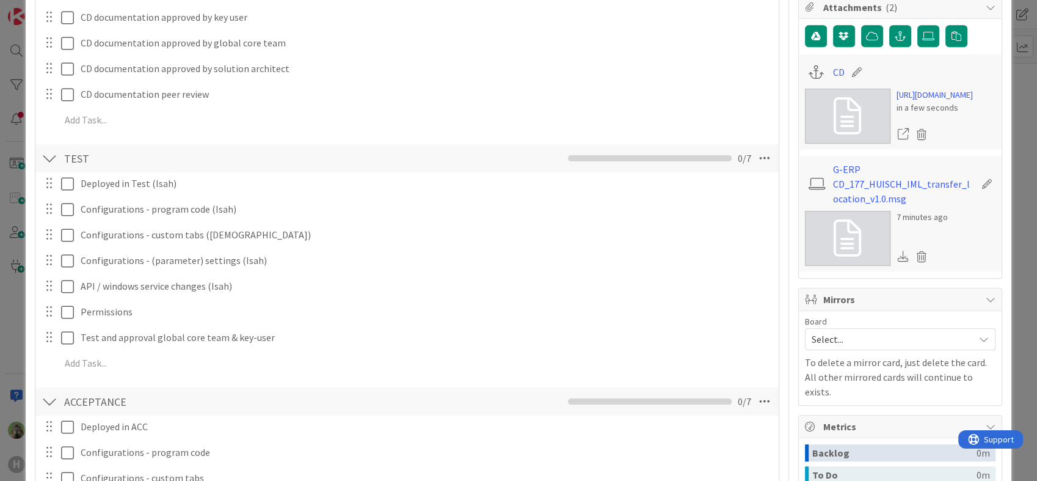
scroll to position [136, 0]
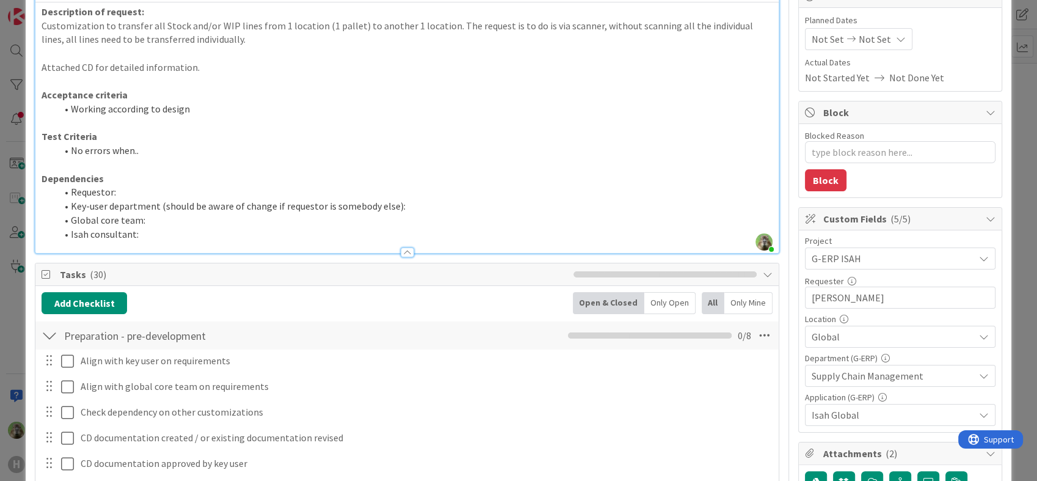
click at [192, 234] on li "Isah consultant:" at bounding box center [414, 234] width 716 height 14
click at [410, 197] on li "Requestor:" at bounding box center [414, 192] width 716 height 14
click at [435, 213] on li "Global core team: [PERSON_NAME]" at bounding box center [414, 220] width 716 height 14
click at [448, 208] on li "Key-user department (should be aware of change if requestor is somebody else):" at bounding box center [414, 206] width 716 height 14
click at [324, 183] on p "Dependencies" at bounding box center [407, 179] width 731 height 14
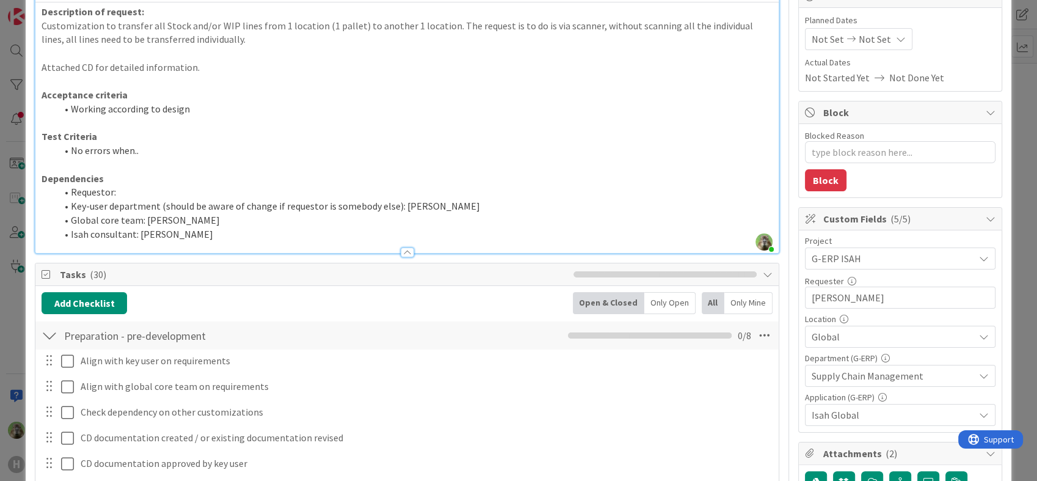
click at [308, 193] on li "Requestor:" at bounding box center [414, 192] width 716 height 14
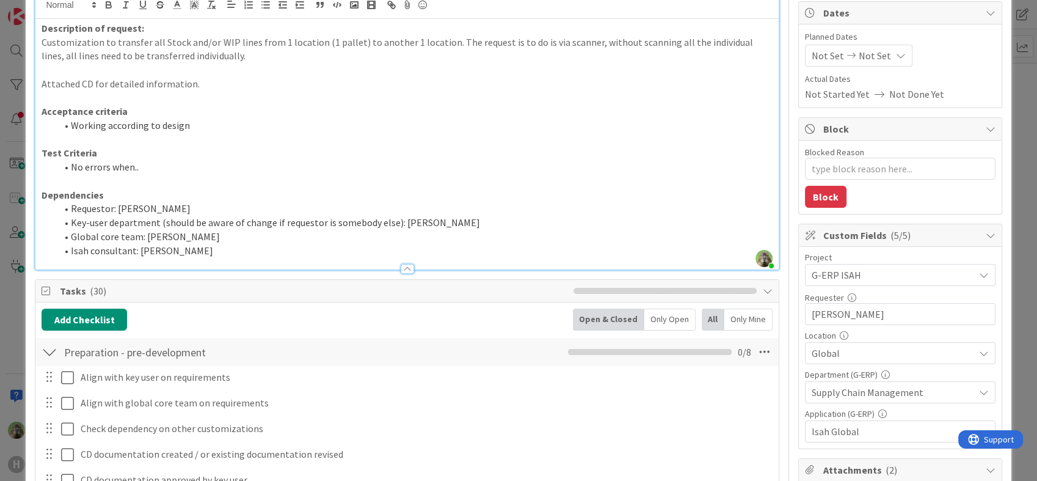
scroll to position [68, 0]
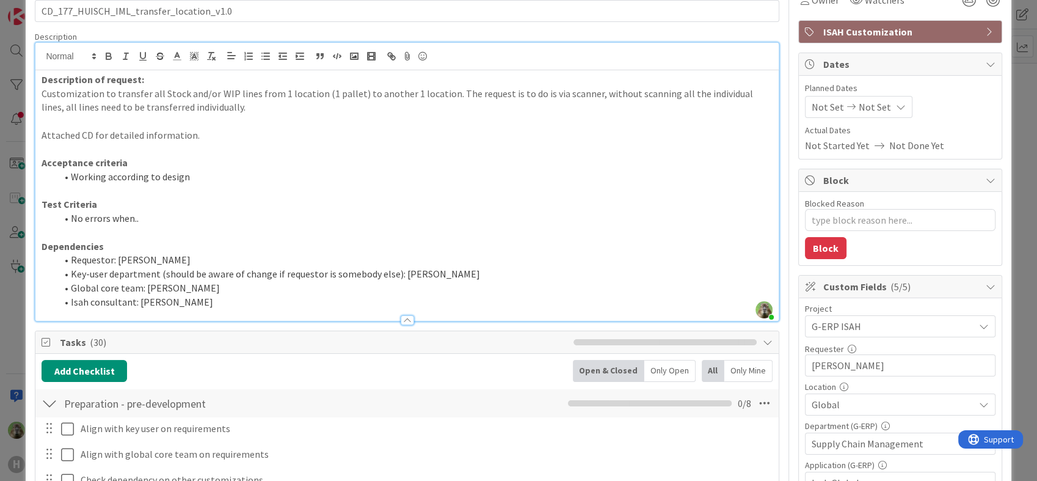
click at [232, 295] on li "Isah consultant: [PERSON_NAME]" at bounding box center [414, 302] width 716 height 14
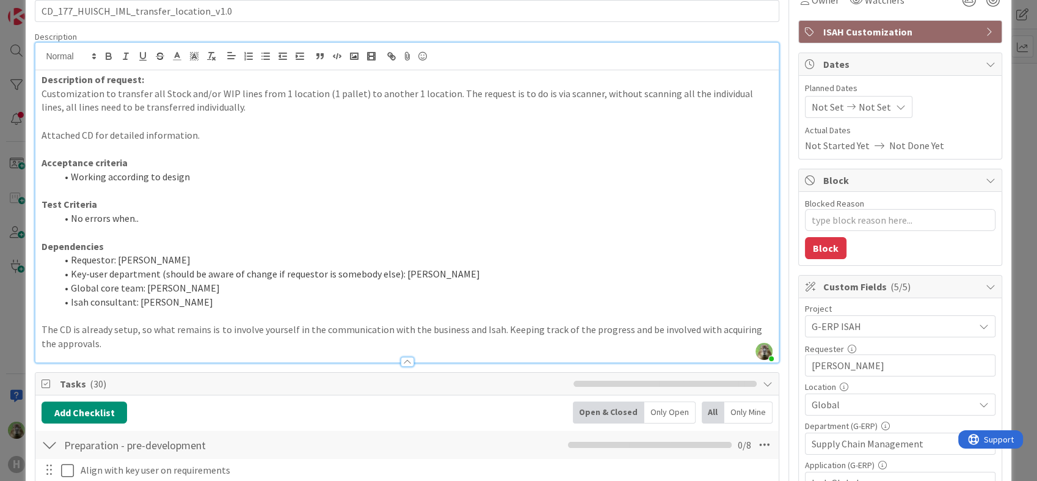
click at [137, 327] on p "The CD is already setup, so what remains is to involve yourself in the communic…" at bounding box center [407, 336] width 731 height 27
click at [141, 335] on p "The CD is already setup, so what remains is to involve yourself in the communic…" at bounding box center [407, 336] width 731 height 27
click at [135, 342] on p "The CD is already setup, so what remains is to involve yourself in the communic…" at bounding box center [407, 336] width 731 height 27
click at [464, 326] on p "The CD is already setup, so what remains is to involve yourself in the communic…" at bounding box center [407, 336] width 731 height 27
click at [695, 327] on p "The CD is already setup, so what remains is to involve yourself in the communic…" at bounding box center [407, 336] width 731 height 27
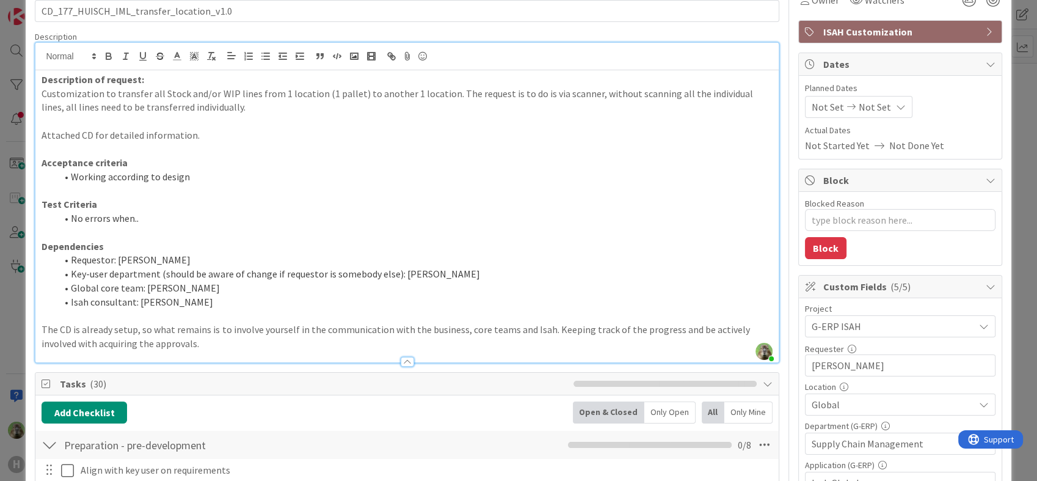
click at [225, 332] on p "The CD is already setup, so what remains is to involve yourself in the communic…" at bounding box center [407, 336] width 731 height 27
type textarea "x"
click at [231, 340] on p "The CD is already setup, so what remains is to understand the subject, involve …" at bounding box center [407, 336] width 731 height 27
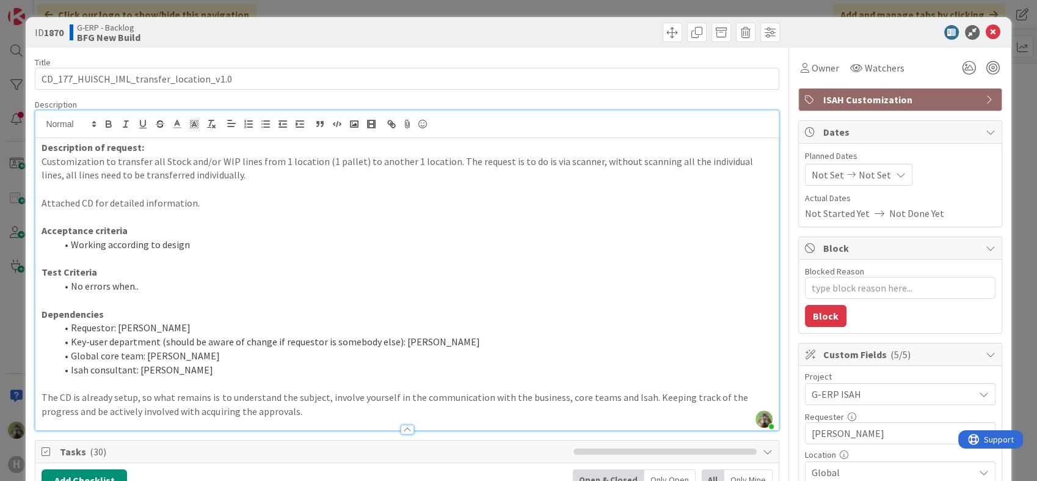
click at [14, 290] on div "ID 1870 G-ERP - Backlog BFG New Build Title 40 / 128 CD_177_HUISCH_IML_transfer…" at bounding box center [518, 240] width 1037 height 481
